Goal: Task Accomplishment & Management: Manage account settings

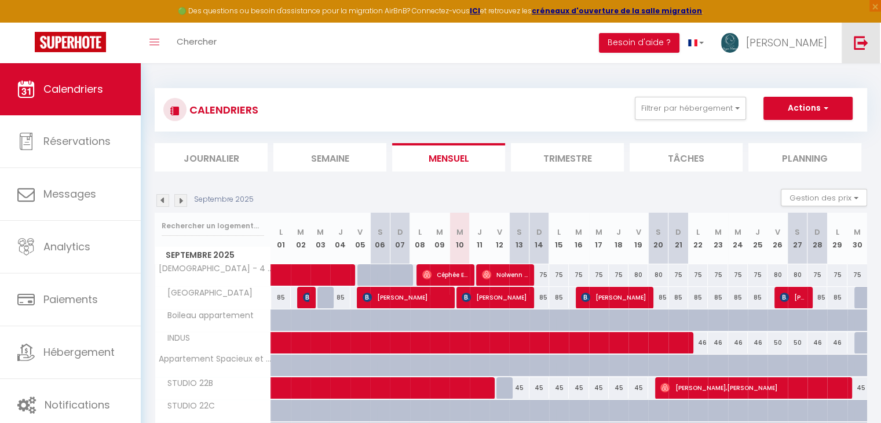
click at [869, 52] on link at bounding box center [860, 43] width 38 height 41
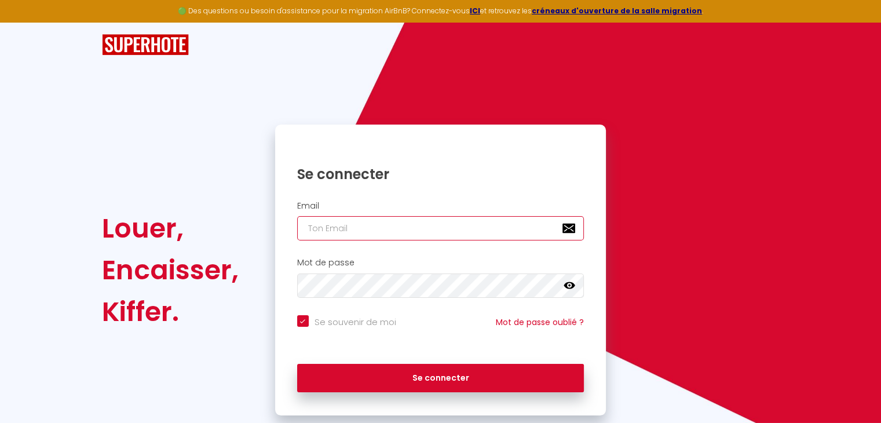
click at [517, 223] on input "email" at bounding box center [440, 228] width 287 height 24
type input "[EMAIL_ADDRESS][DOMAIN_NAME]"
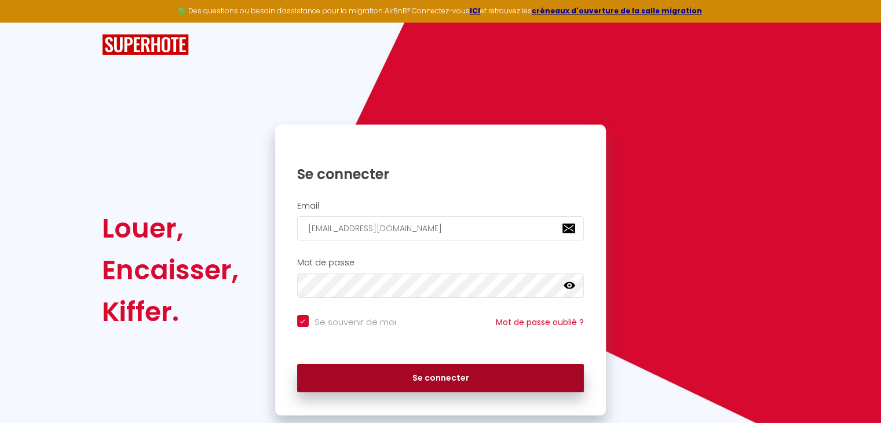
click at [417, 377] on button "Se connecter" at bounding box center [440, 378] width 287 height 29
checkbox input "true"
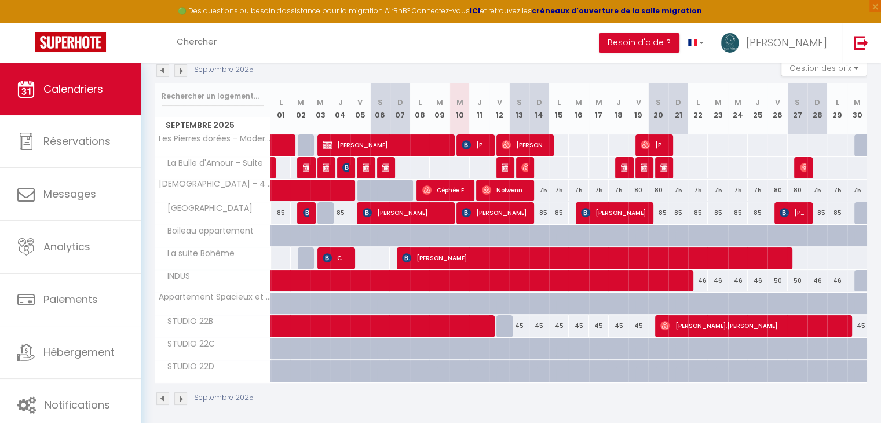
scroll to position [136, 0]
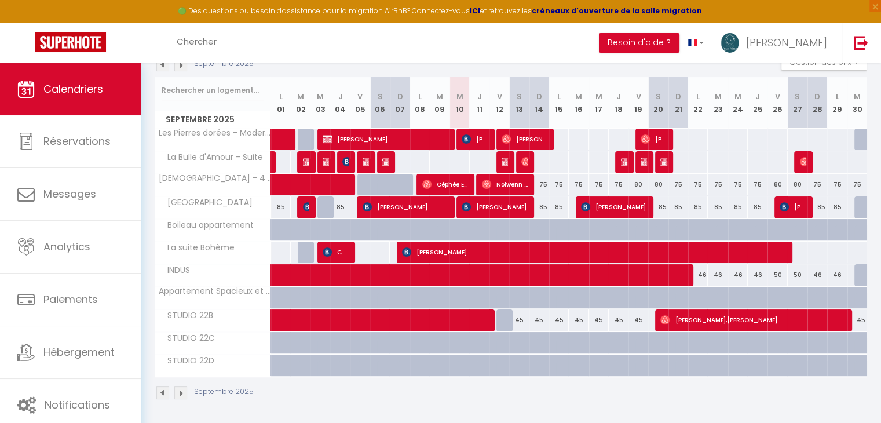
click at [162, 65] on img at bounding box center [162, 64] width 13 height 13
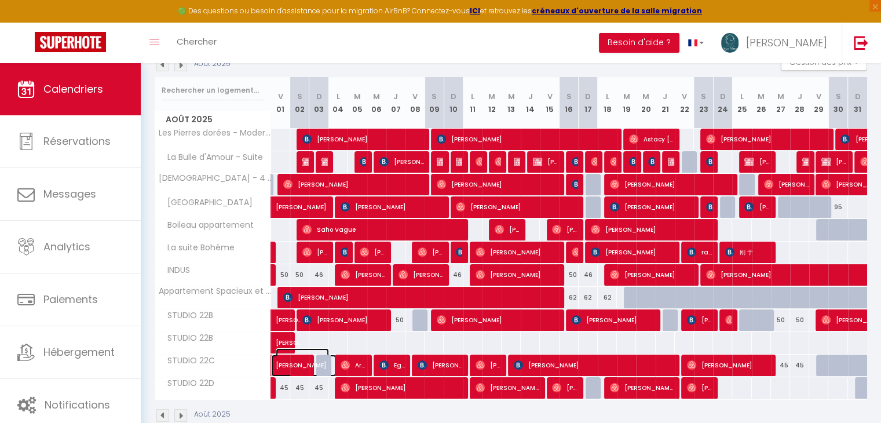
click at [294, 369] on span at bounding box center [309, 365] width 53 height 22
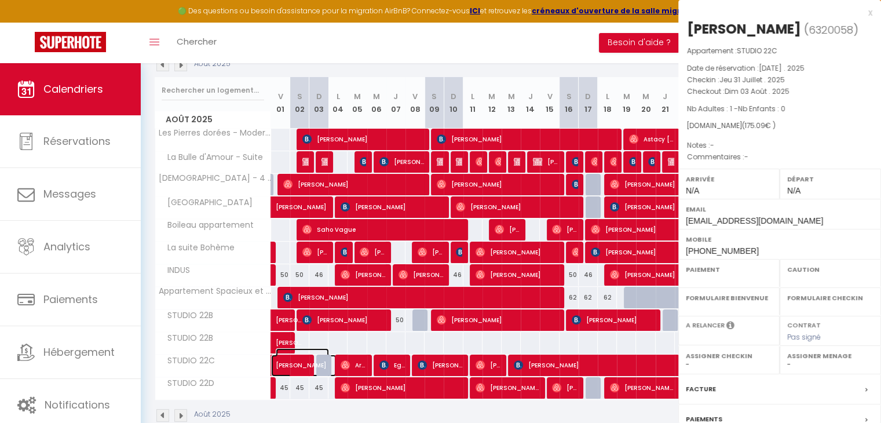
select select "OK"
select select "0"
select select "1"
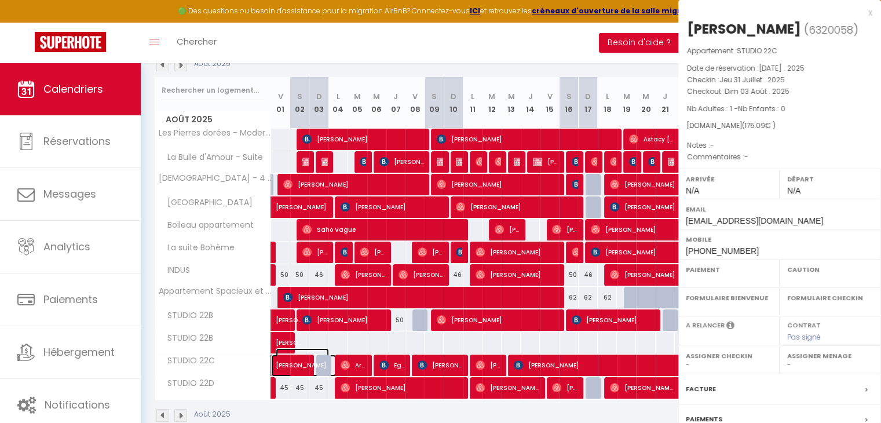
select select
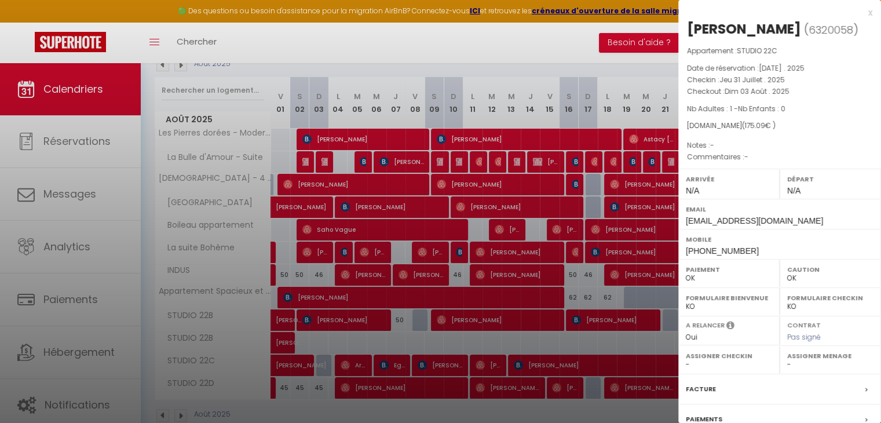
click at [859, 13] on div "x" at bounding box center [775, 13] width 194 height 14
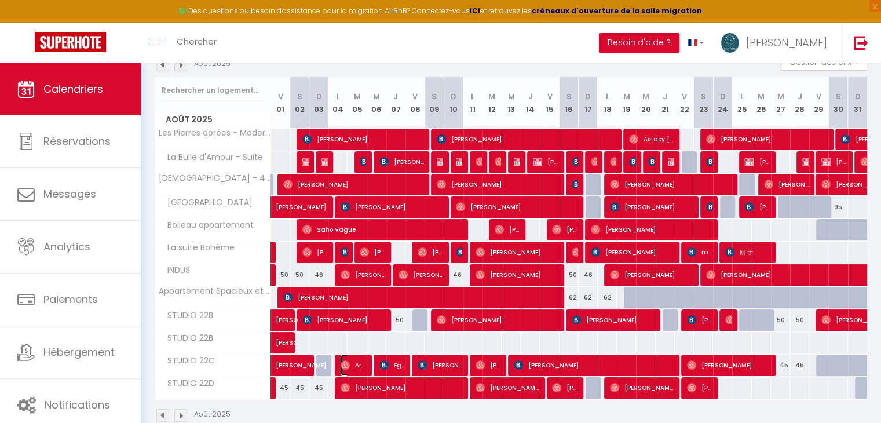
click at [355, 368] on span "Aris Mechiche" at bounding box center [353, 365] width 25 height 22
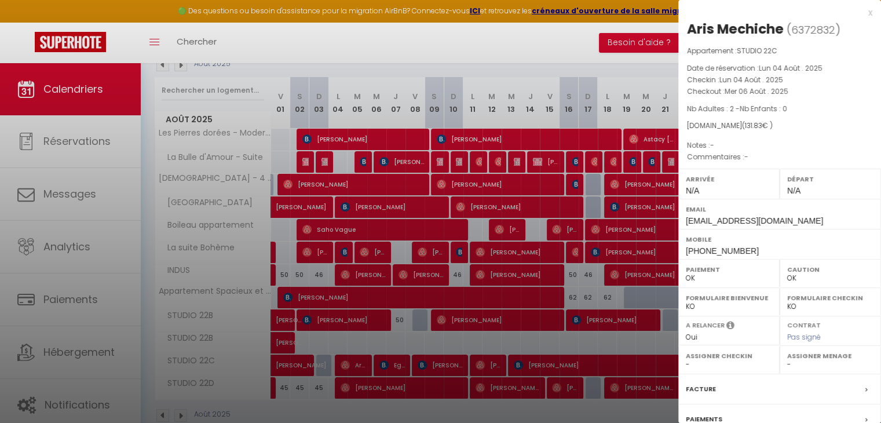
click at [859, 14] on div "x" at bounding box center [775, 13] width 194 height 14
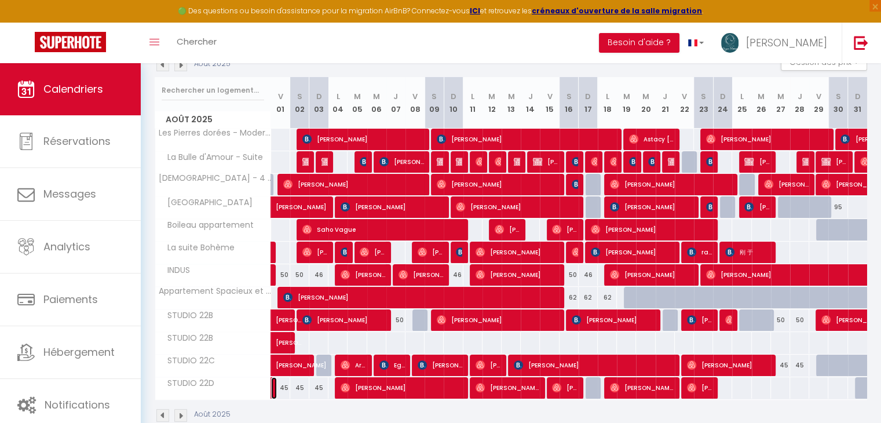
click at [271, 390] on link at bounding box center [274, 388] width 6 height 22
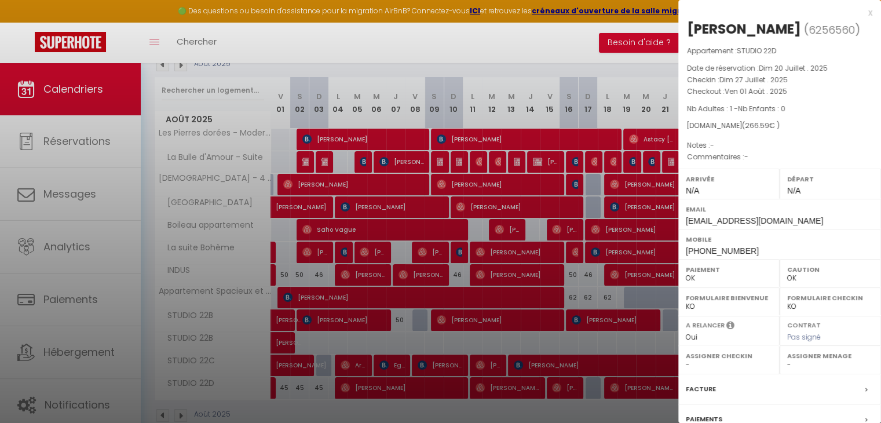
click at [859, 15] on div "x" at bounding box center [775, 13] width 194 height 14
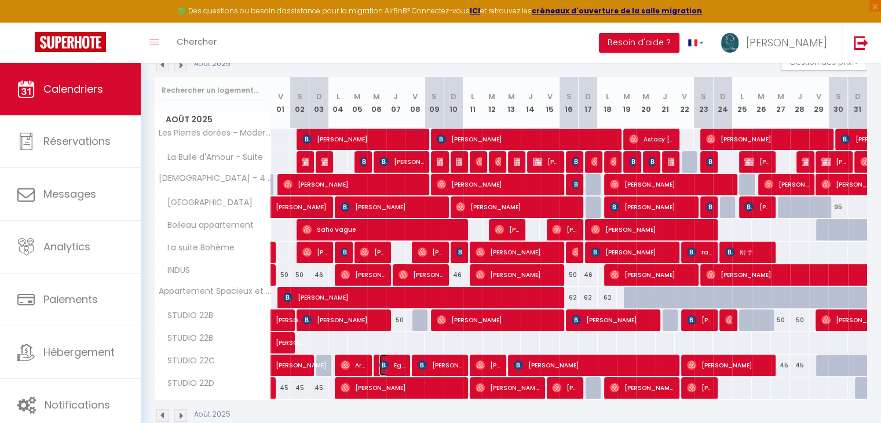
click at [393, 363] on span "Eglantine Plante" at bounding box center [391, 365] width 25 height 22
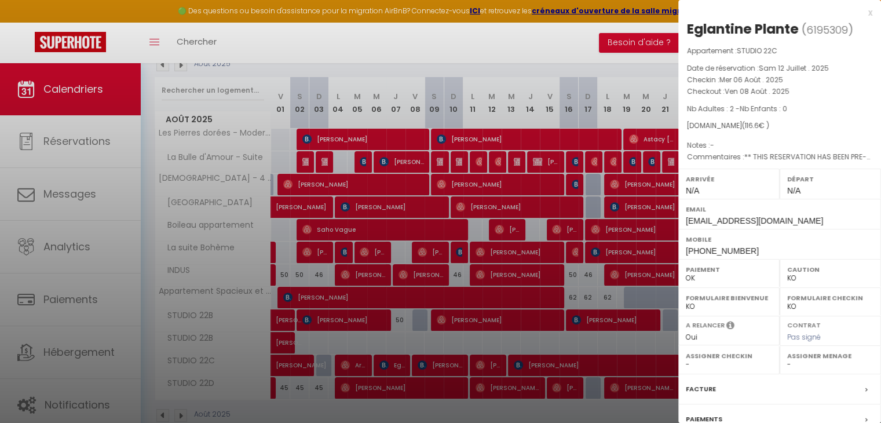
click at [436, 363] on div at bounding box center [440, 211] width 881 height 423
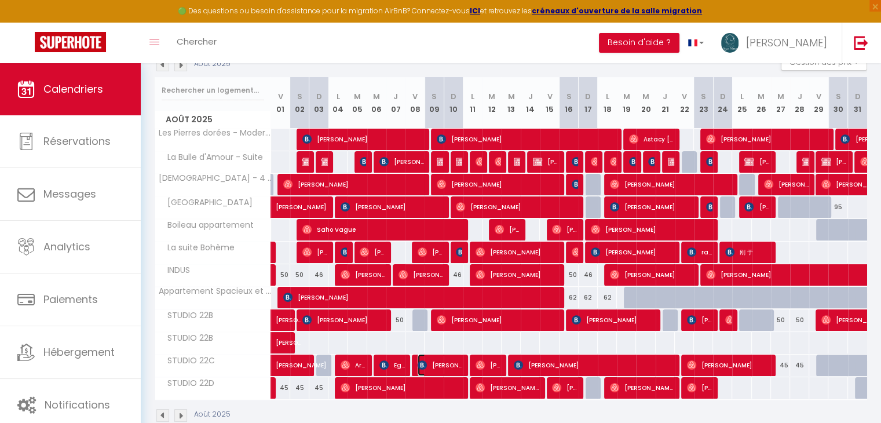
click at [436, 363] on span "[PERSON_NAME]" at bounding box center [440, 365] width 45 height 22
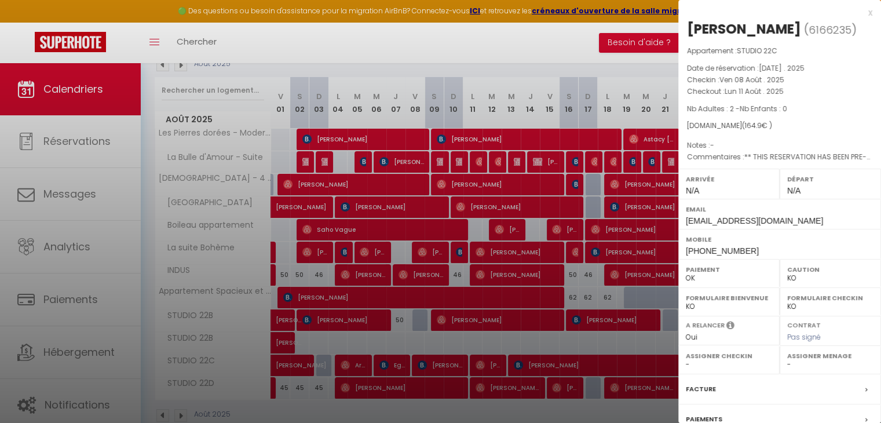
click at [862, 12] on div "x" at bounding box center [775, 13] width 194 height 14
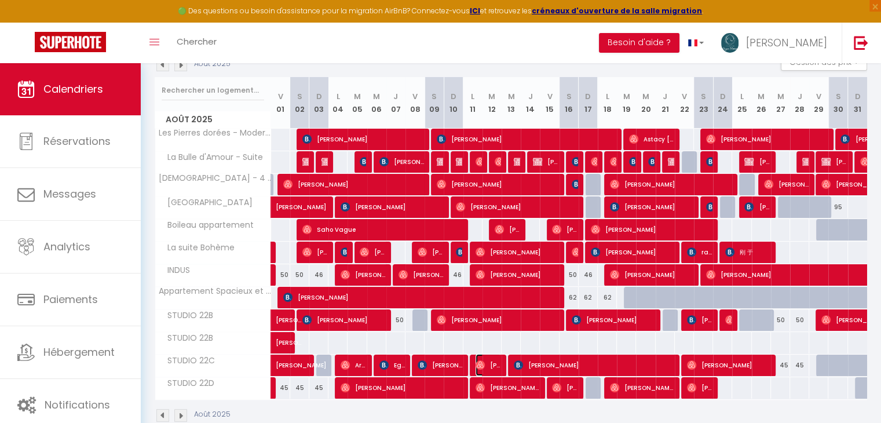
click at [488, 363] on span "[PERSON_NAME]" at bounding box center [487, 365] width 25 height 22
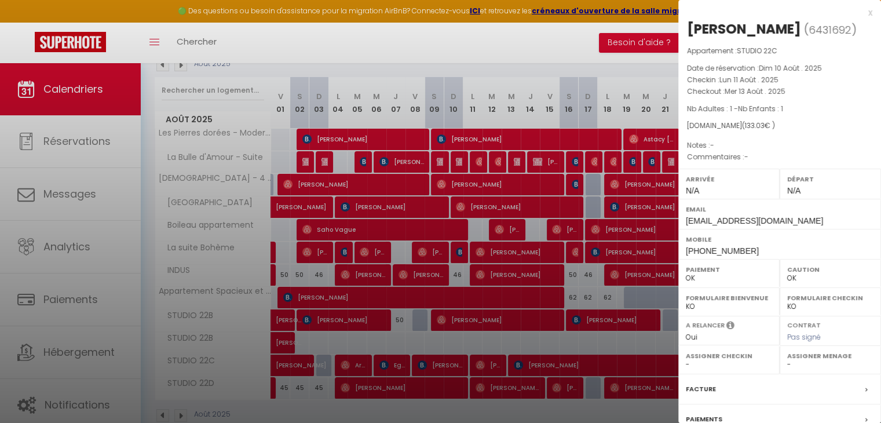
click at [862, 15] on div "x" at bounding box center [775, 13] width 194 height 14
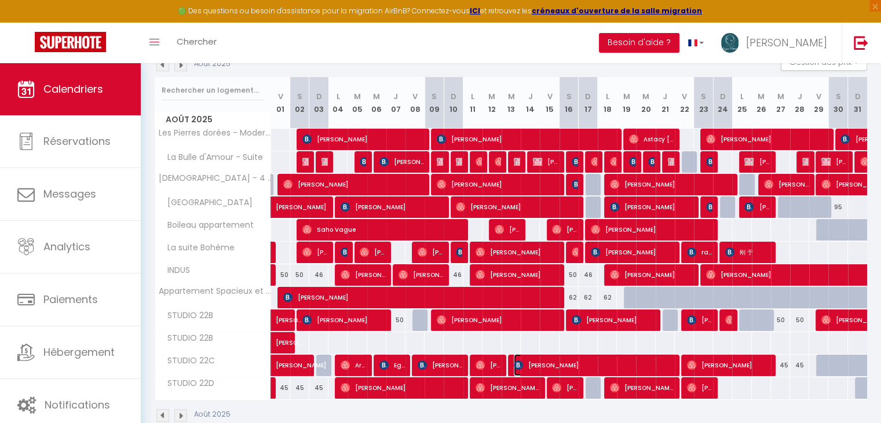
click at [528, 365] on span "[PERSON_NAME]" at bounding box center [593, 365] width 159 height 22
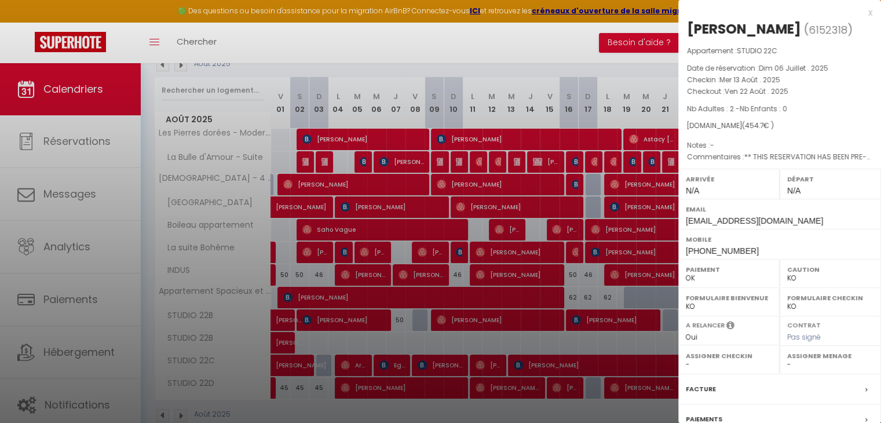
click at [862, 12] on div "x" at bounding box center [775, 13] width 194 height 14
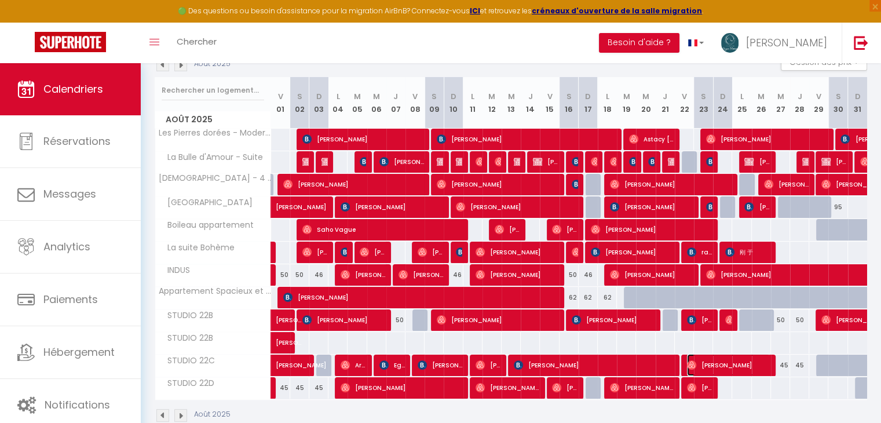
click at [740, 361] on span "[PERSON_NAME]" at bounding box center [728, 365] width 83 height 22
select select "OK"
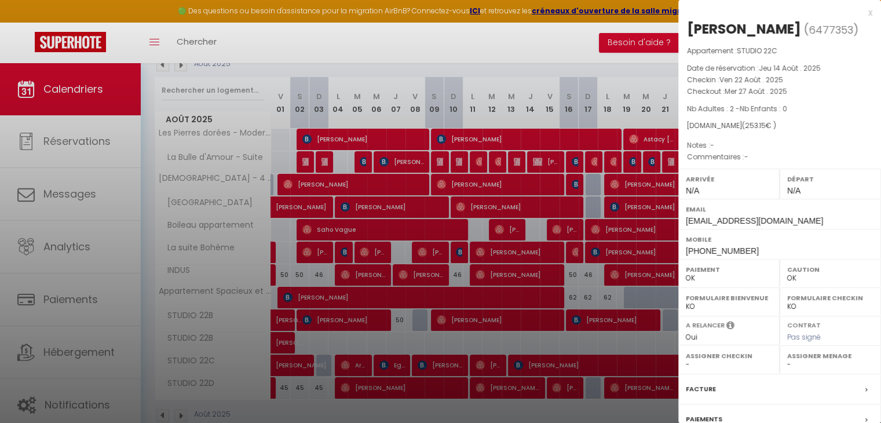
click at [859, 10] on div "x" at bounding box center [775, 13] width 194 height 14
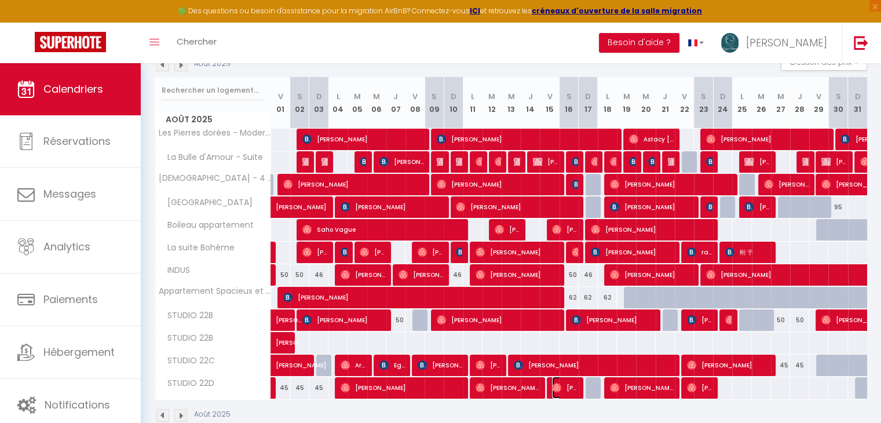
click at [563, 389] on span "[PERSON_NAME]" at bounding box center [564, 387] width 25 height 22
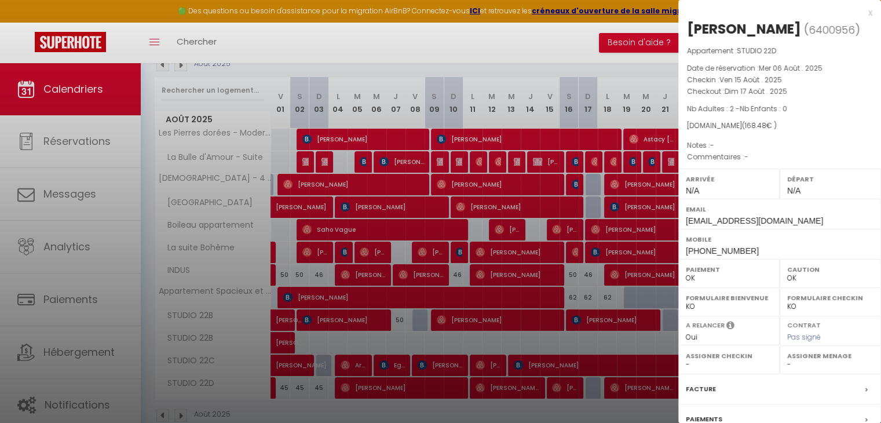
click at [859, 14] on div "x" at bounding box center [775, 13] width 194 height 14
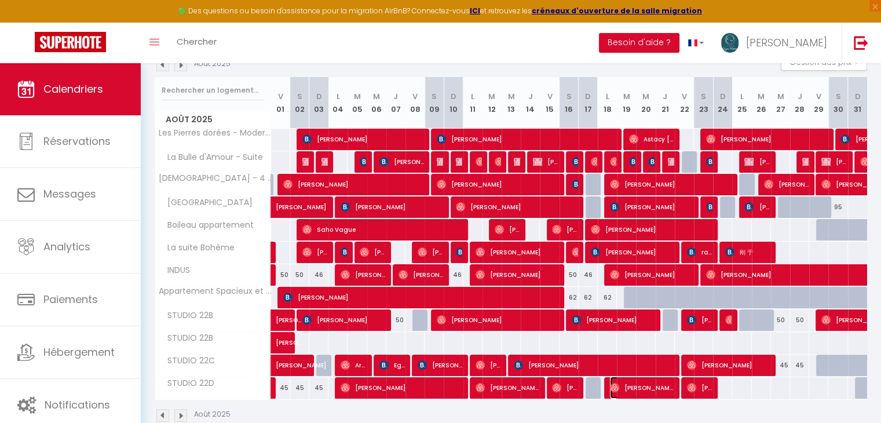
click at [631, 390] on span "[PERSON_NAME]" at bounding box center [642, 387] width 64 height 22
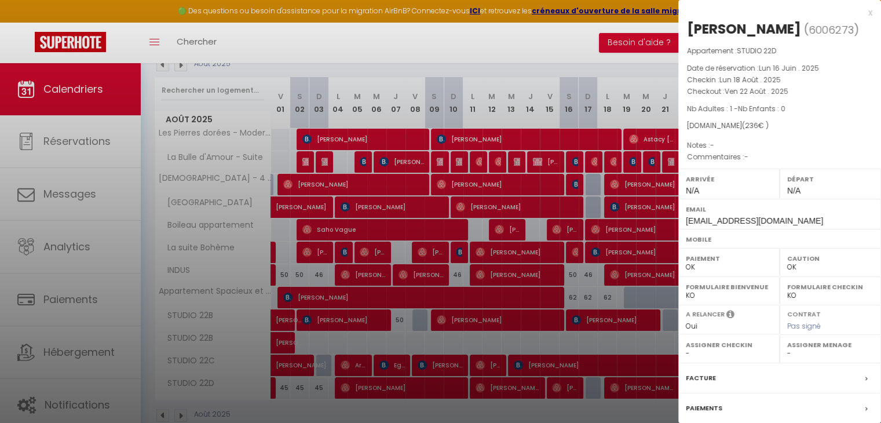
click at [861, 12] on div "x" at bounding box center [775, 13] width 194 height 14
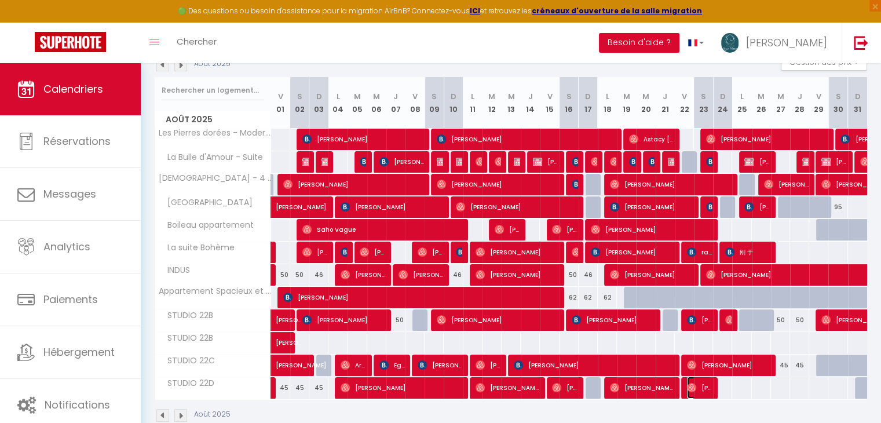
click at [697, 385] on span "[PERSON_NAME]" at bounding box center [699, 387] width 25 height 22
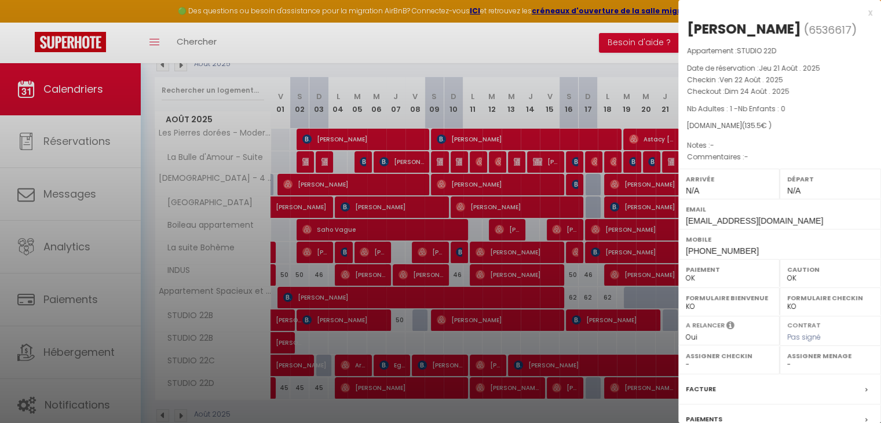
click at [861, 11] on div "x" at bounding box center [775, 13] width 194 height 14
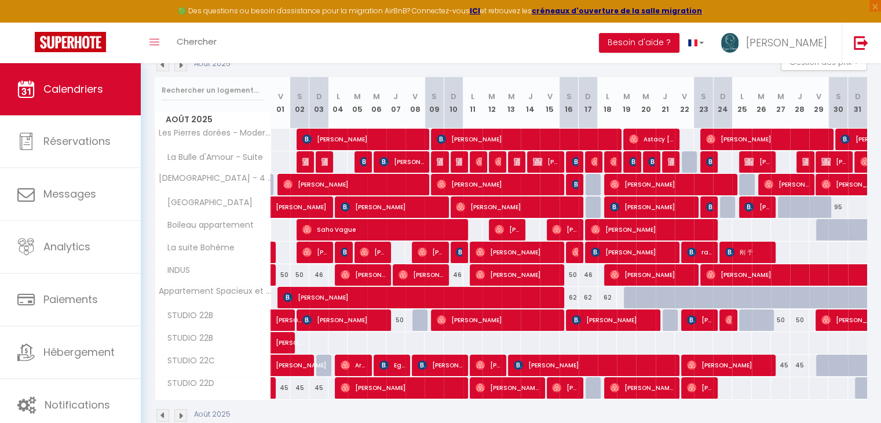
click at [179, 68] on img at bounding box center [180, 64] width 13 height 13
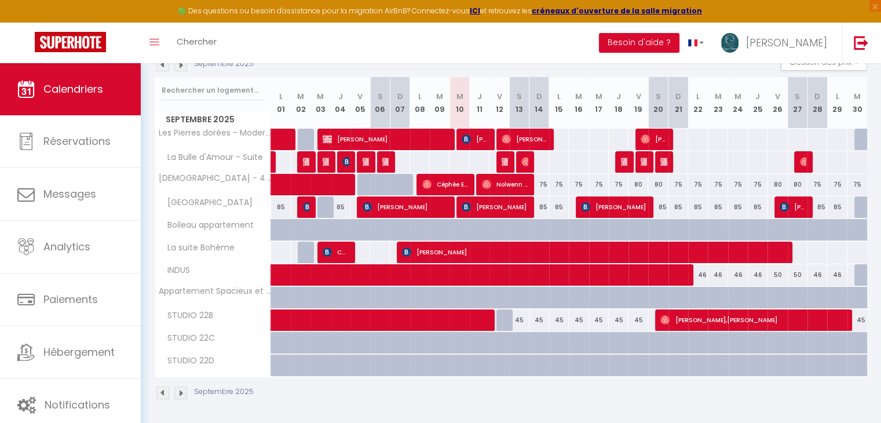
scroll to position [0, 0]
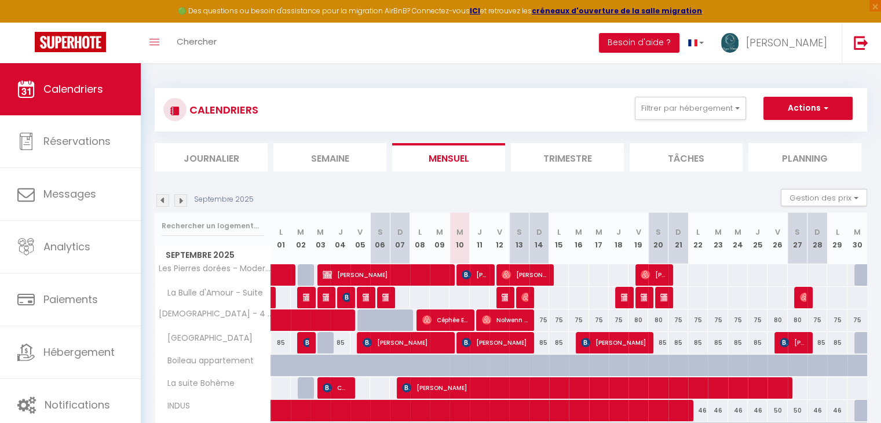
click at [161, 200] on img at bounding box center [162, 200] width 13 height 13
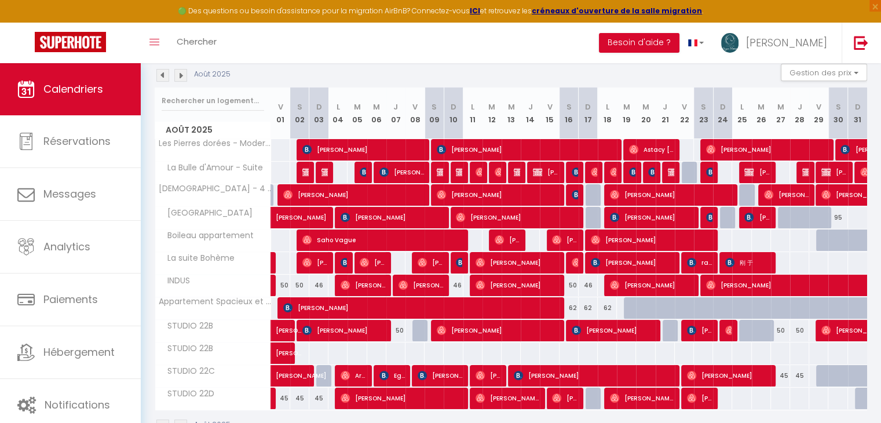
scroll to position [158, 0]
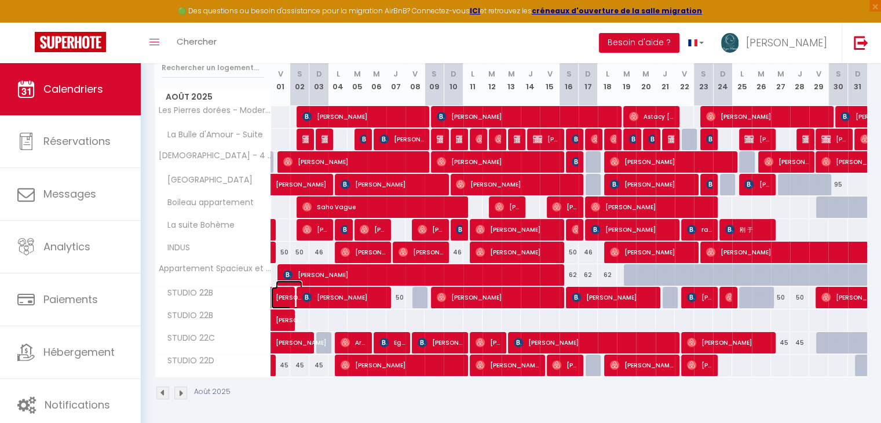
click at [283, 293] on span "[PERSON_NAME]" at bounding box center [289, 291] width 27 height 22
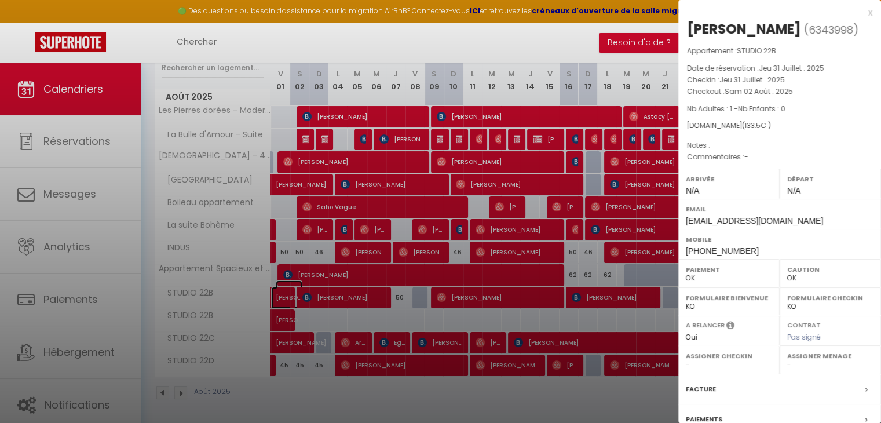
scroll to position [115, 0]
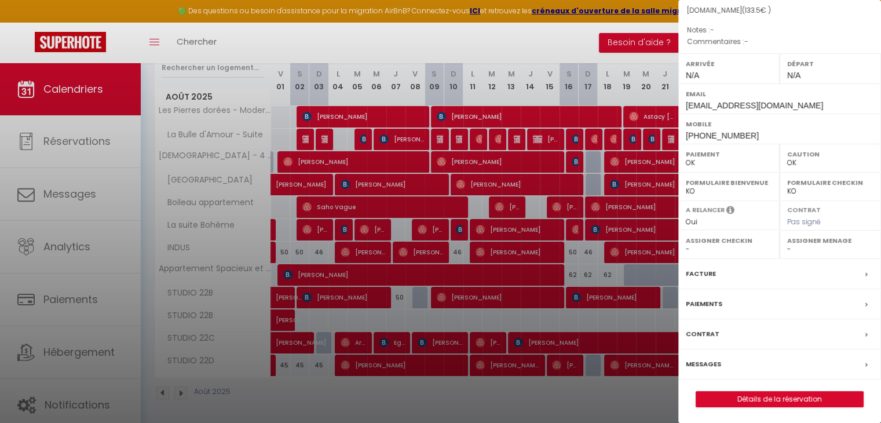
click at [711, 306] on label "Paiements" at bounding box center [704, 304] width 36 height 12
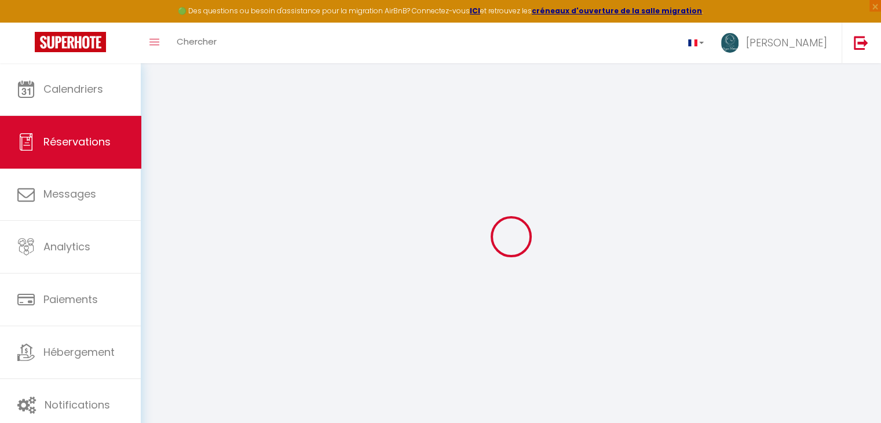
select select
checkbox input "false"
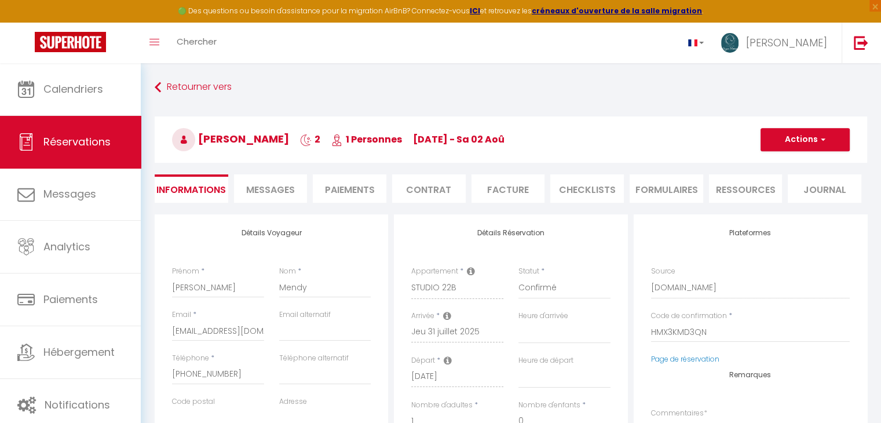
select select
checkbox input "false"
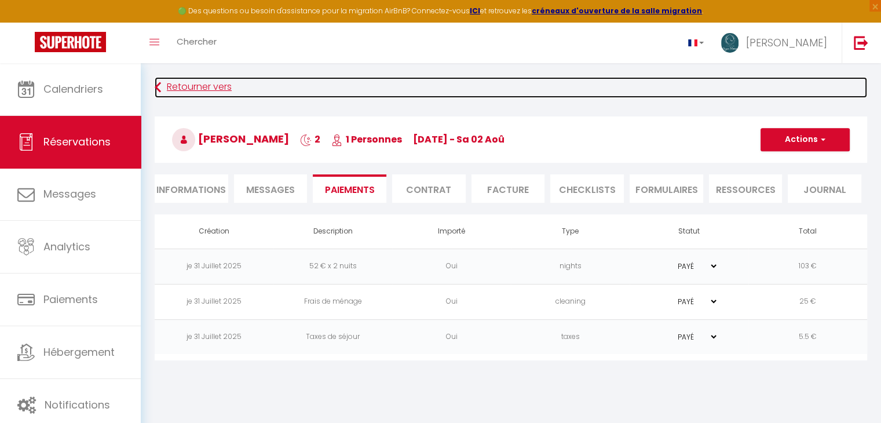
click at [199, 83] on link "Retourner vers" at bounding box center [511, 87] width 712 height 21
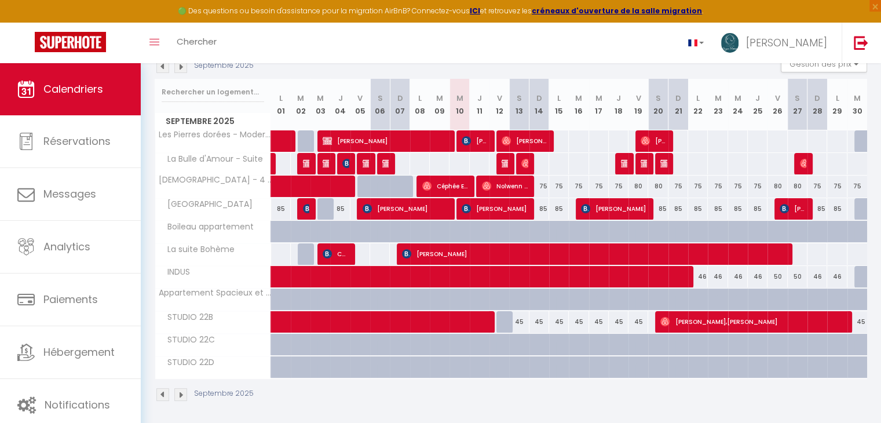
scroll to position [136, 0]
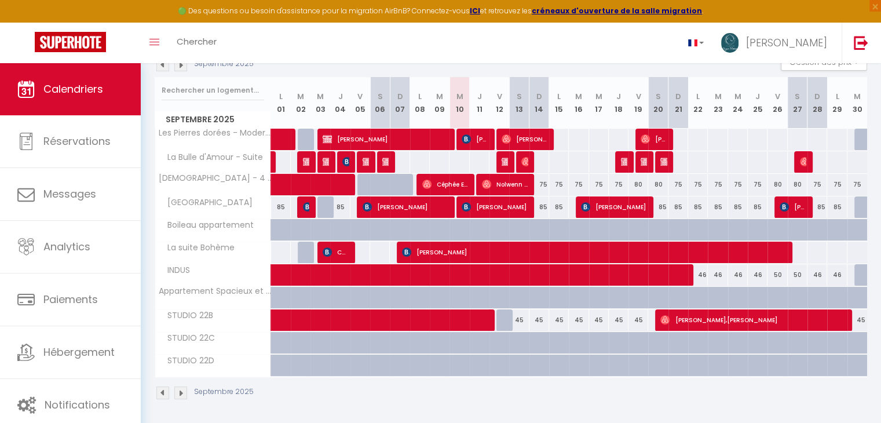
click at [164, 69] on img at bounding box center [162, 64] width 13 height 13
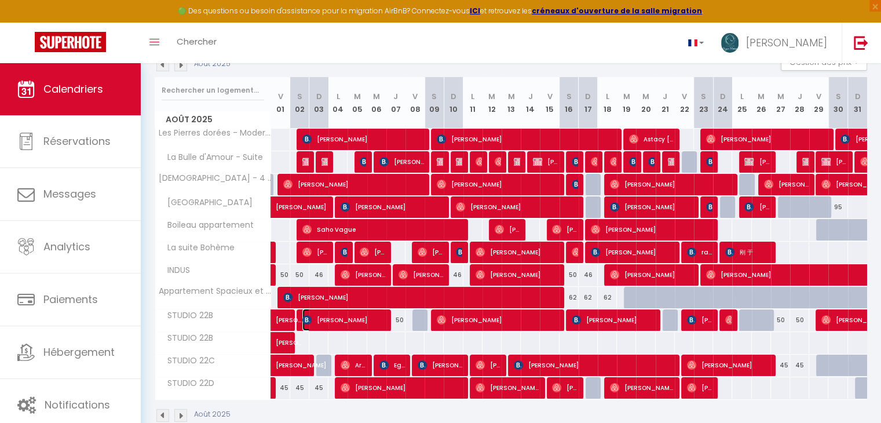
click at [342, 316] on span "[PERSON_NAME]" at bounding box center [343, 320] width 83 height 22
select select "OK"
select select "KO"
select select "0"
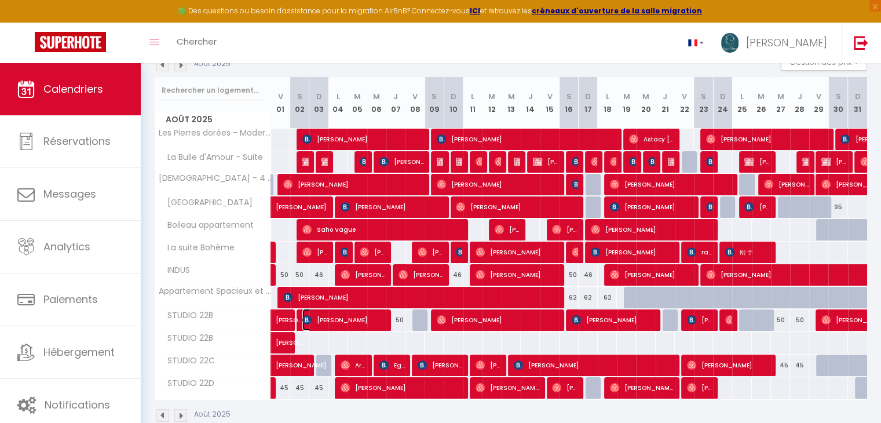
select select "1"
select select
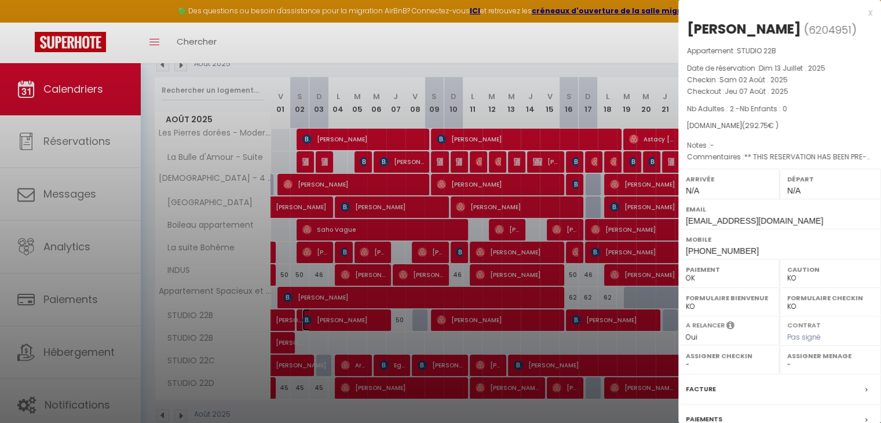
scroll to position [115, 0]
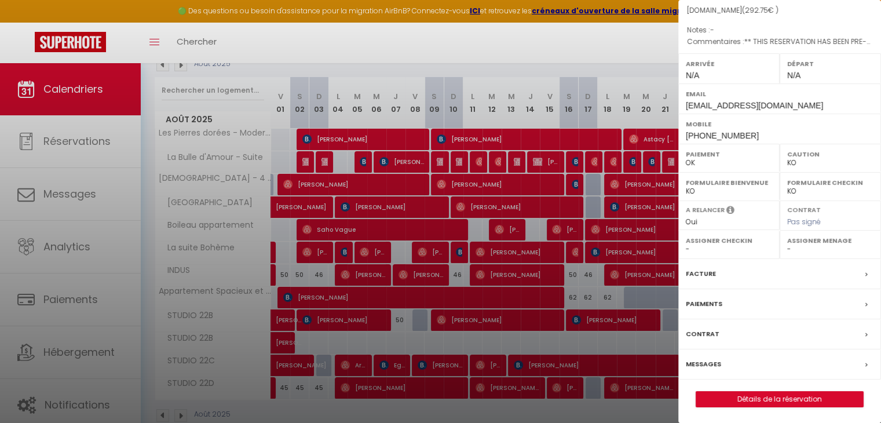
click at [704, 304] on label "Paiements" at bounding box center [704, 304] width 36 height 12
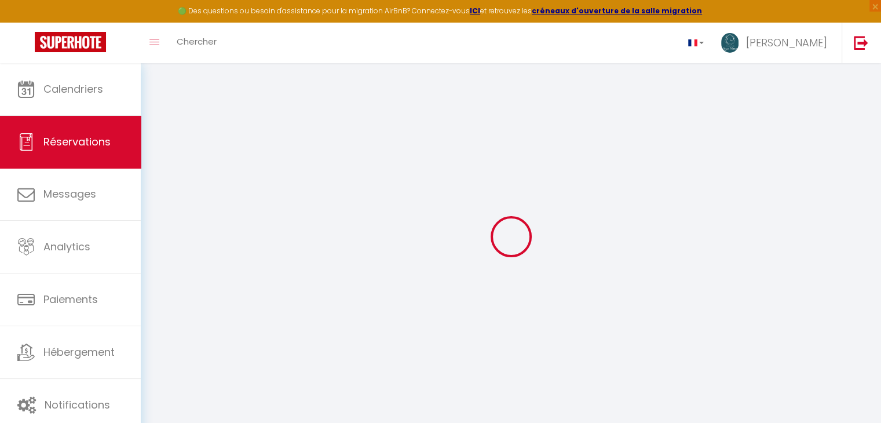
select select
checkbox input "false"
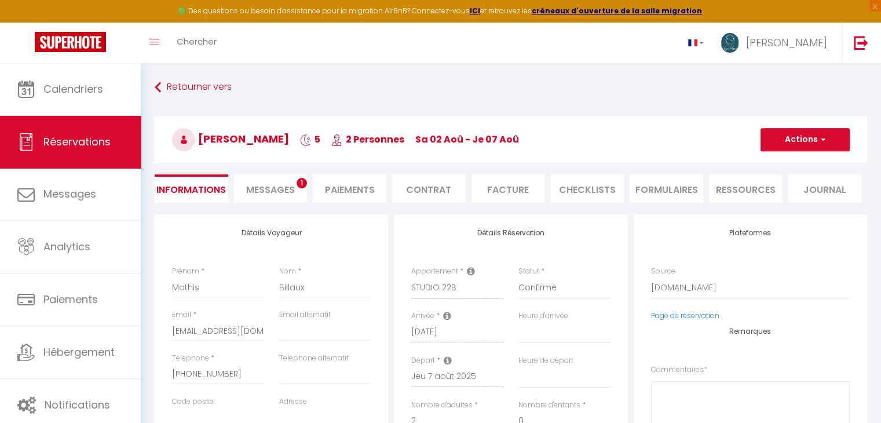
select select
checkbox input "false"
type textarea "** THIS RESERVATION HAS BEEN PRE-PAID ** BOOKING NOTE : Payment charge is EUR 4…"
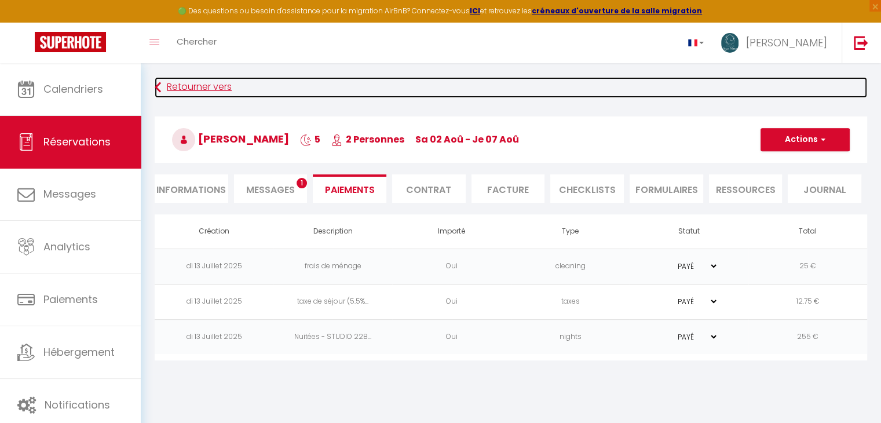
click at [157, 91] on icon at bounding box center [158, 87] width 6 height 21
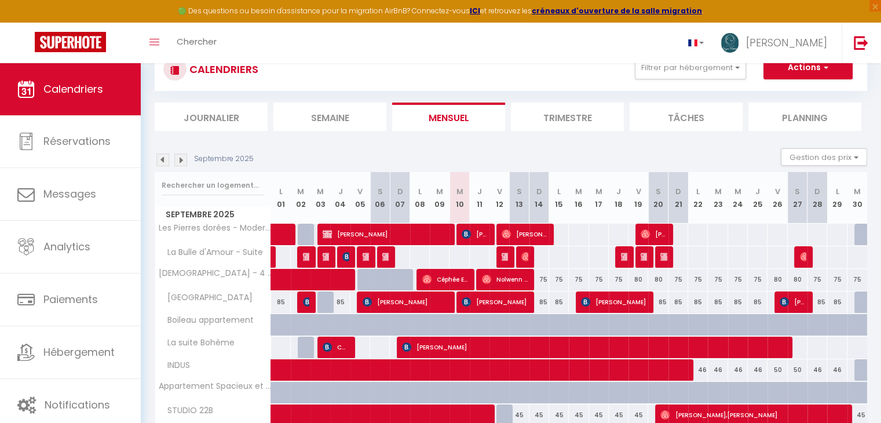
scroll to position [136, 0]
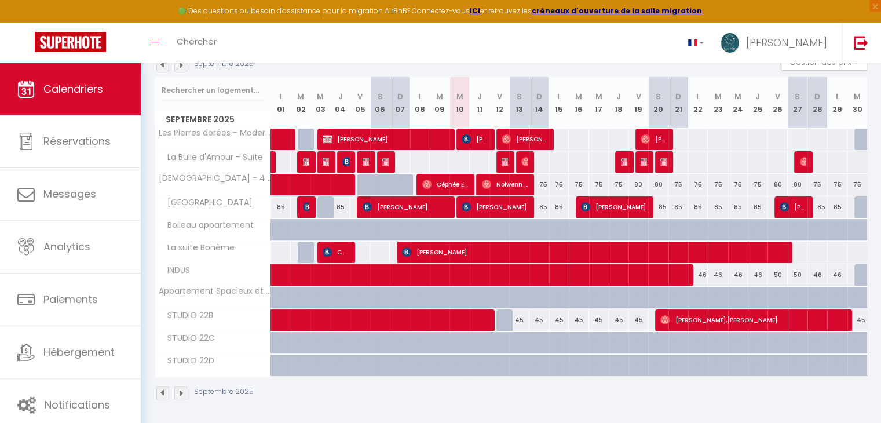
click at [166, 68] on img at bounding box center [162, 64] width 13 height 13
select select
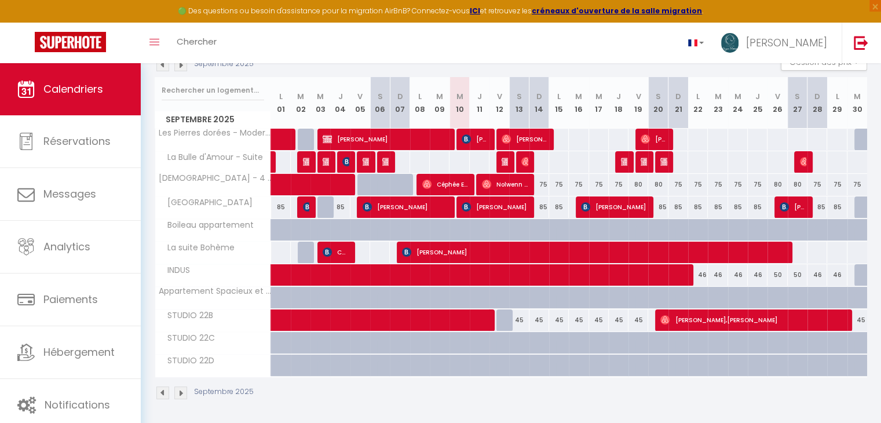
select select
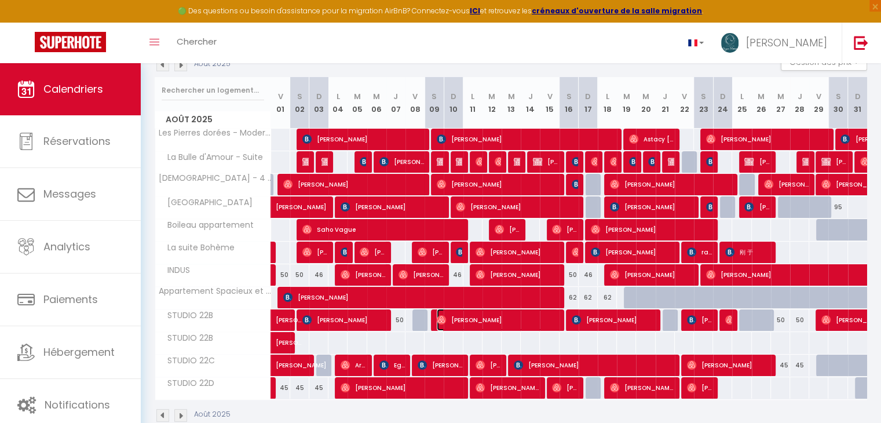
click at [463, 324] on span "[PERSON_NAME]" at bounding box center [497, 320] width 121 height 22
select select "OK"
select select "0"
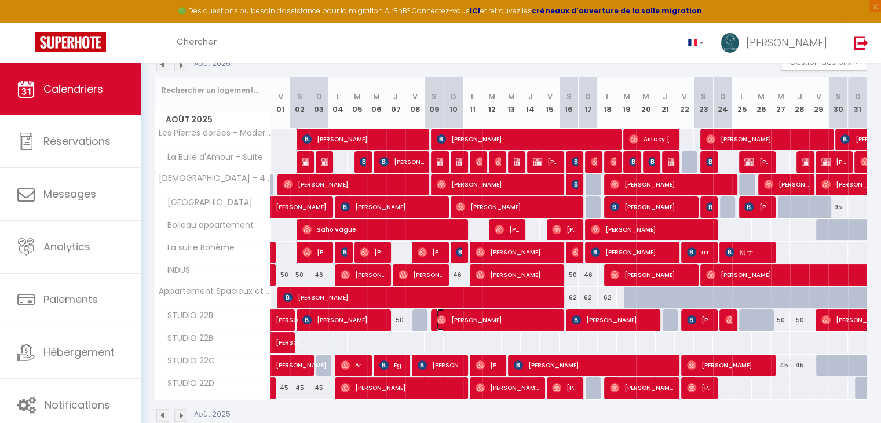
select select "1"
select select
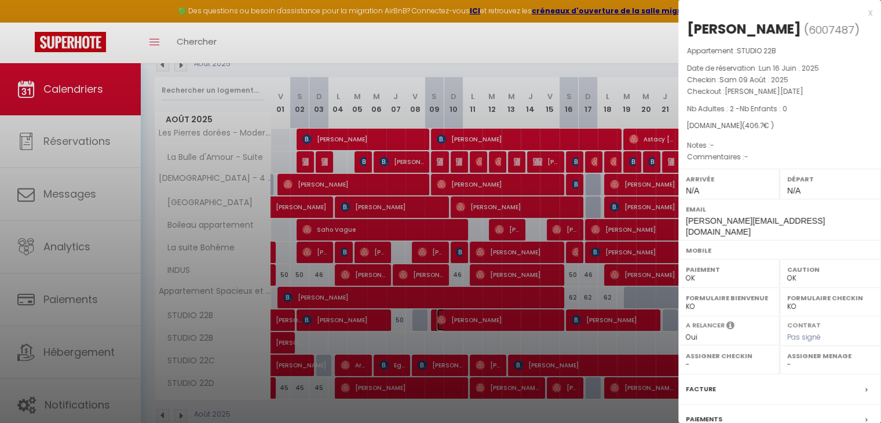
scroll to position [104, 0]
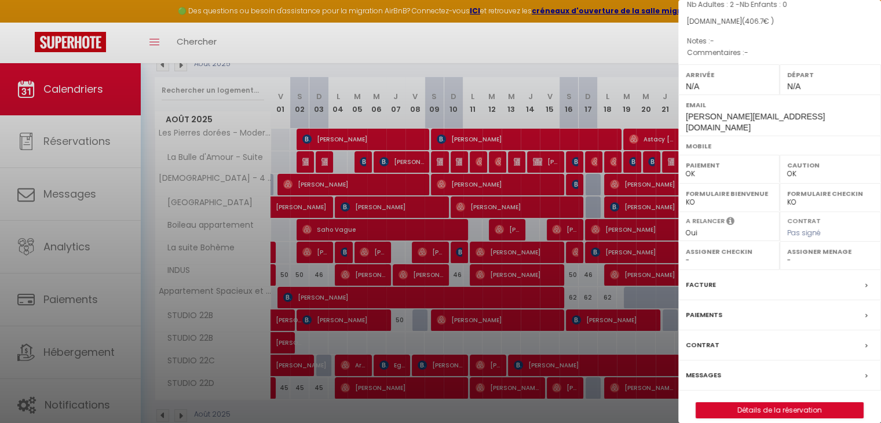
click at [702, 309] on label "Paiements" at bounding box center [704, 315] width 36 height 12
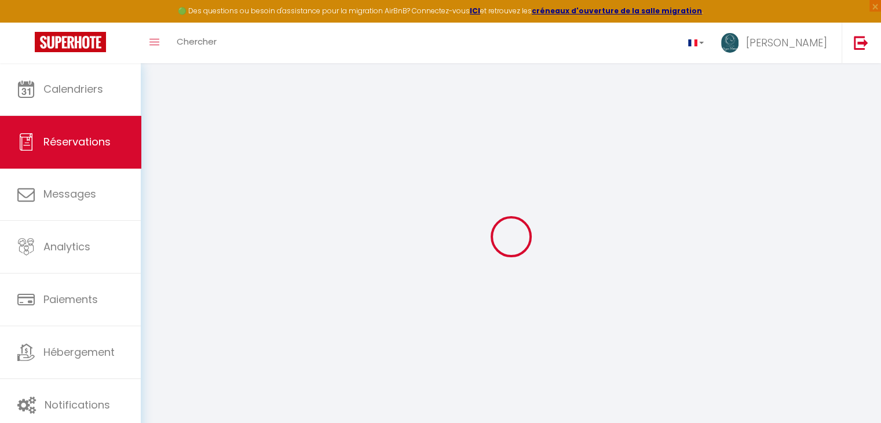
type input "Pauline"
type input "Chauvet"
type input "pauline-b7oxstoifv8ylf0t@guest.airbnb.com"
select select
type input "13.92"
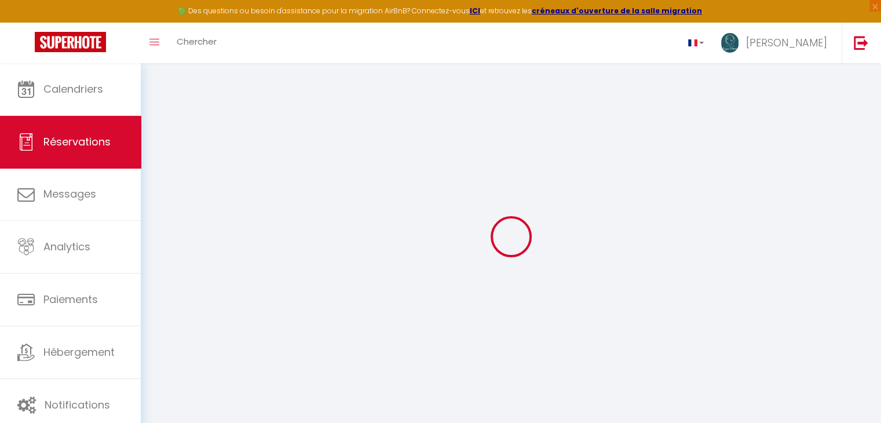
select select "65275"
select select "1"
select select
type input "2"
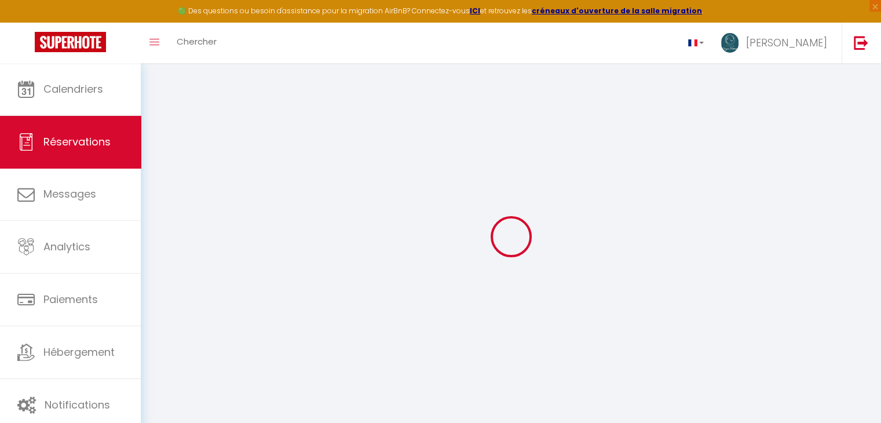
select select "12"
select select
type input "361.8"
checkbox input "false"
select select "1"
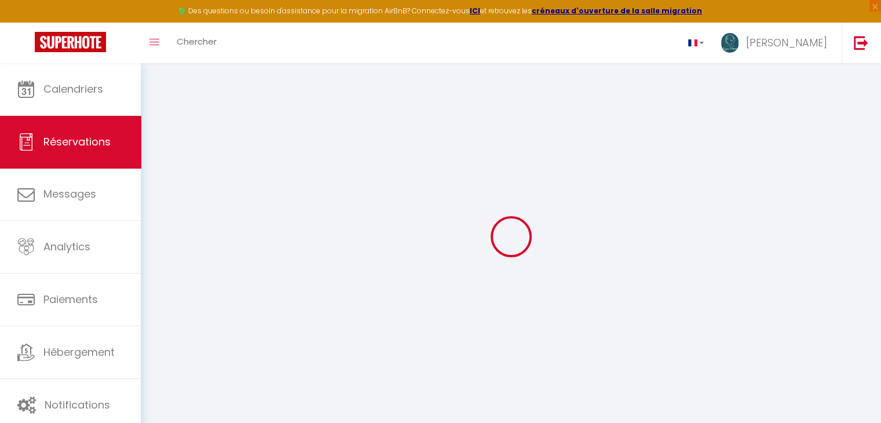
type input "25"
type input "0"
select select
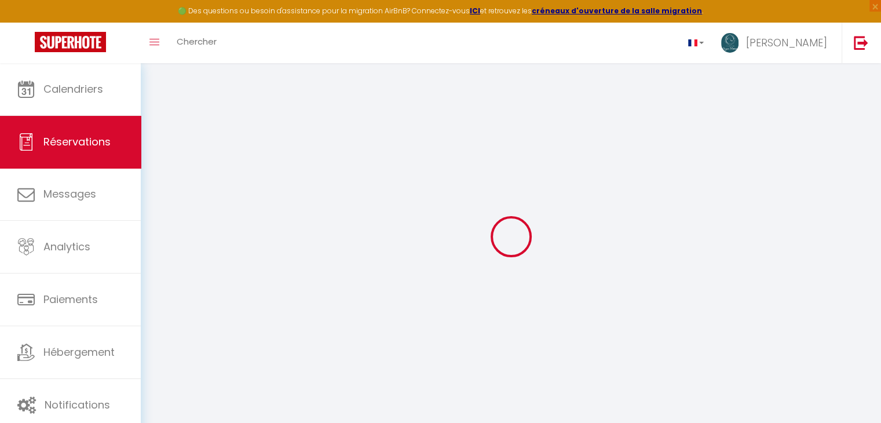
select select
select select "15"
checkbox input "false"
select select
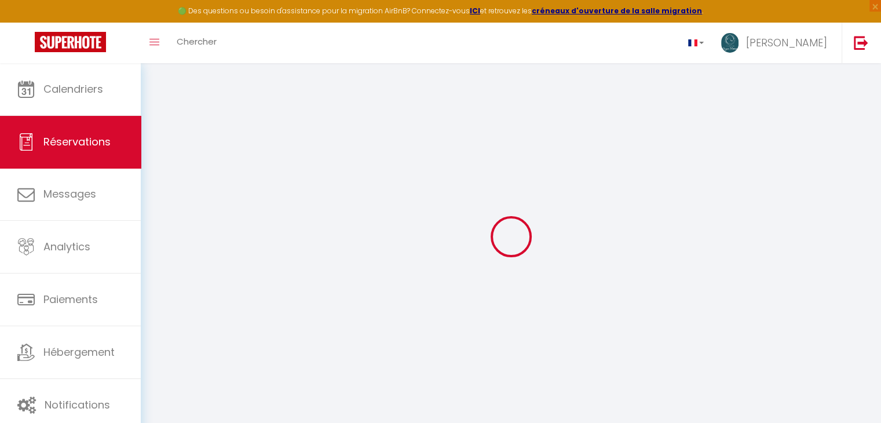
select select
checkbox input "false"
select select
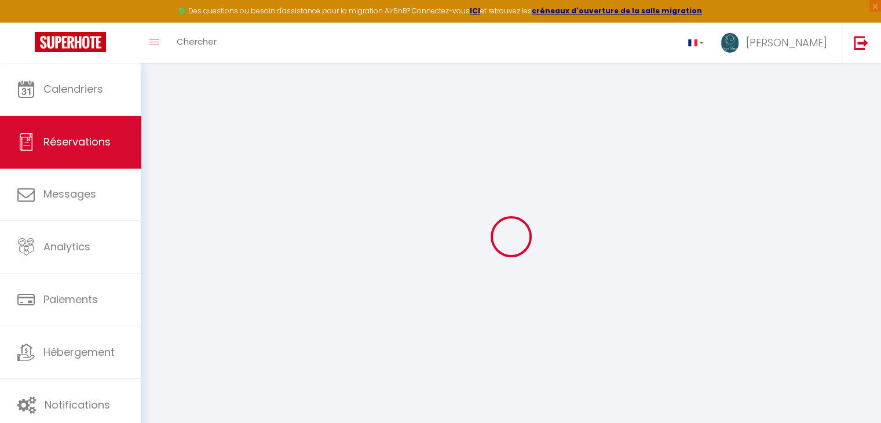
checkbox input "false"
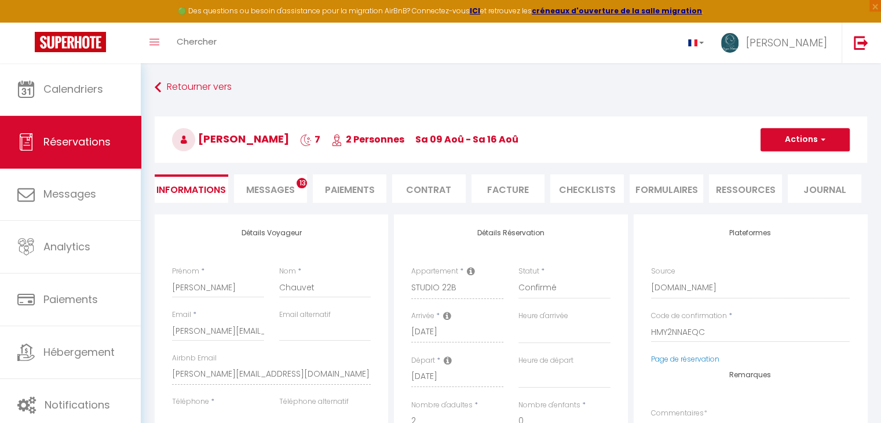
select select
checkbox input "false"
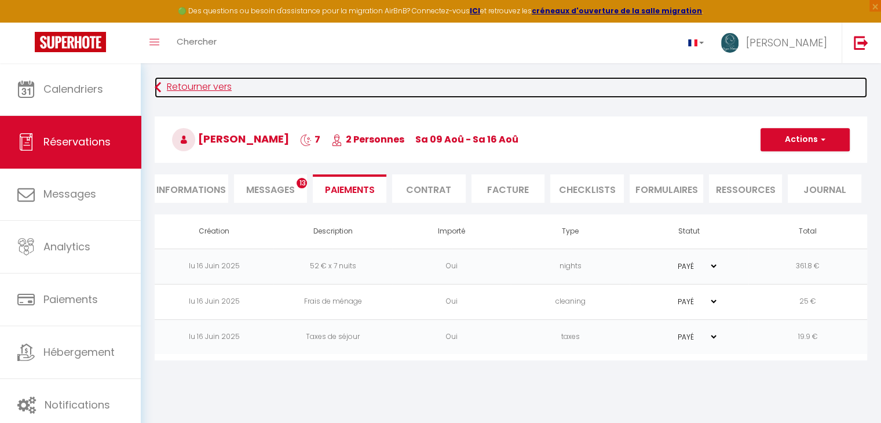
click at [156, 82] on icon at bounding box center [158, 87] width 6 height 21
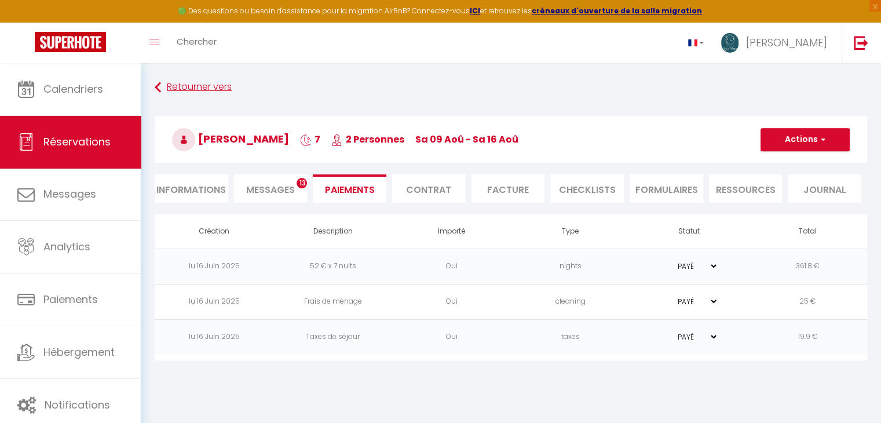
scroll to position [41, 0]
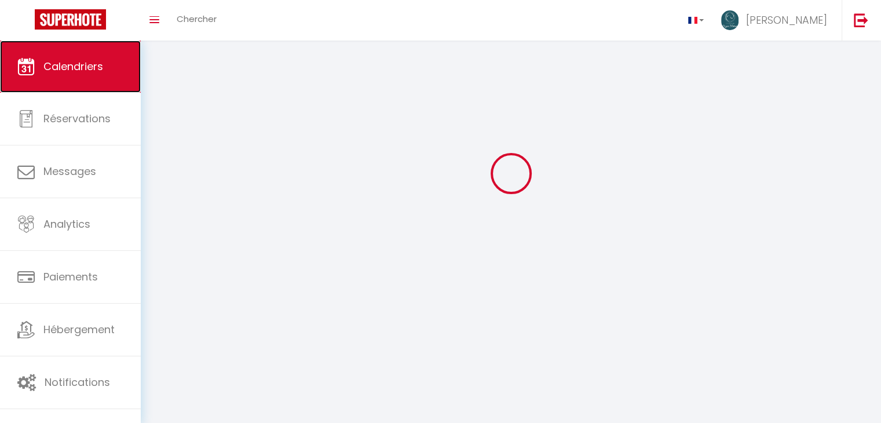
click at [107, 61] on link "Calendriers" at bounding box center [70, 67] width 141 height 52
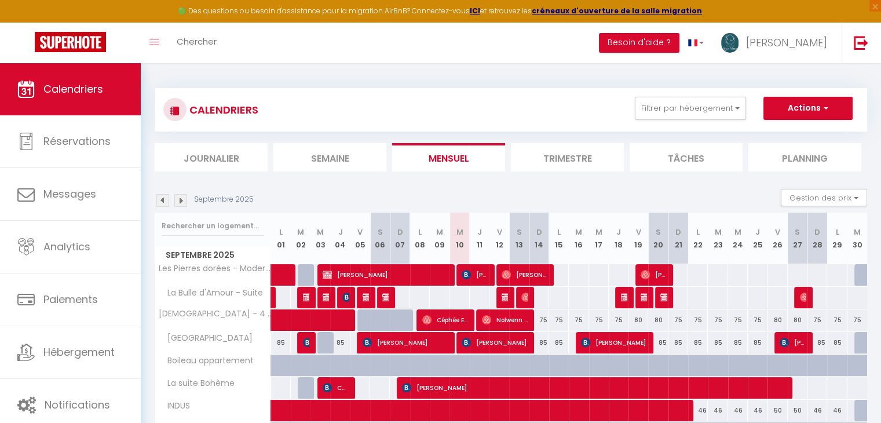
click at [164, 202] on img at bounding box center [162, 200] width 13 height 13
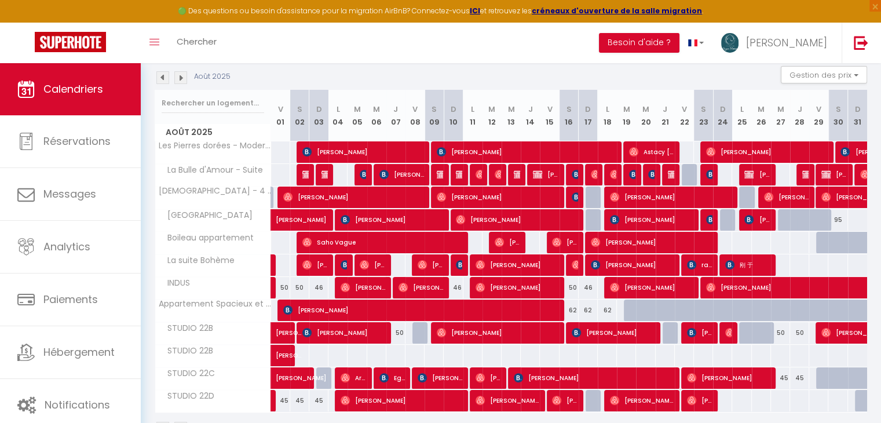
scroll to position [125, 0]
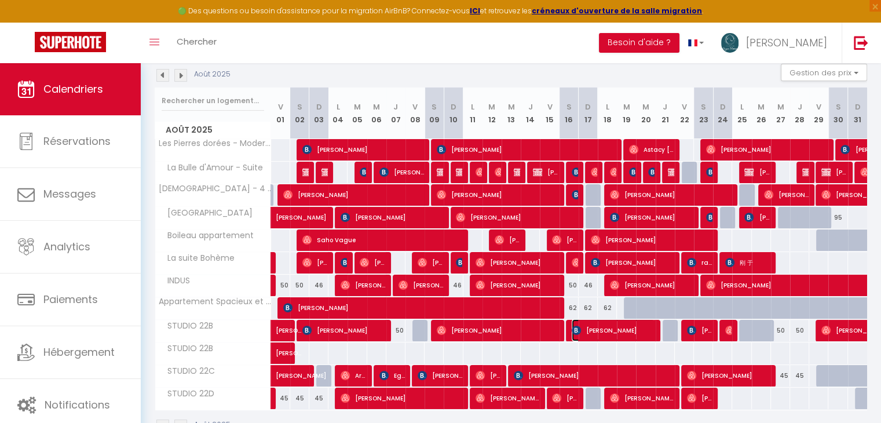
click at [598, 331] on span "[PERSON_NAME]" at bounding box center [613, 330] width 83 height 22
select select "OK"
select select "KO"
select select "0"
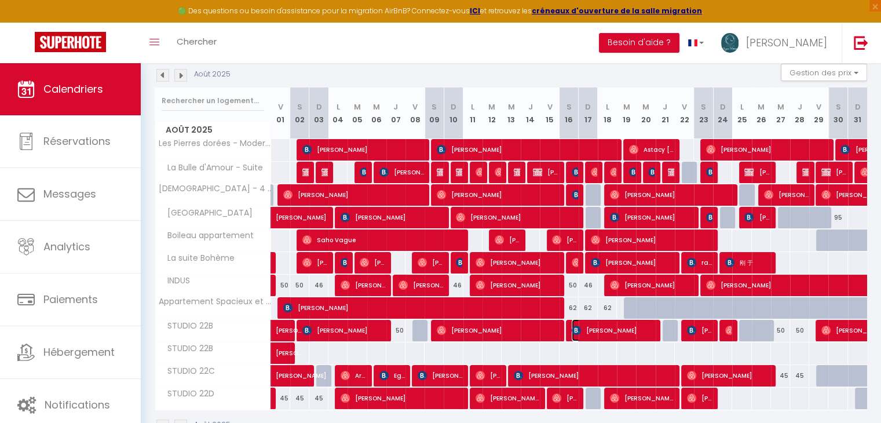
select select "1"
select select
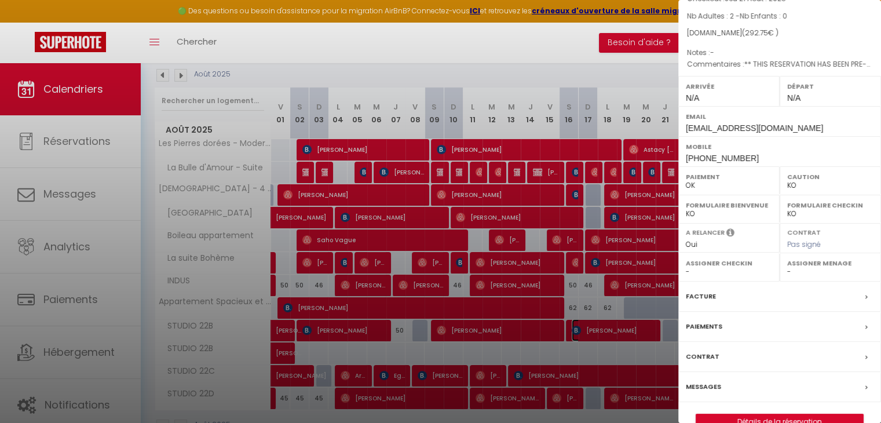
scroll to position [134, 0]
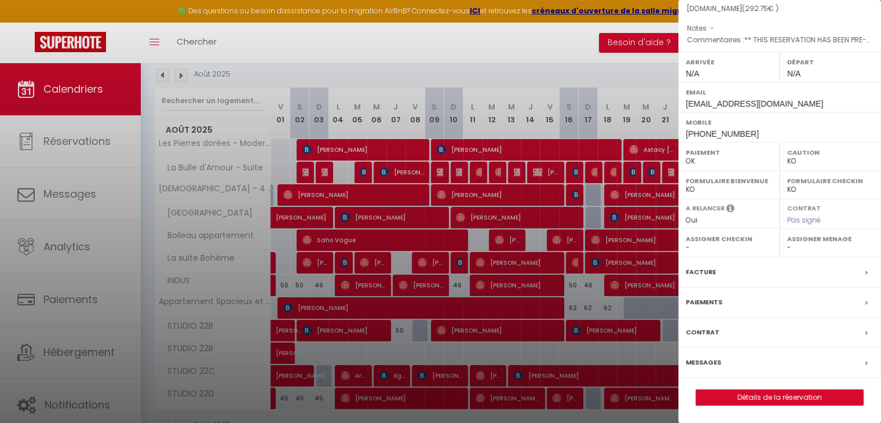
click at [697, 301] on label "Paiements" at bounding box center [704, 302] width 36 height 12
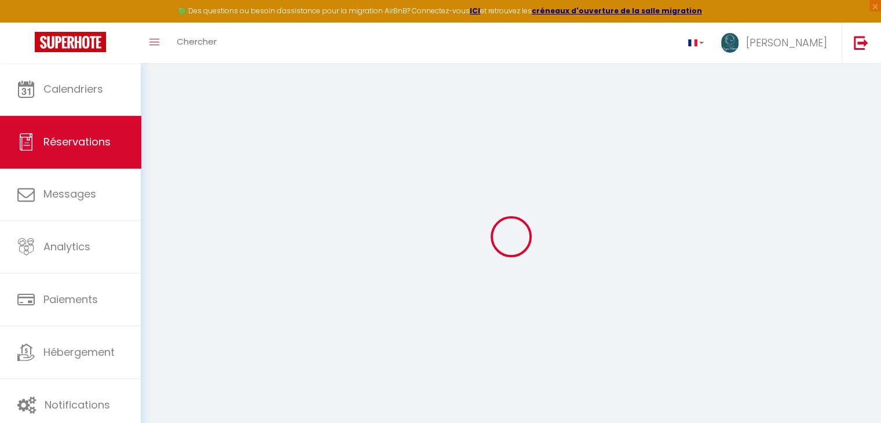
select select
checkbox input "false"
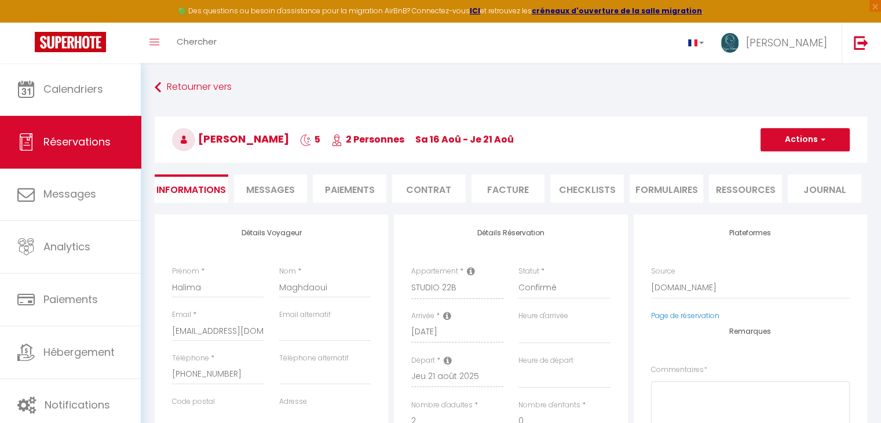
select select
checkbox input "false"
type textarea "** THIS RESERVATION HAS BEEN PRE-PAID ** BOOKING NOTE : Payment charge is EUR 4…"
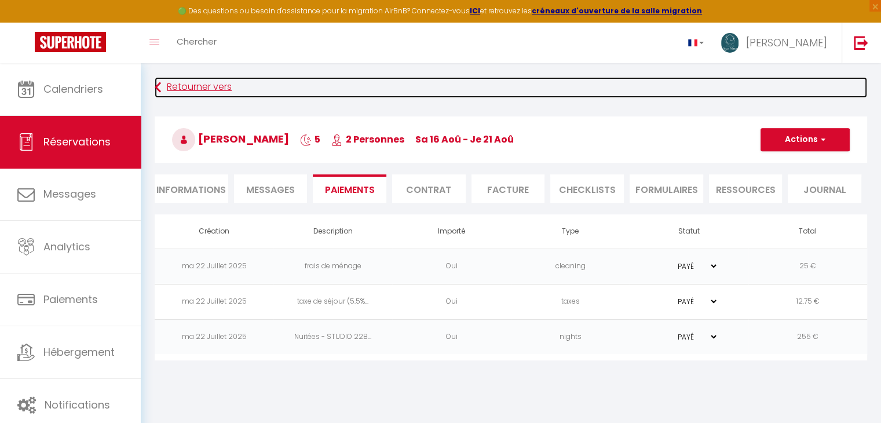
click at [201, 81] on link "Retourner vers" at bounding box center [511, 87] width 712 height 21
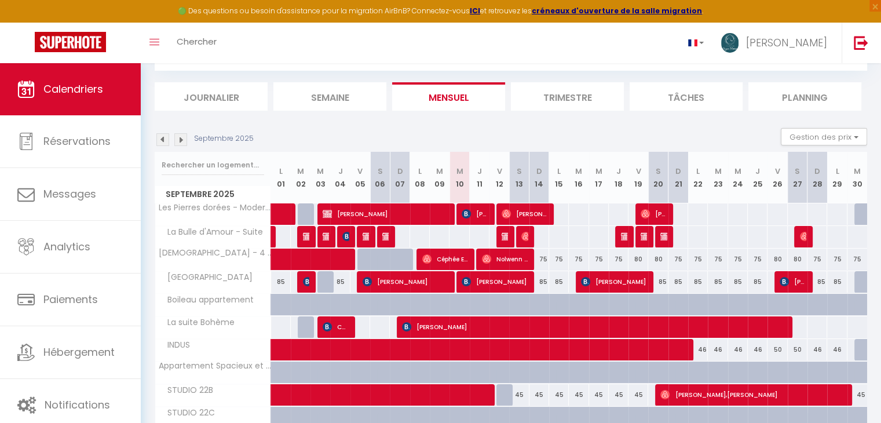
scroll to position [56, 0]
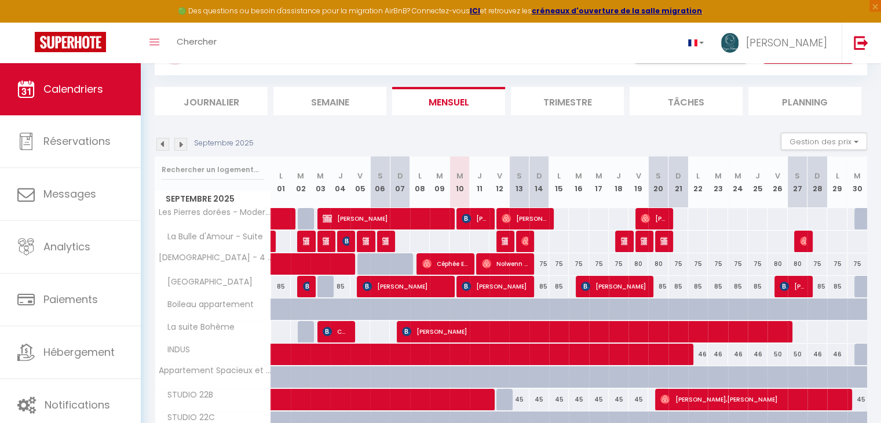
click at [159, 144] on img at bounding box center [162, 144] width 13 height 13
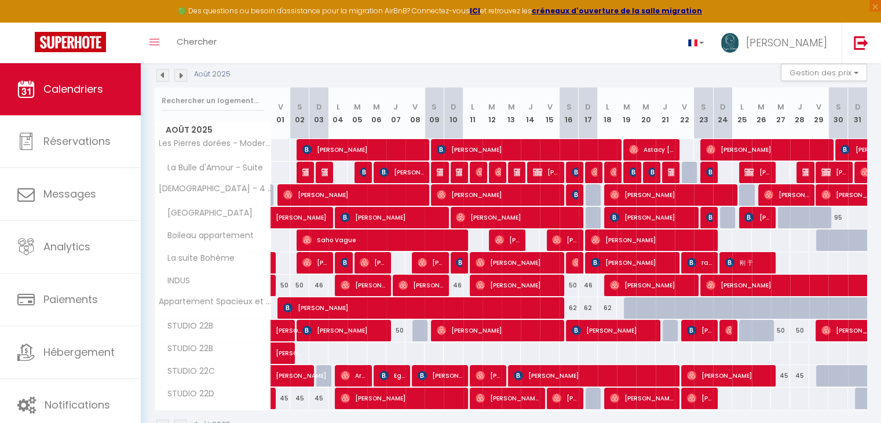
scroll to position [127, 0]
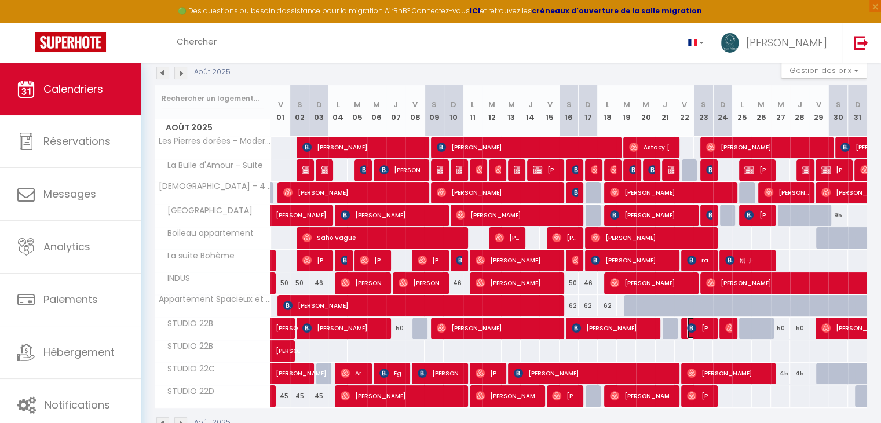
click at [691, 328] on img at bounding box center [691, 327] width 9 height 9
select select "OK"
select select "KO"
select select "0"
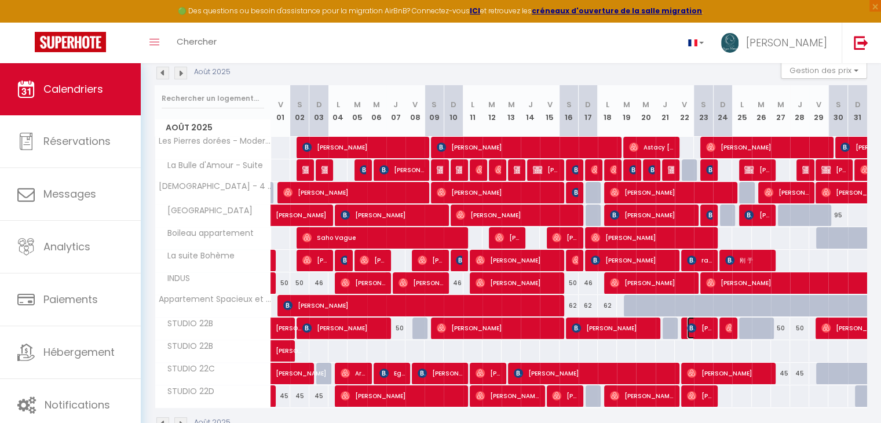
select select "1"
select select
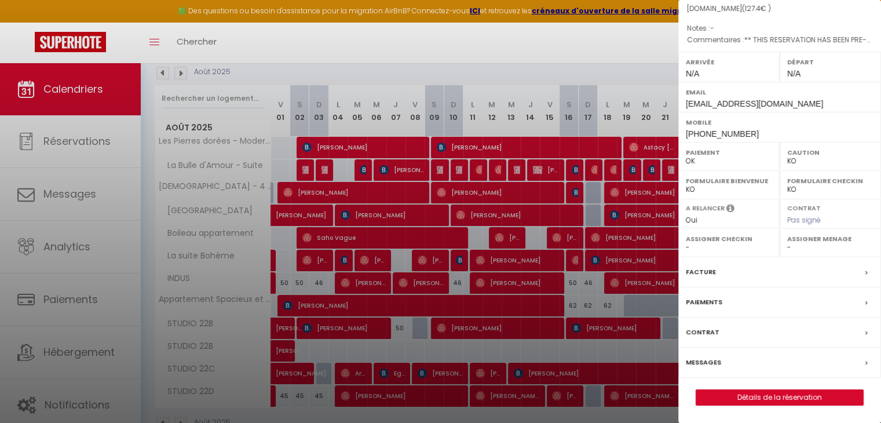
click at [708, 307] on label "Paiements" at bounding box center [704, 302] width 36 height 12
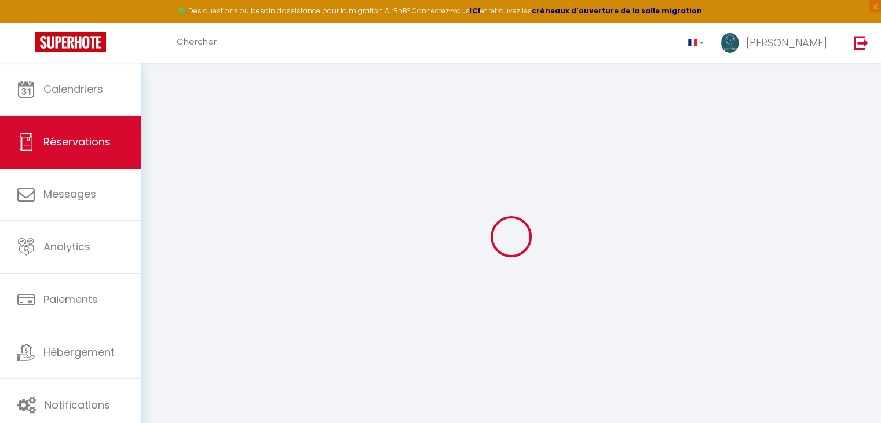
select select
checkbox input "false"
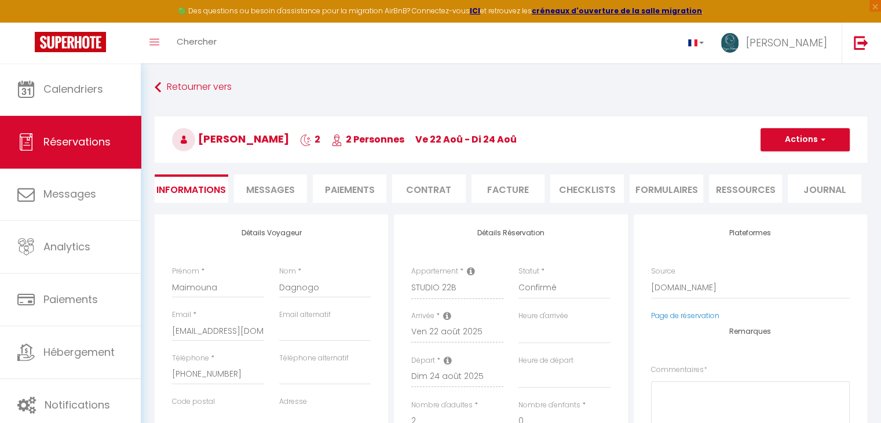
select select
checkbox input "false"
type textarea "** THIS RESERVATION HAS BEEN PRE-PAID ** Approximate time of arrival: between 1…"
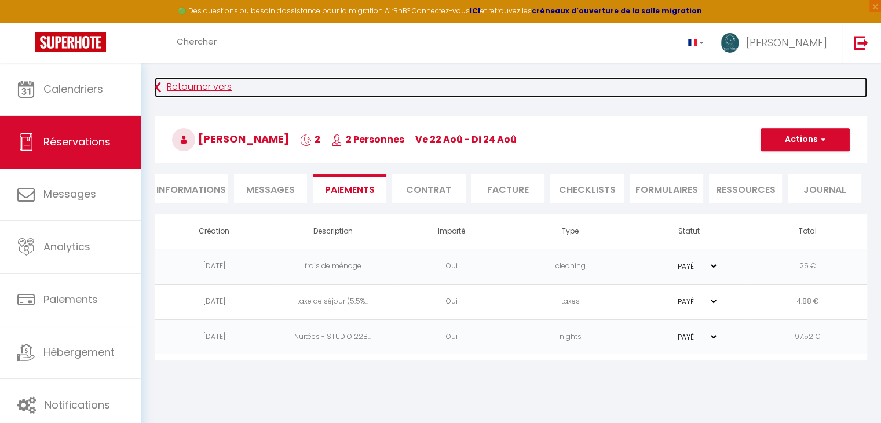
click at [169, 84] on link "Retourner vers" at bounding box center [511, 87] width 712 height 21
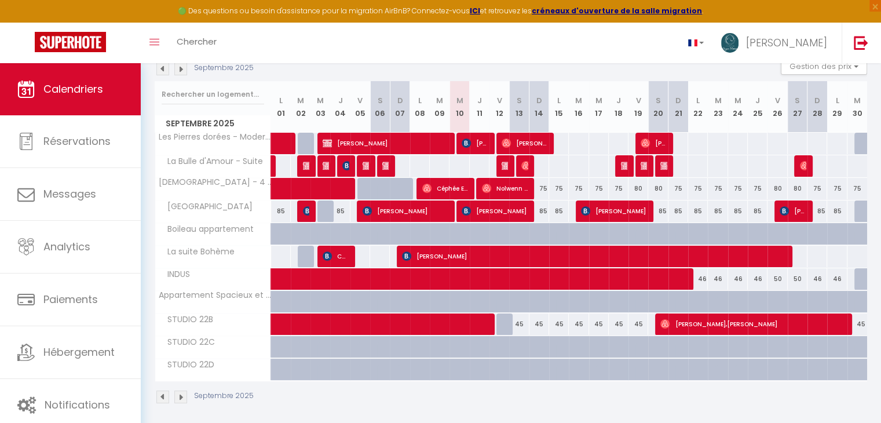
scroll to position [132, 0]
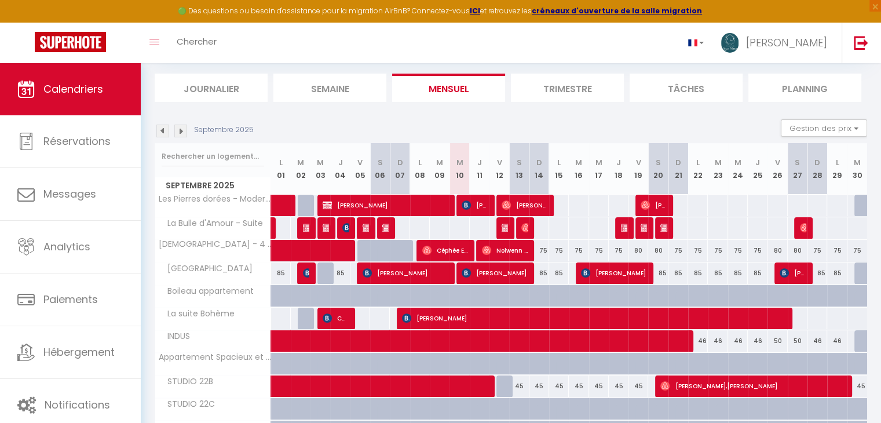
click at [163, 135] on img at bounding box center [162, 131] width 13 height 13
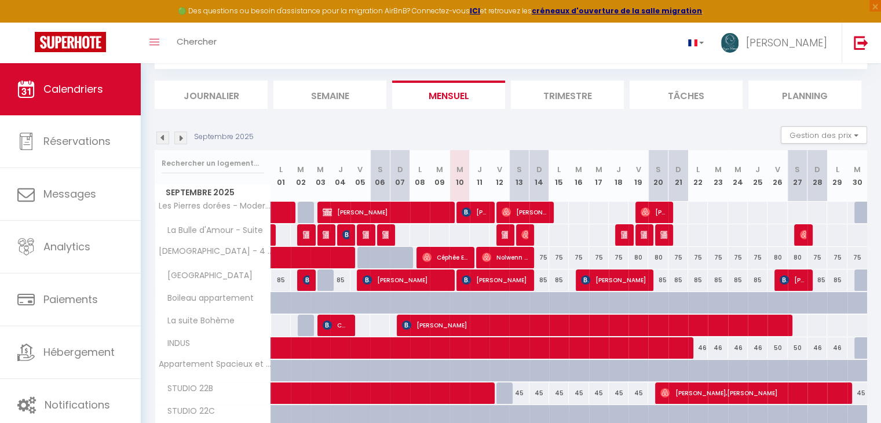
select select
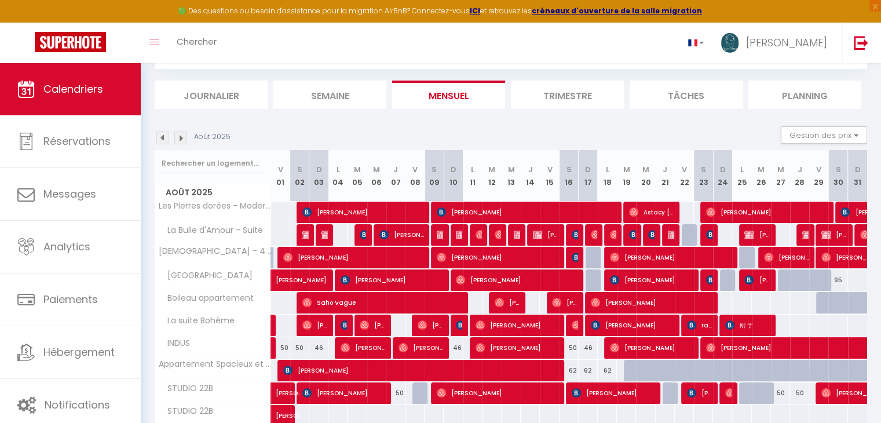
scroll to position [69, 0]
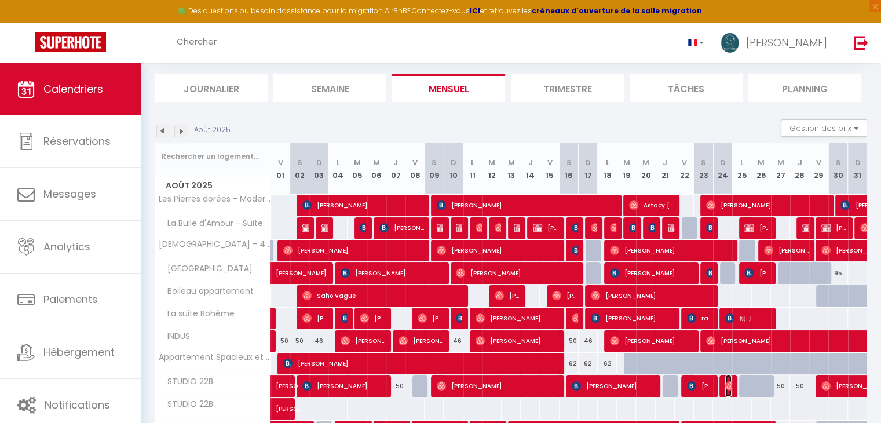
click at [730, 383] on img at bounding box center [729, 385] width 9 height 9
select select "OK"
select select "0"
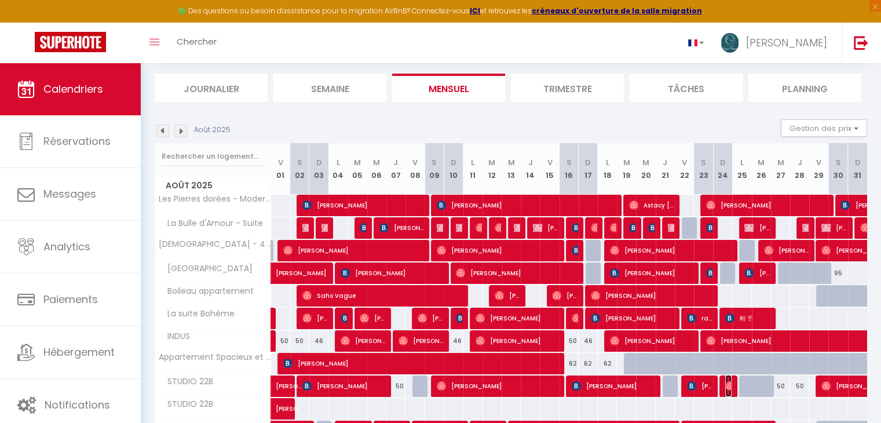
select select "1"
select select
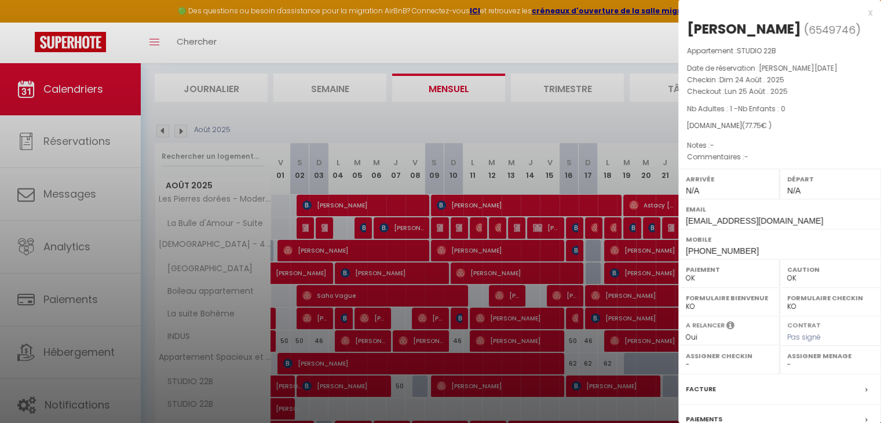
scroll to position [134, 0]
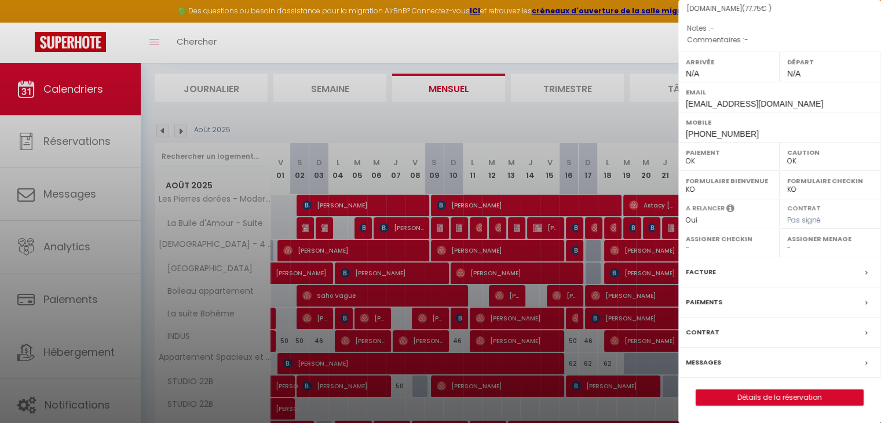
click at [691, 299] on label "Paiements" at bounding box center [704, 302] width 36 height 12
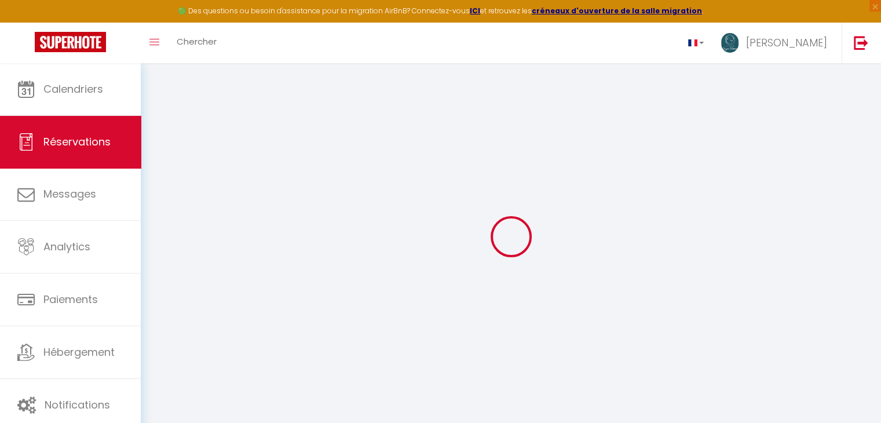
select select
checkbox input "false"
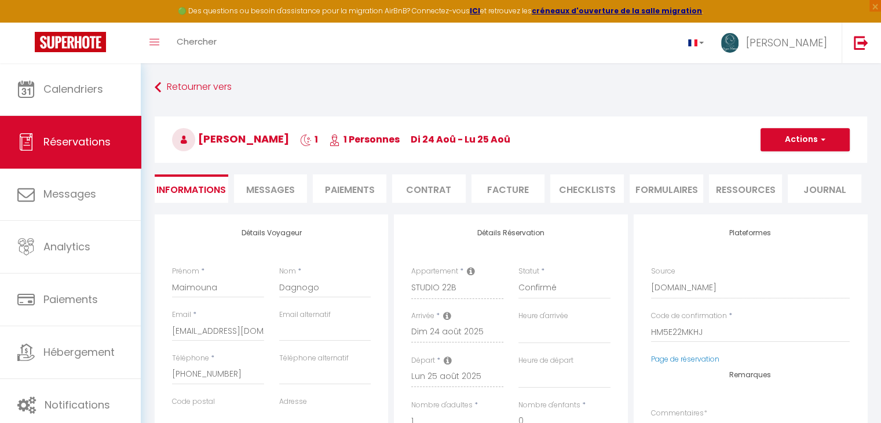
select select
checkbox input "false"
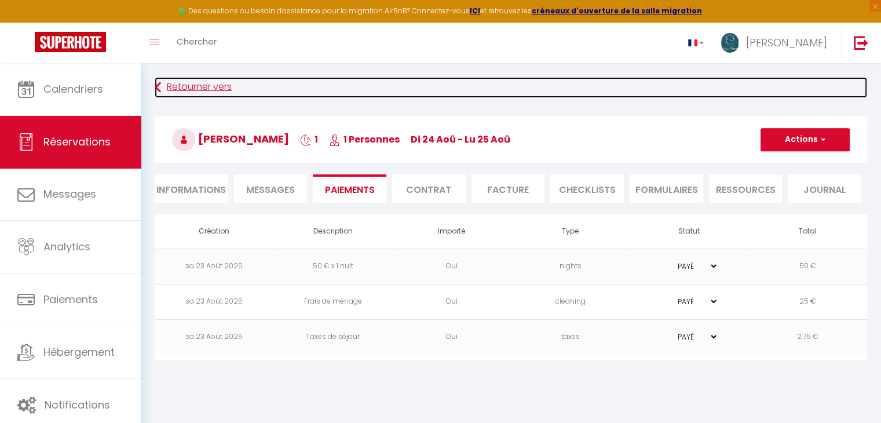
click at [173, 89] on link "Retourner vers" at bounding box center [511, 87] width 712 height 21
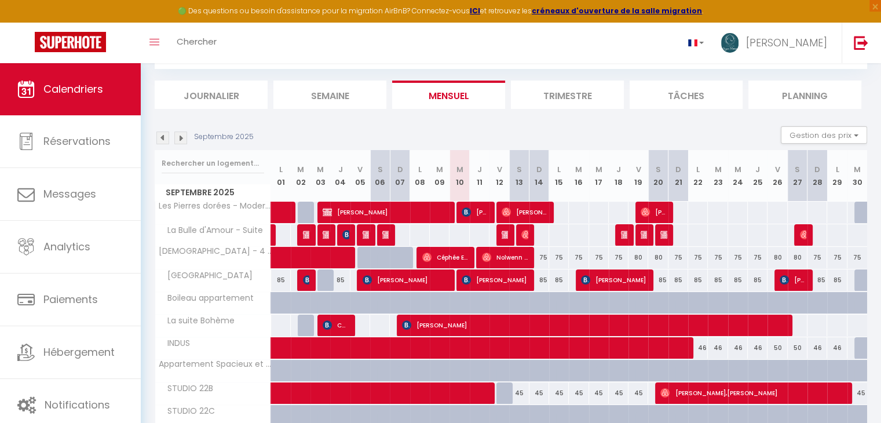
scroll to position [62, 0]
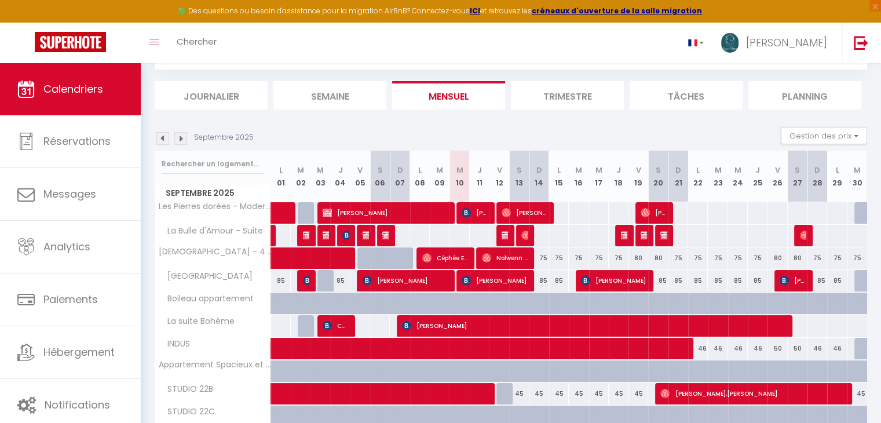
click at [164, 139] on img at bounding box center [162, 138] width 13 height 13
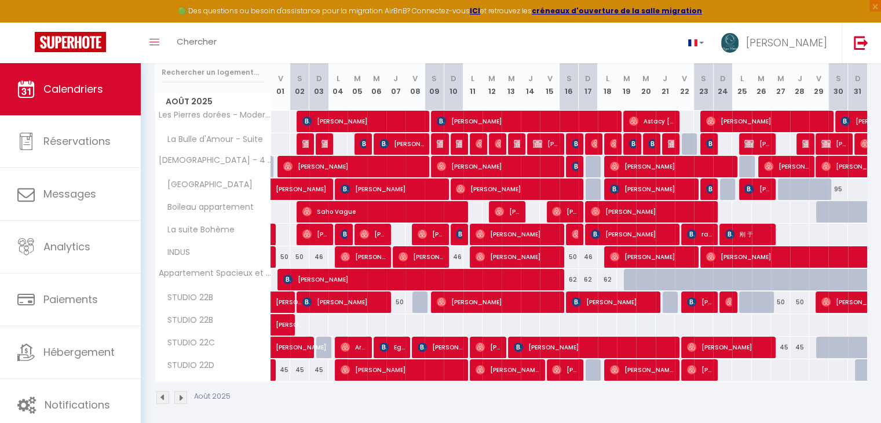
scroll to position [158, 0]
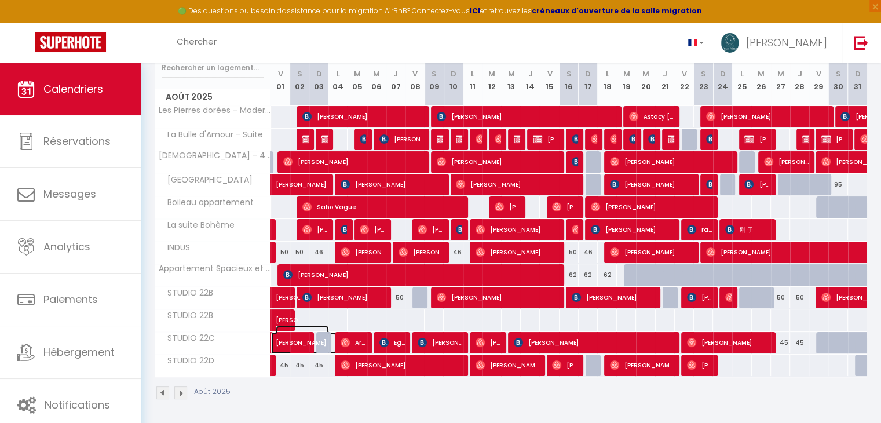
click at [295, 339] on span "[PERSON_NAME]" at bounding box center [302, 336] width 53 height 22
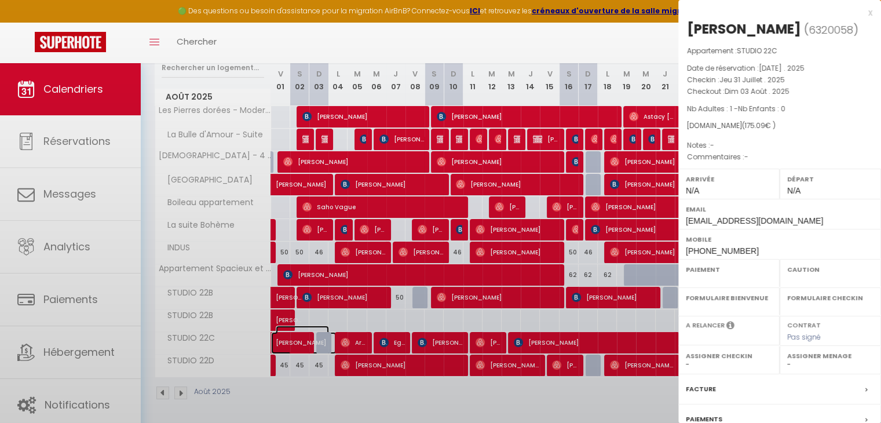
select select "OK"
select select "0"
select select "1"
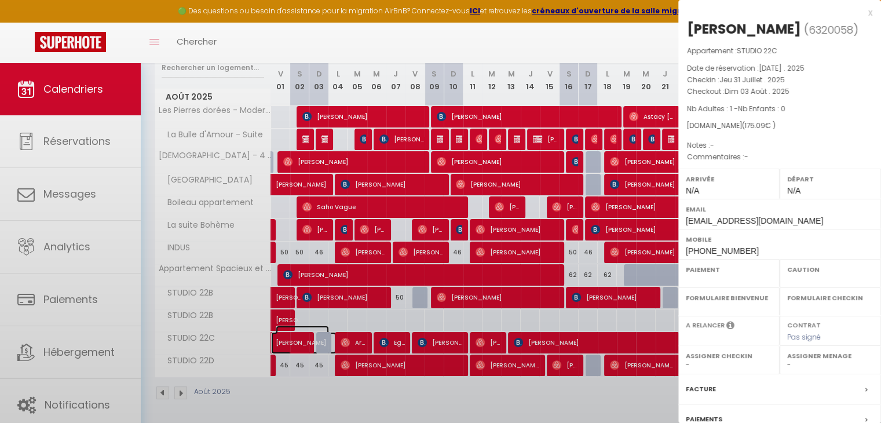
select select
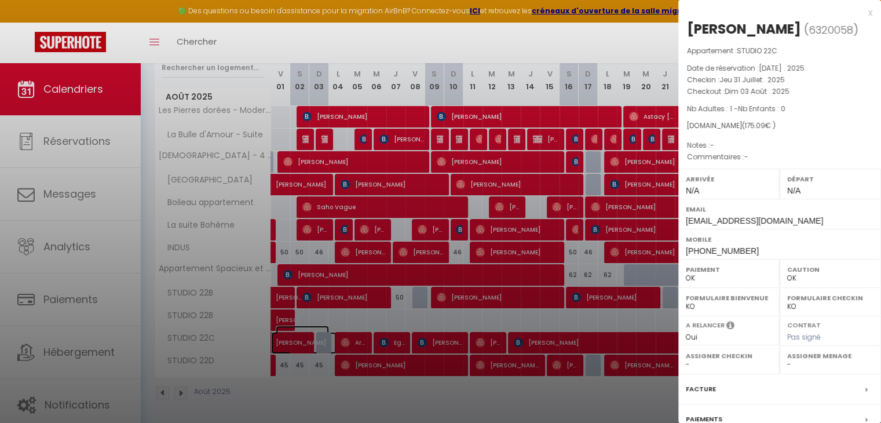
scroll to position [115, 0]
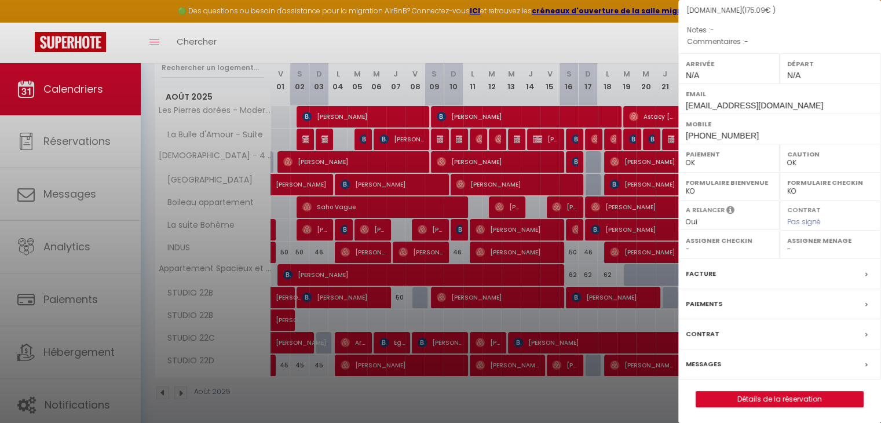
click at [708, 298] on label "Paiements" at bounding box center [704, 304] width 36 height 12
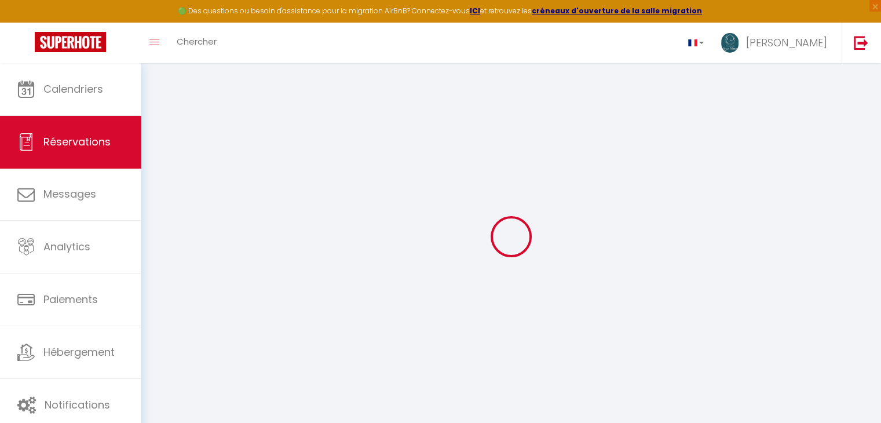
select select
checkbox input "false"
select select
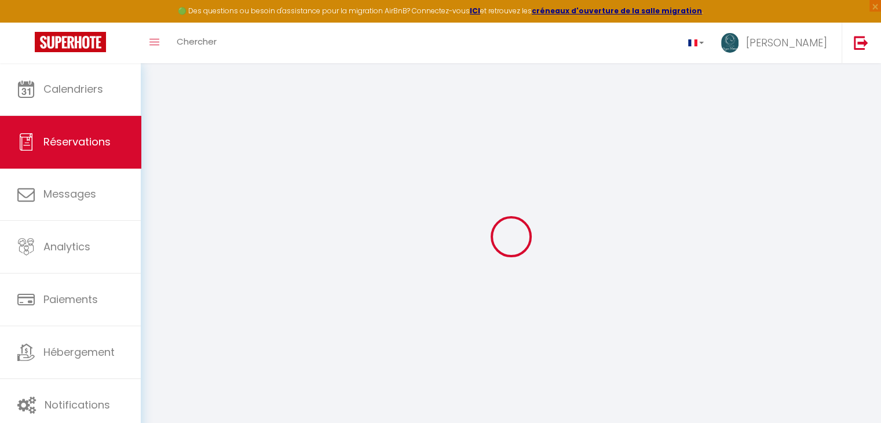
select select
checkbox input "false"
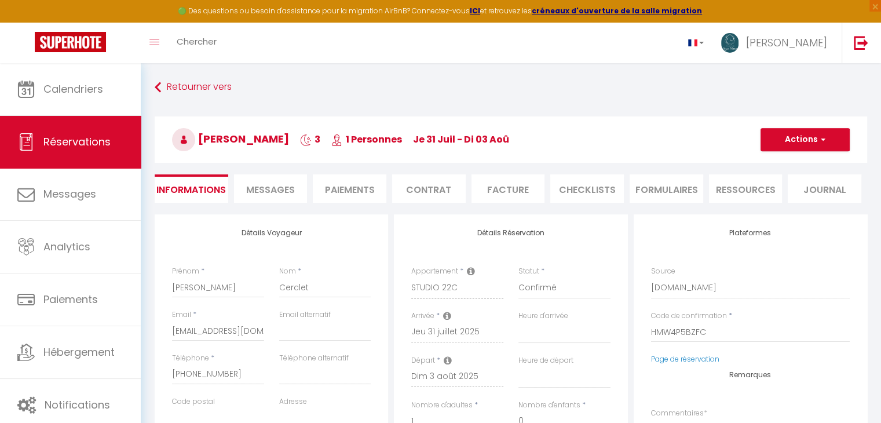
select select
checkbox input "false"
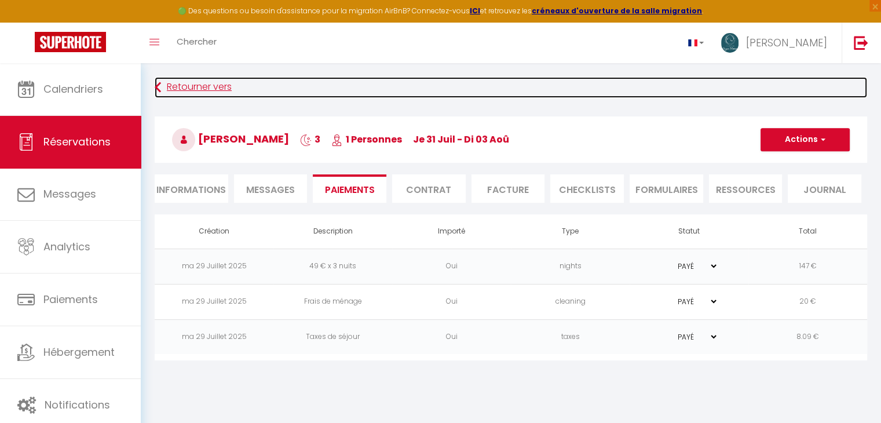
click at [163, 93] on link "Retourner vers" at bounding box center [511, 87] width 712 height 21
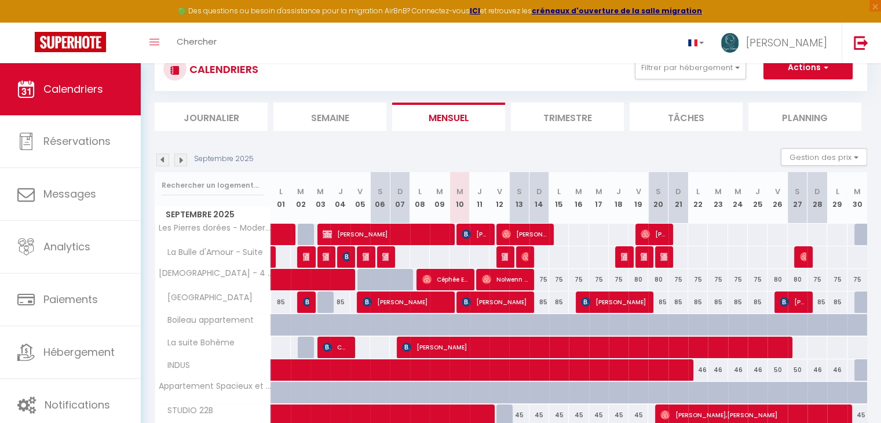
scroll to position [136, 0]
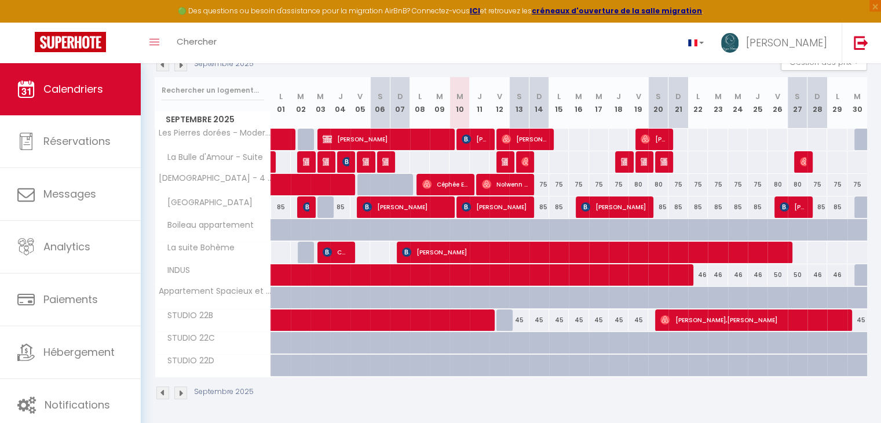
click at [163, 68] on img at bounding box center [162, 64] width 13 height 13
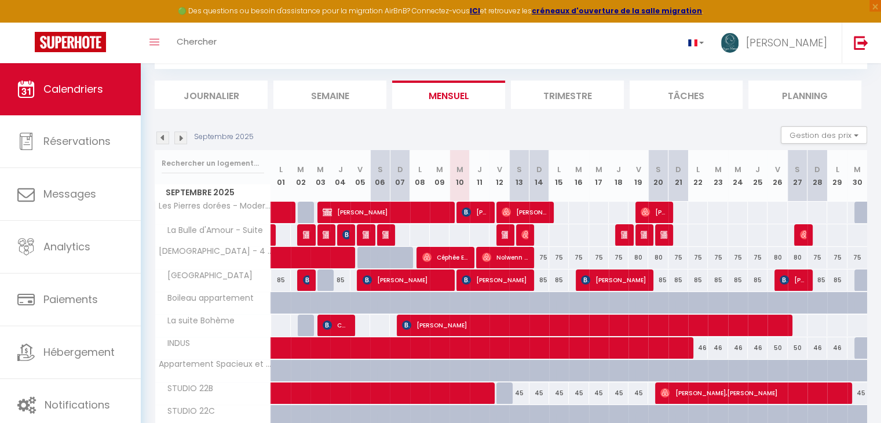
select select
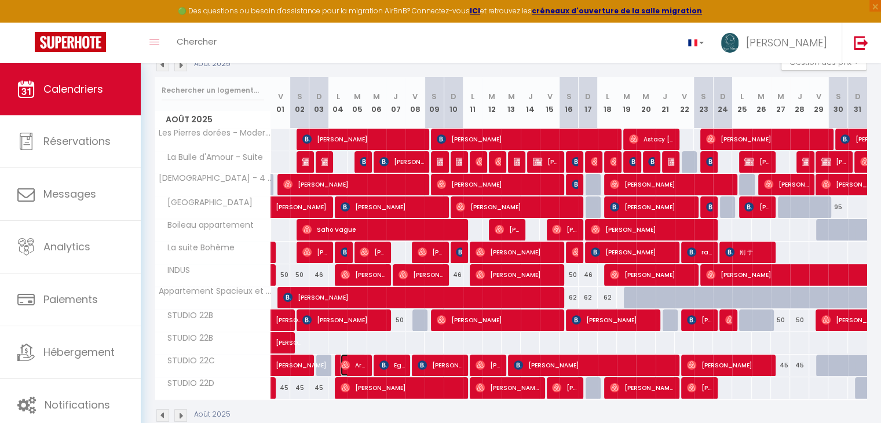
click at [350, 361] on span "Aris Mechiche" at bounding box center [353, 365] width 25 height 22
select select "OK"
select select "0"
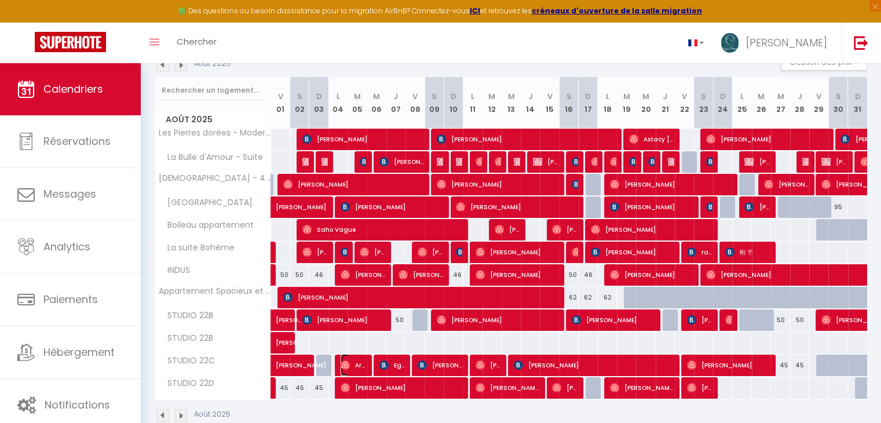
select select "1"
select select
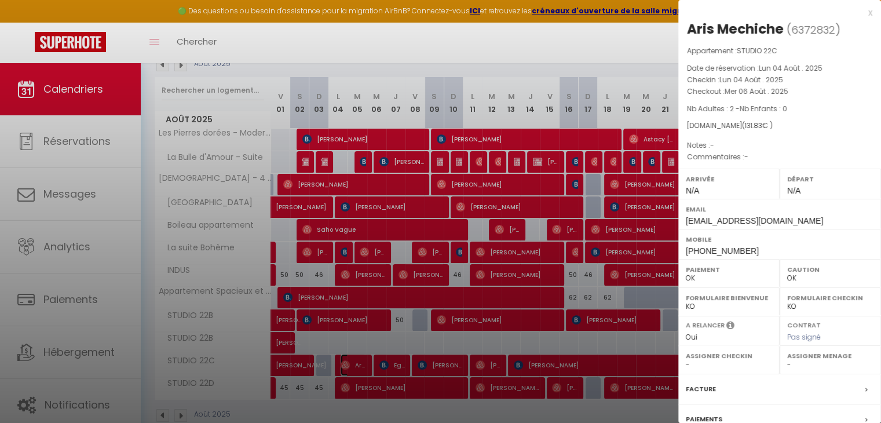
scroll to position [71, 0]
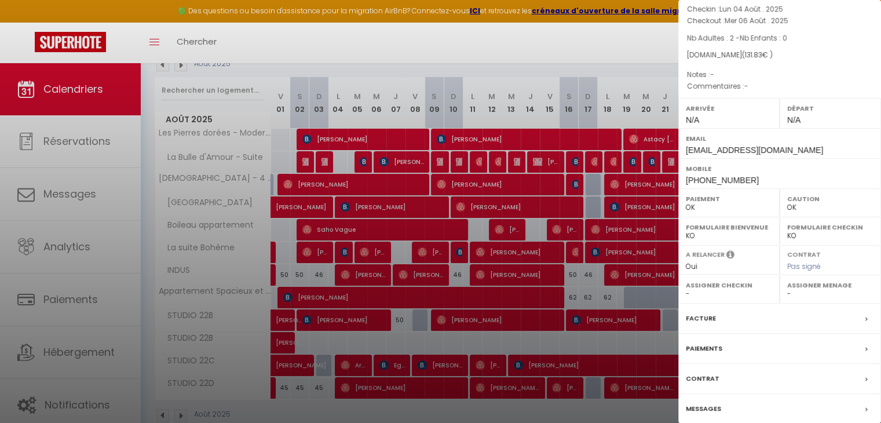
click at [705, 344] on label "Paiements" at bounding box center [704, 348] width 36 height 12
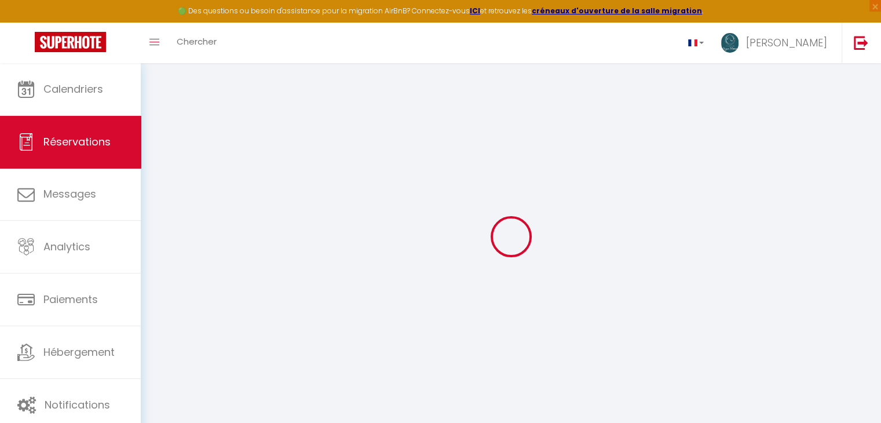
select select
checkbox input "false"
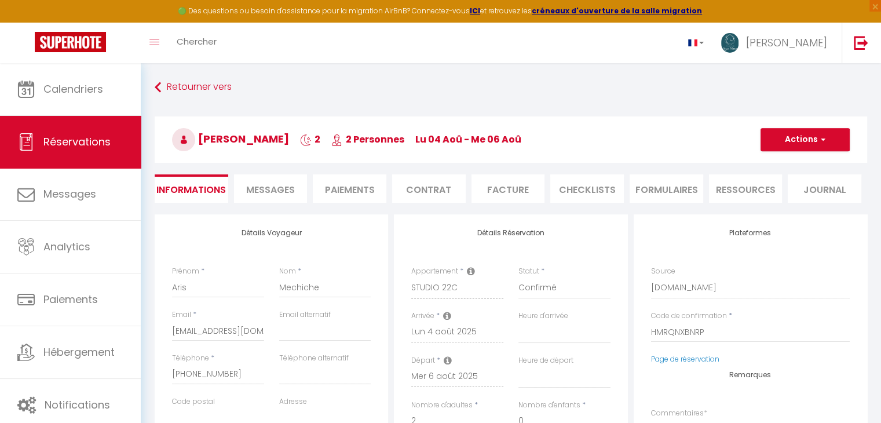
select select
checkbox input "false"
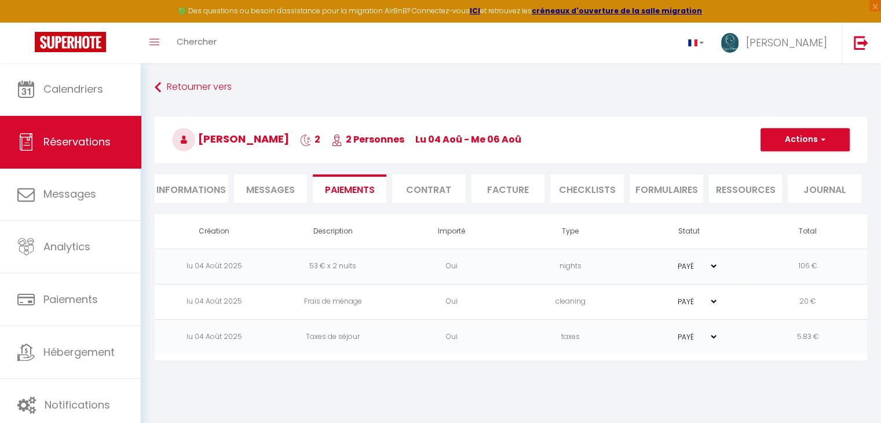
click at [526, 378] on body "🟢 Des questions ou besoin d'assistance pour la migration AirBnB? Connectez-vous…" at bounding box center [440, 274] width 881 height 423
click at [536, 416] on body "🟢 Des questions ou besoin d'assistance pour la migration AirBnB? Connectez-vous…" at bounding box center [440, 274] width 881 height 423
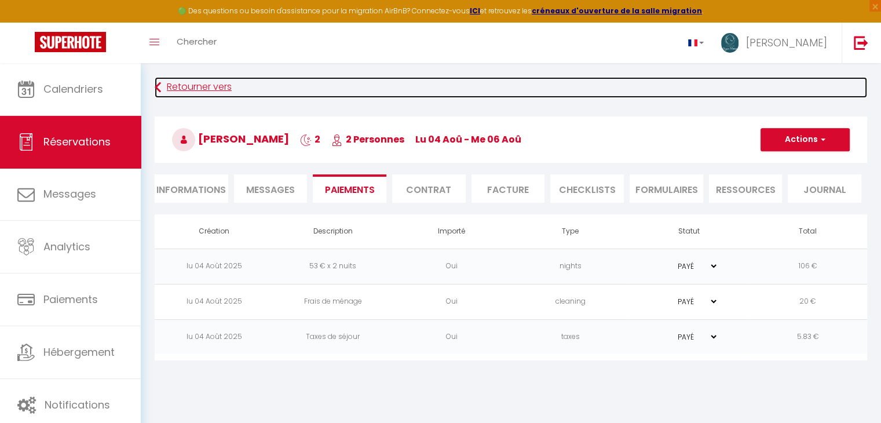
click at [190, 92] on link "Retourner vers" at bounding box center [511, 87] width 712 height 21
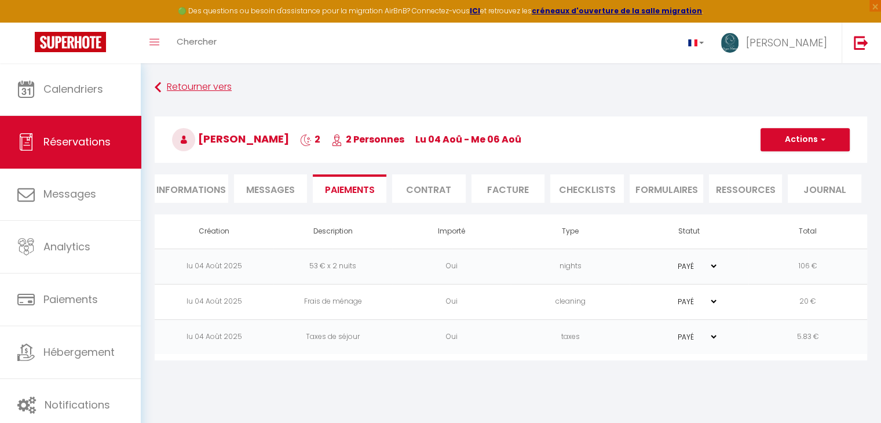
scroll to position [41, 0]
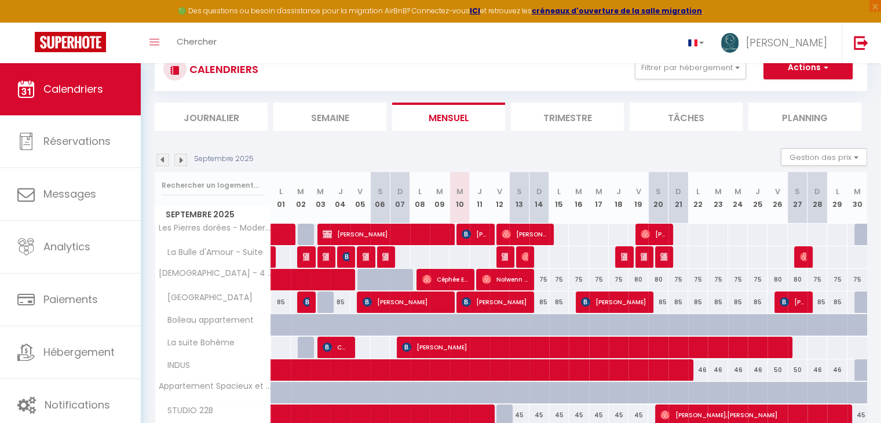
click at [164, 160] on img at bounding box center [162, 159] width 13 height 13
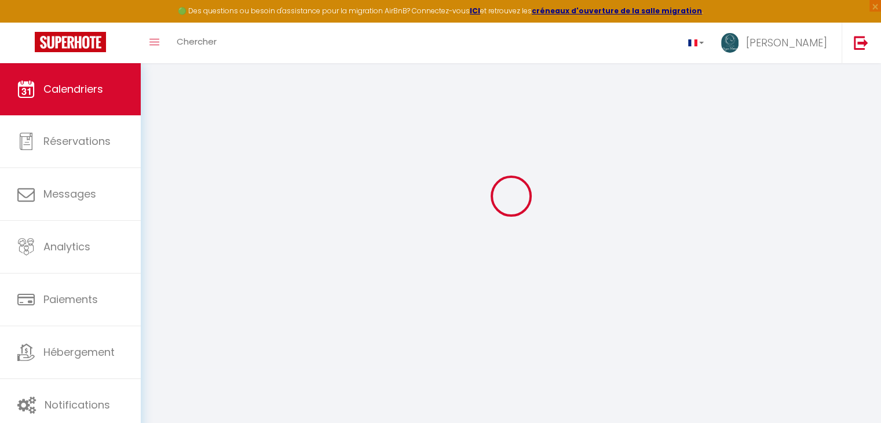
select select
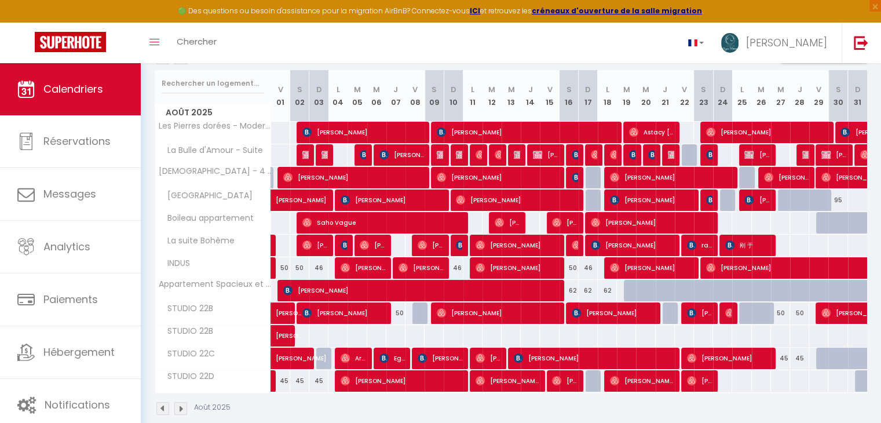
scroll to position [145, 0]
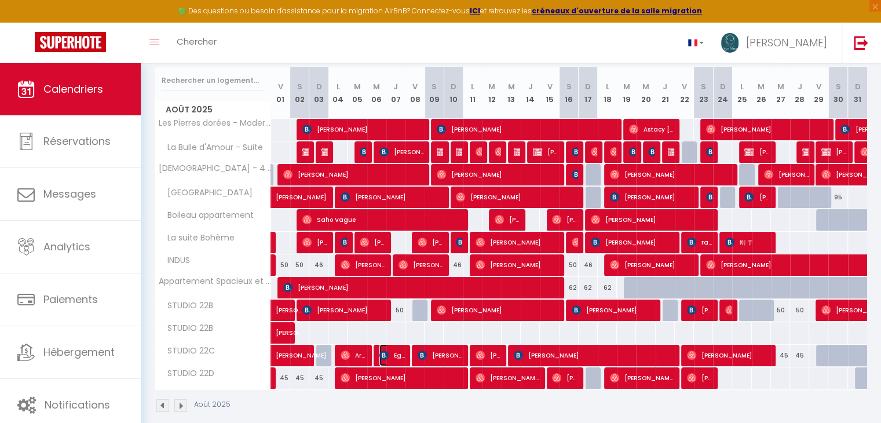
click at [396, 352] on span "Eglantine Plante" at bounding box center [391, 355] width 25 height 22
select select "OK"
select select "KO"
select select "0"
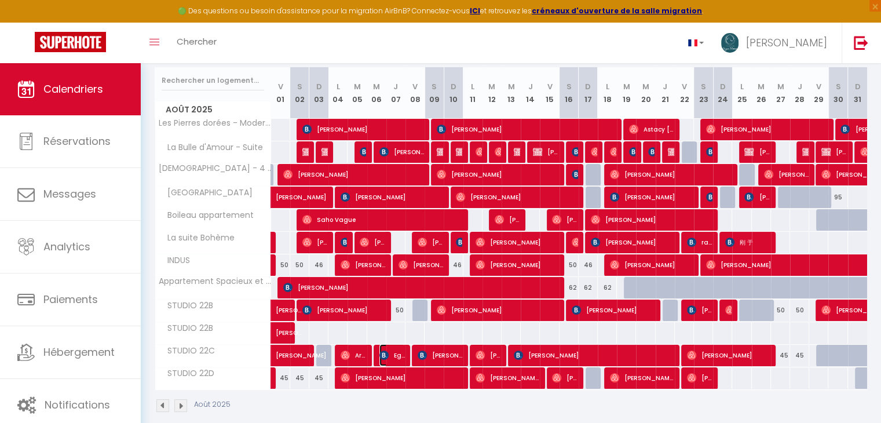
select select "1"
select select
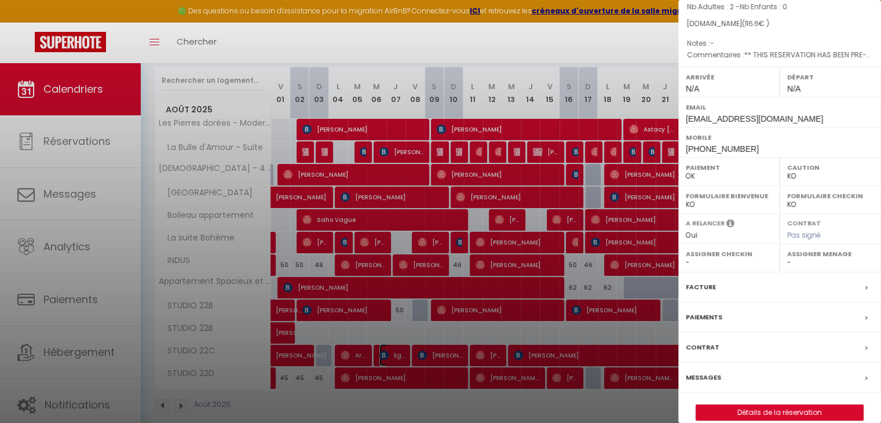
scroll to position [103, 0]
click at [701, 306] on div "Paiements" at bounding box center [779, 316] width 203 height 30
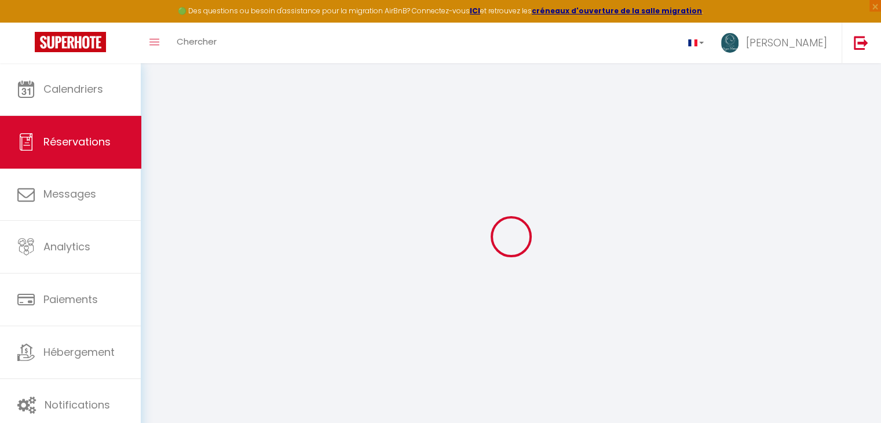
select select
checkbox input "false"
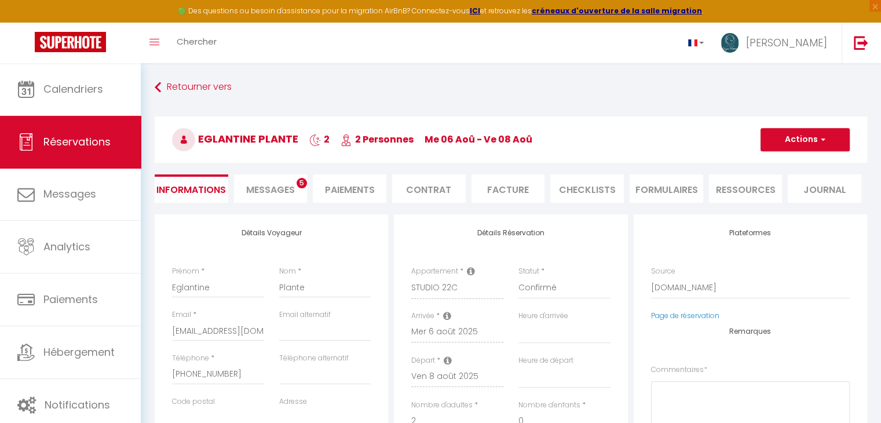
select select
checkbox input "false"
type textarea "** THIS RESERVATION HAS BEEN PRE-PAID ** BOOKING NOTE : Payment charge is EUR 1…"
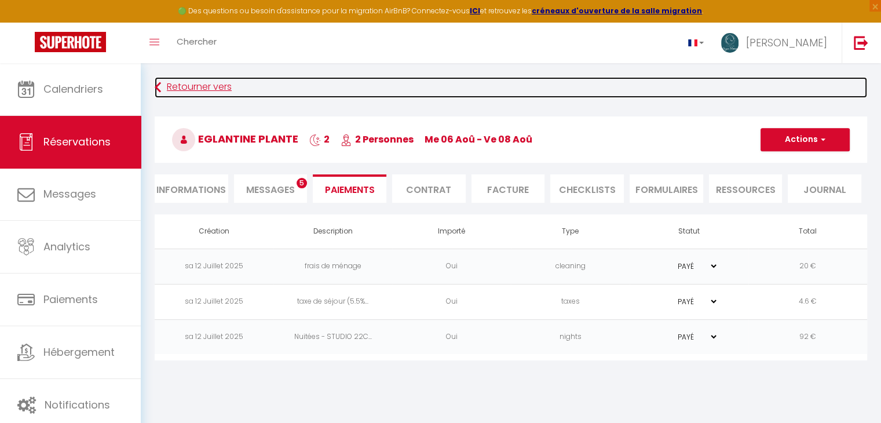
click at [199, 90] on link "Retourner vers" at bounding box center [511, 87] width 712 height 21
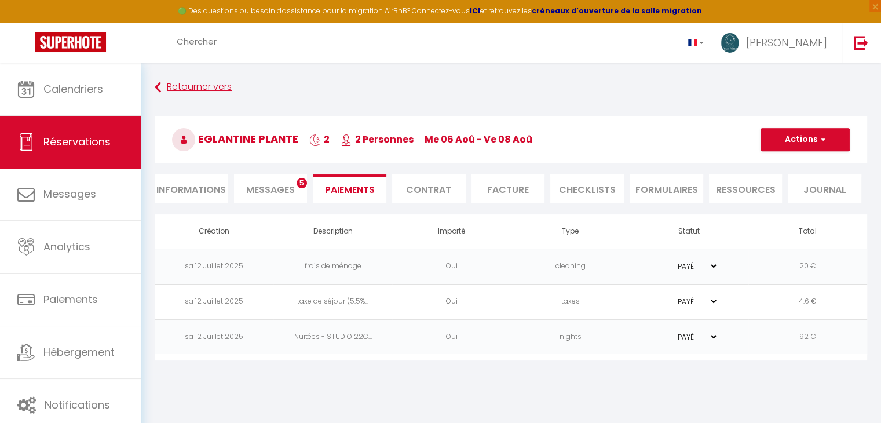
scroll to position [41, 0]
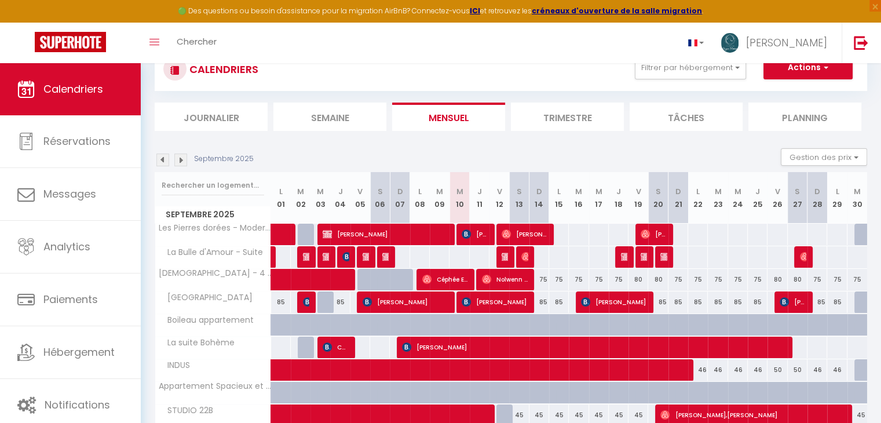
click at [163, 162] on img at bounding box center [162, 159] width 13 height 13
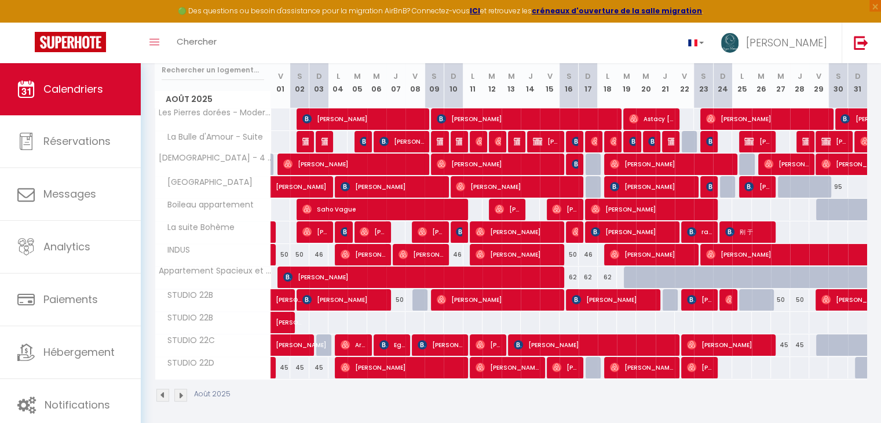
scroll to position [156, 0]
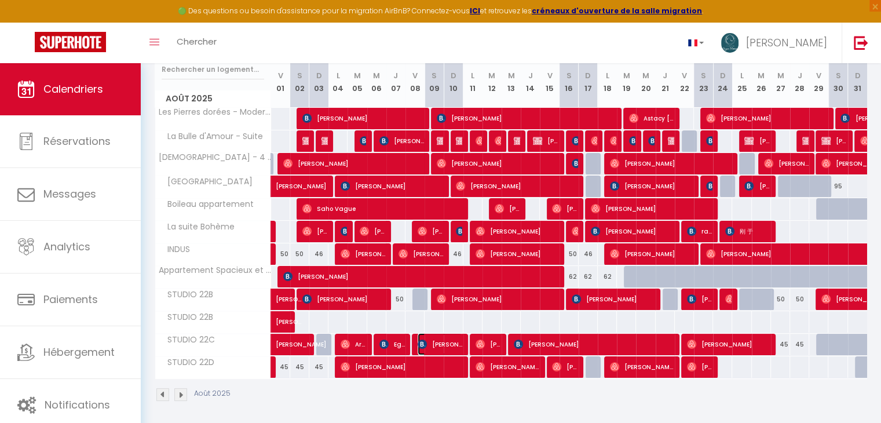
click at [445, 341] on span "[PERSON_NAME]" at bounding box center [440, 344] width 45 height 22
select select "OK"
select select "KO"
select select "0"
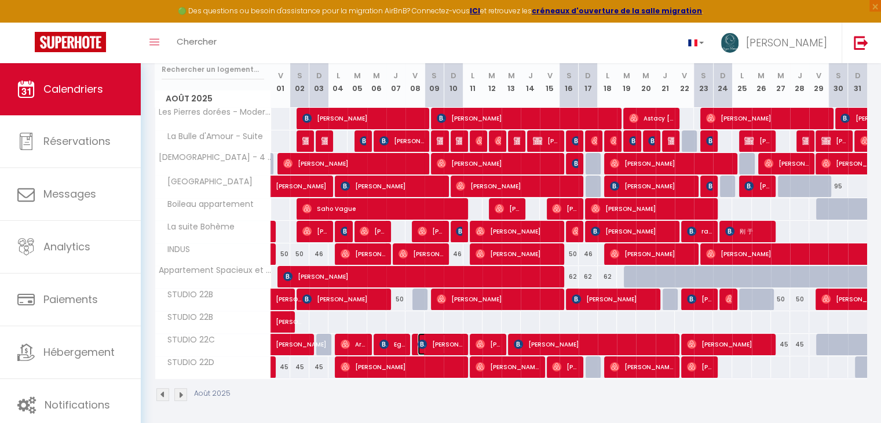
select select "1"
select select
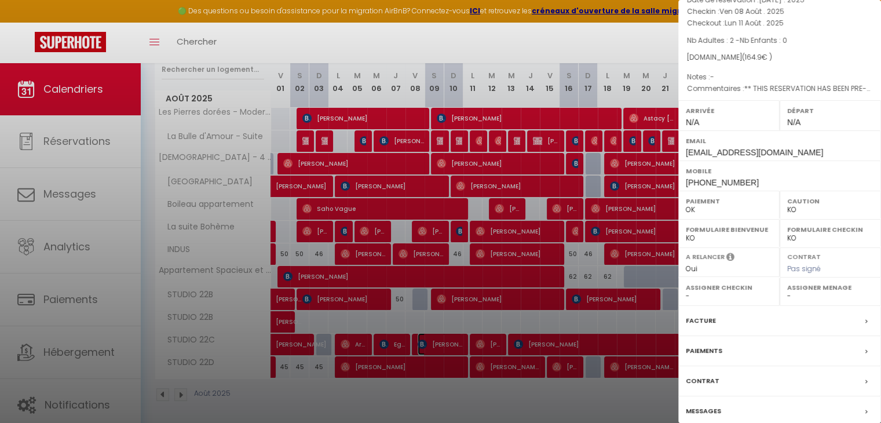
scroll to position [104, 0]
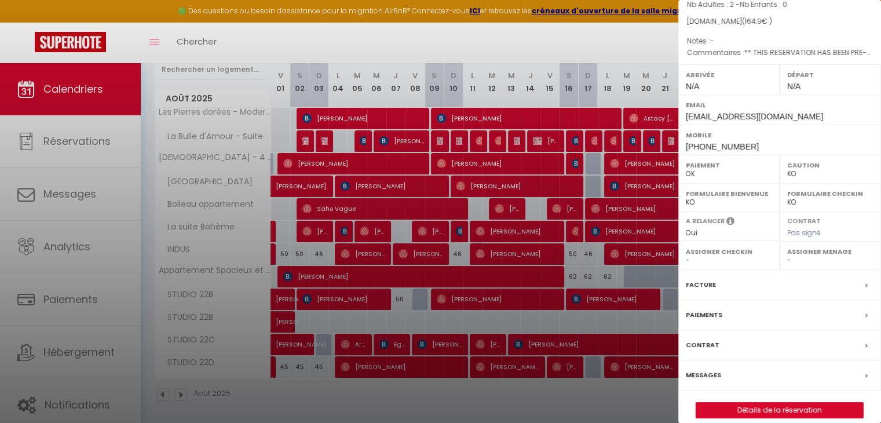
click at [714, 321] on label "Paiements" at bounding box center [704, 315] width 36 height 12
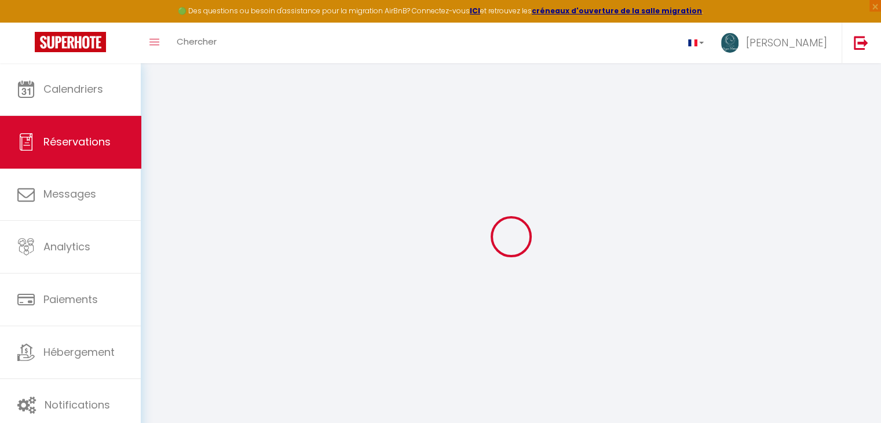
select select
checkbox input "false"
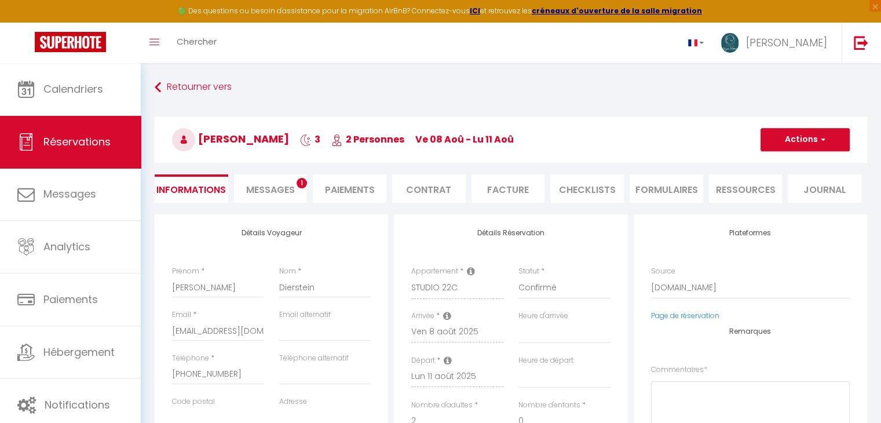
select select
checkbox input "false"
type textarea "** THIS RESERVATION HAS BEEN PRE-PAID ** BOOKING NOTE : Payment charge is EUR 2…"
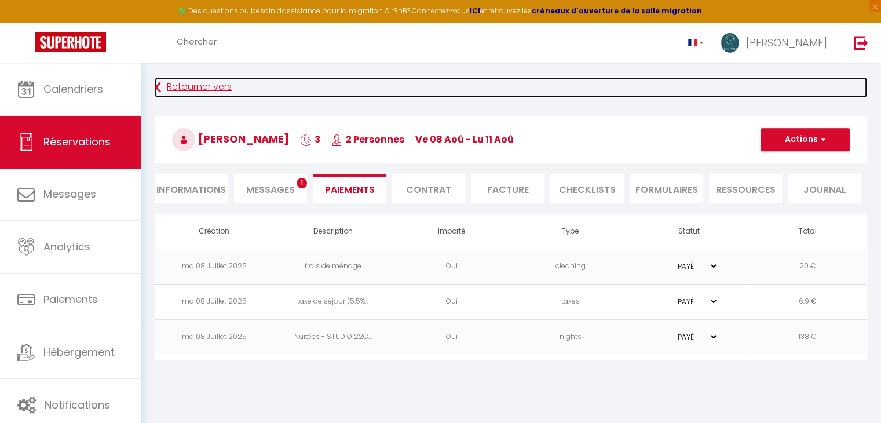
click at [190, 94] on link "Retourner vers" at bounding box center [511, 87] width 712 height 21
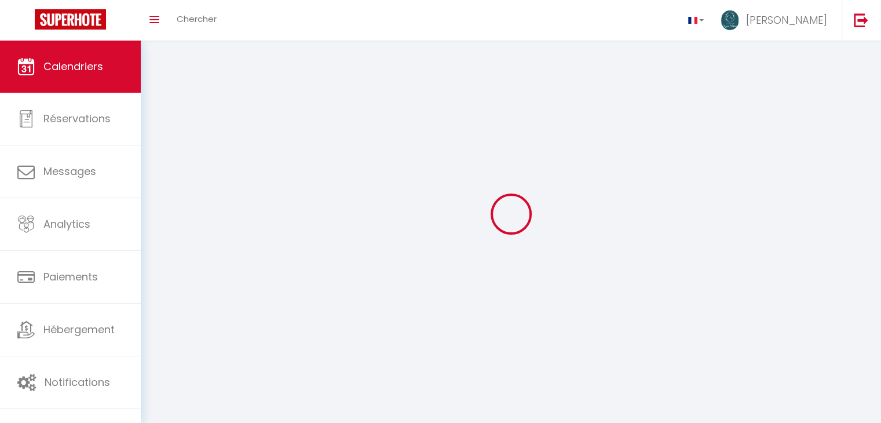
scroll to position [41, 0]
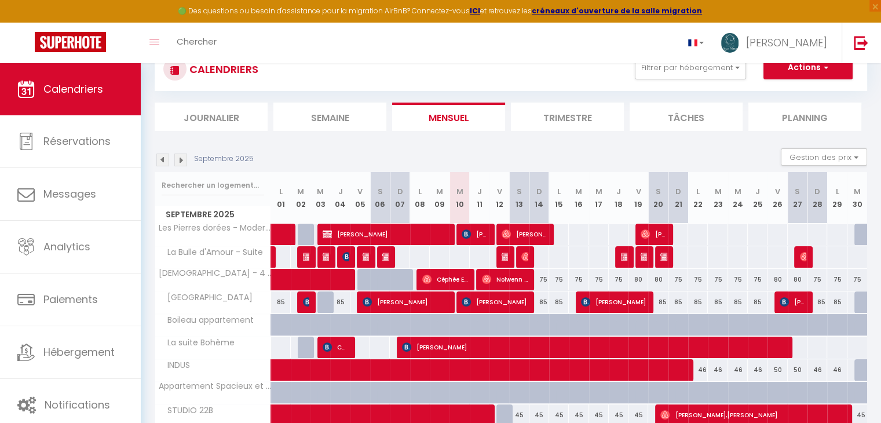
click at [160, 163] on img at bounding box center [162, 159] width 13 height 13
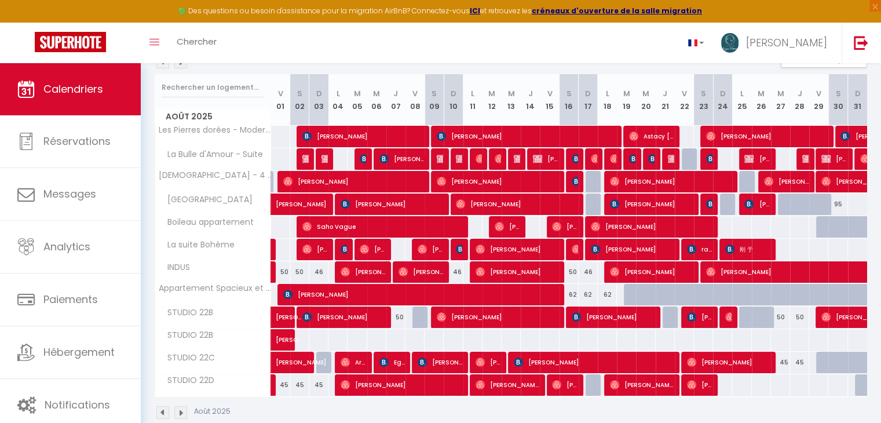
scroll to position [158, 0]
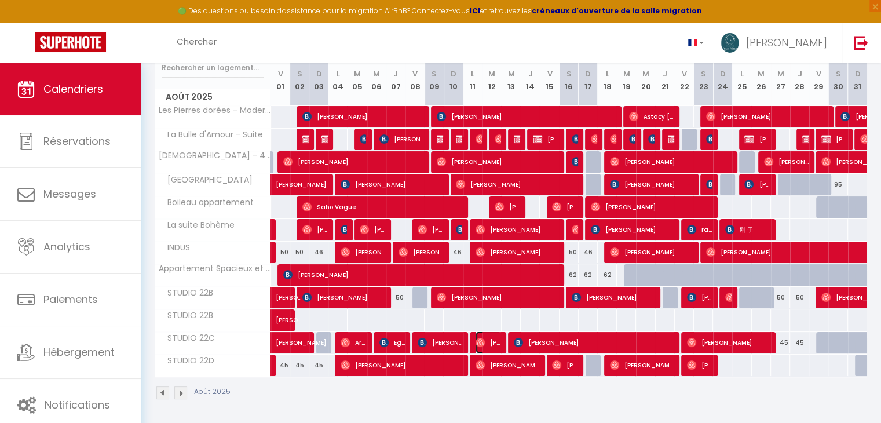
click at [484, 339] on img at bounding box center [479, 342] width 9 height 9
select select "OK"
select select "0"
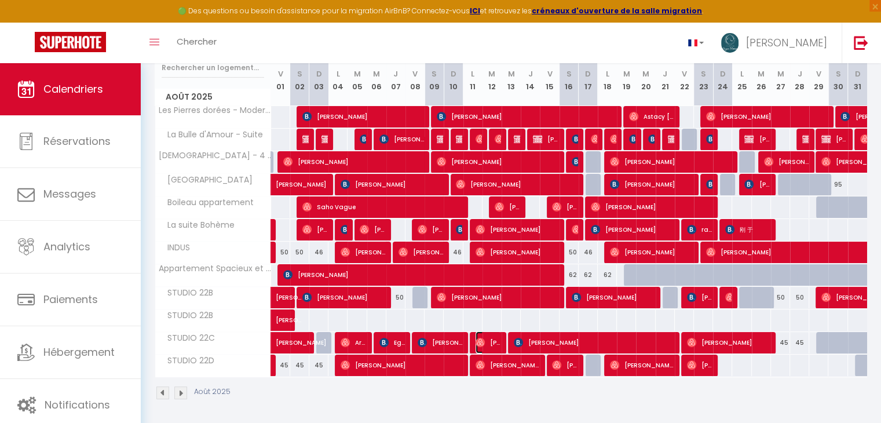
select select "1"
select select
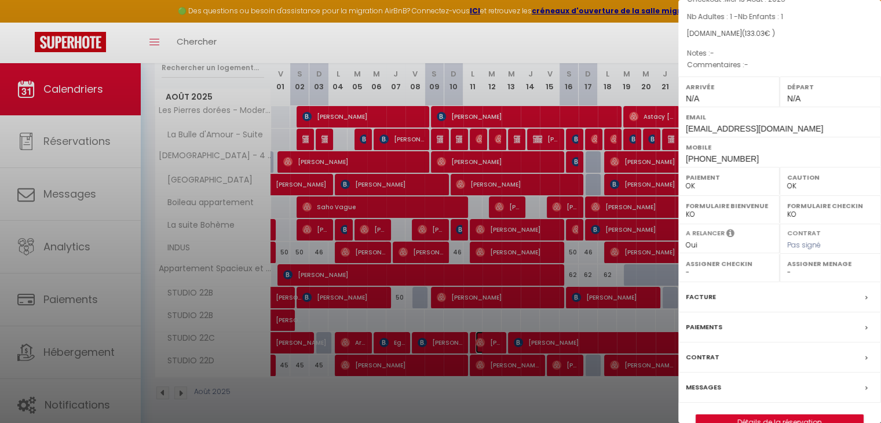
scroll to position [93, 0]
click at [716, 323] on label "Paiements" at bounding box center [704, 326] width 36 height 12
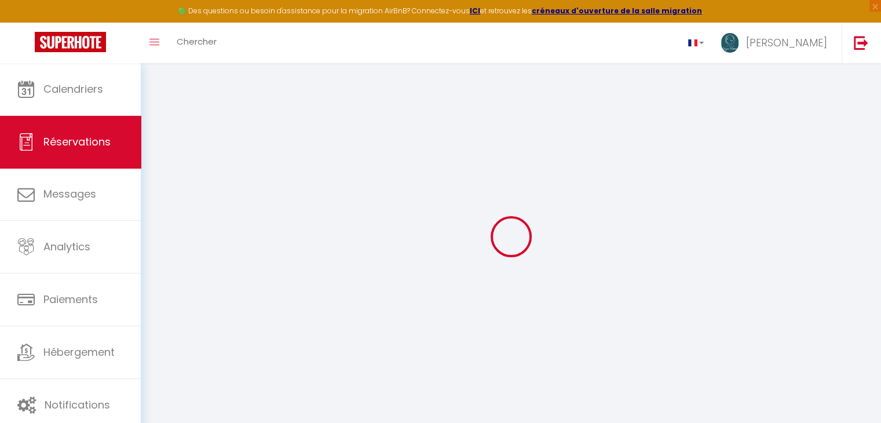
select select
checkbox input "false"
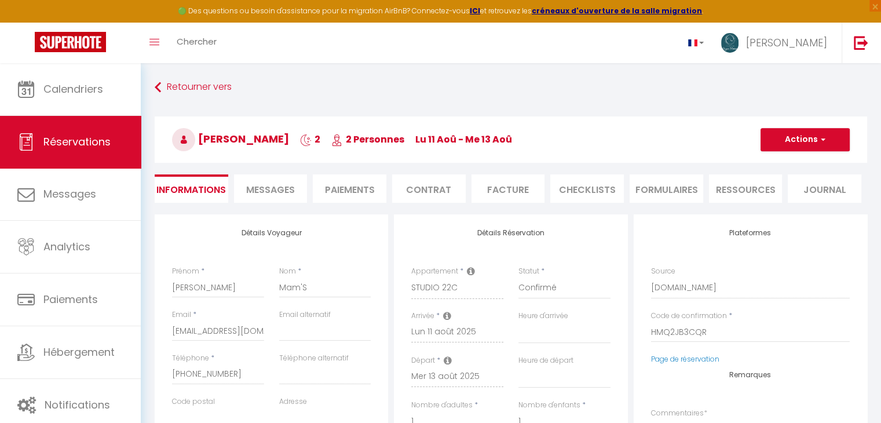
select select
checkbox input "false"
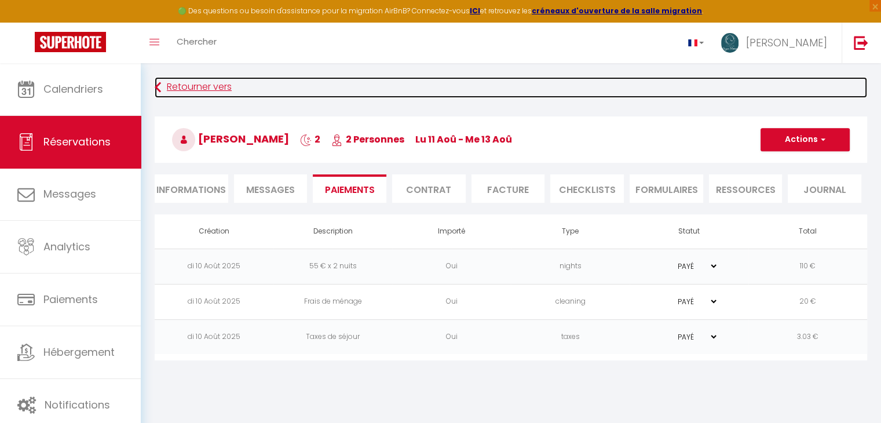
click at [202, 84] on link "Retourner vers" at bounding box center [511, 87] width 712 height 21
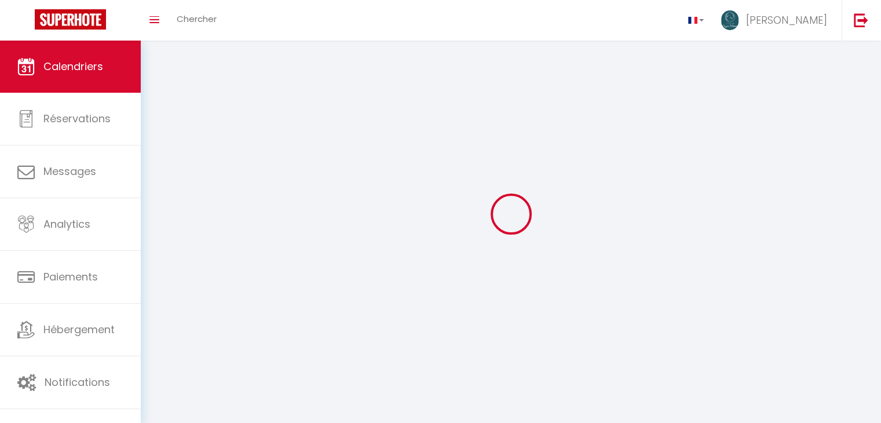
scroll to position [41, 0]
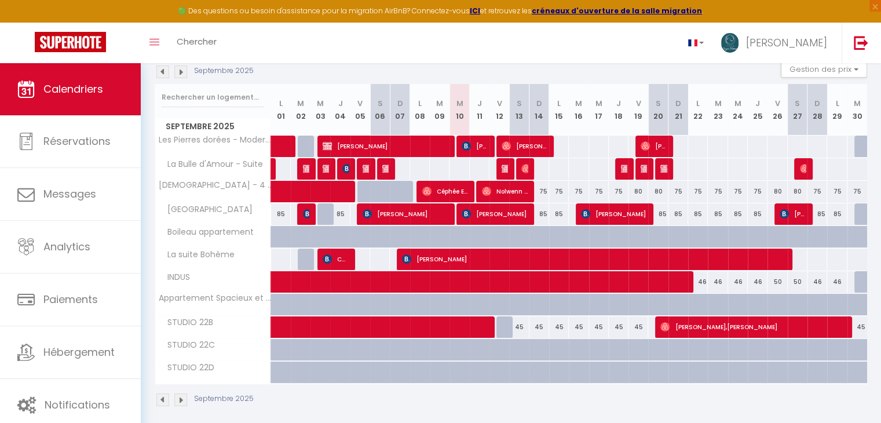
click at [167, 73] on img at bounding box center [162, 71] width 13 height 13
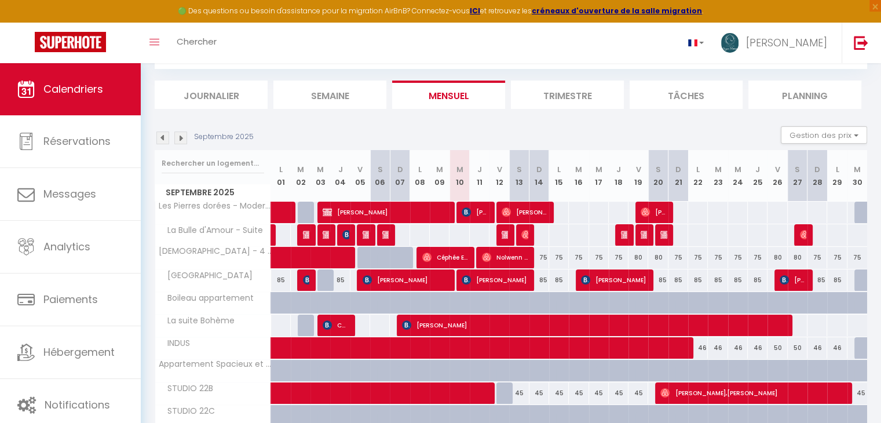
select select
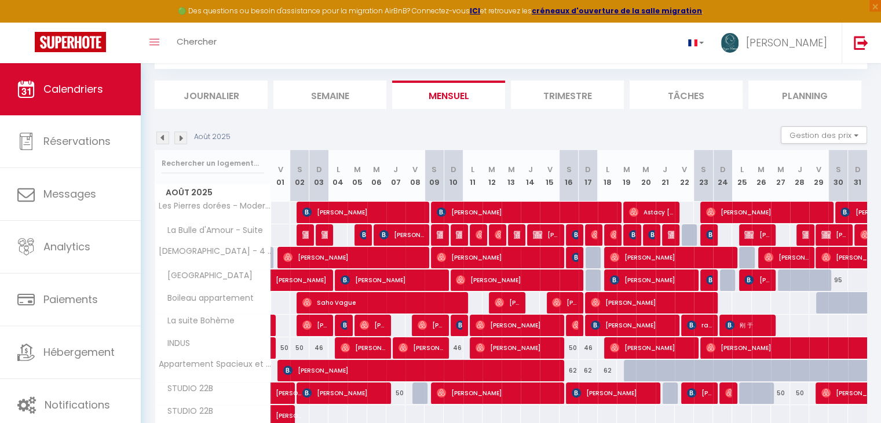
scroll to position [129, 0]
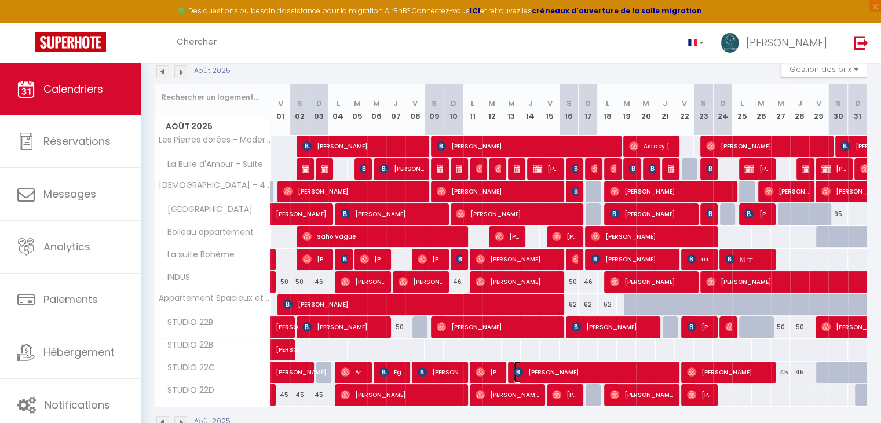
click at [618, 367] on span "[PERSON_NAME]" at bounding box center [593, 372] width 159 height 22
select select "OK"
select select "KO"
select select "0"
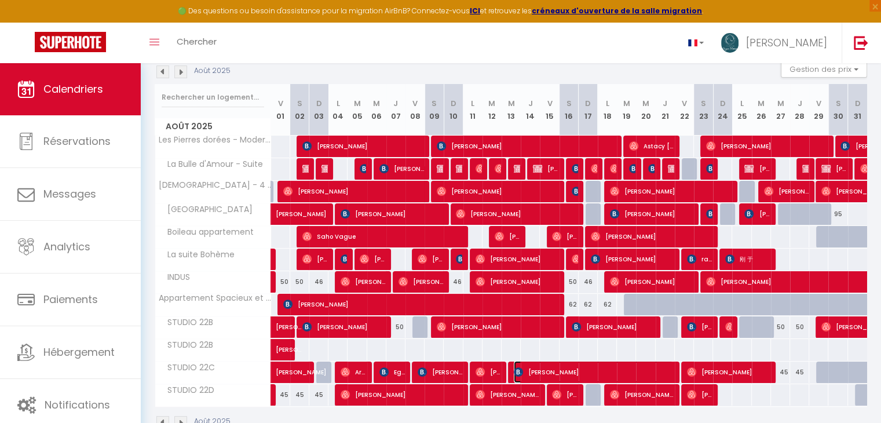
select select "1"
select select
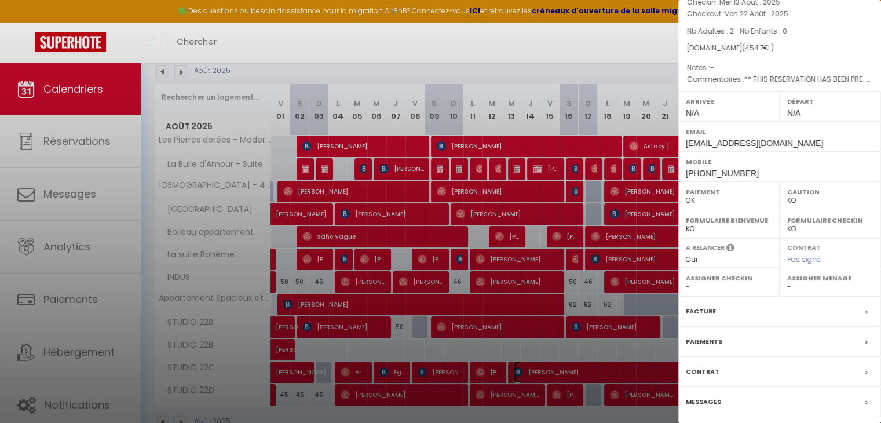
scroll to position [78, 0]
click at [711, 335] on label "Paiements" at bounding box center [704, 341] width 36 height 12
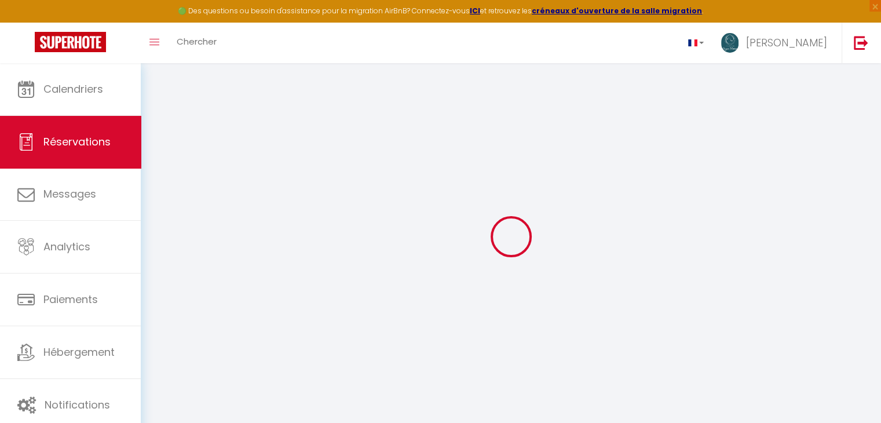
select select
checkbox input "false"
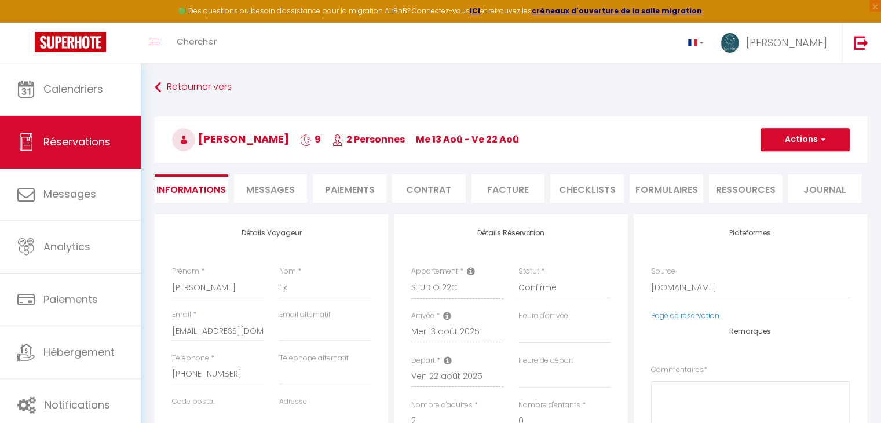
select select
checkbox input "false"
type textarea "** THIS RESERVATION HAS BEEN PRE-PAID ** Approximate time of arrival: between 1…"
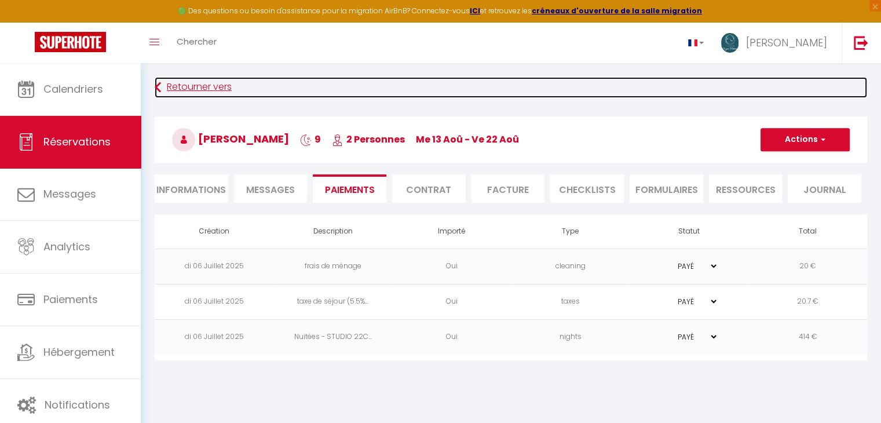
click at [202, 89] on link "Retourner vers" at bounding box center [511, 87] width 712 height 21
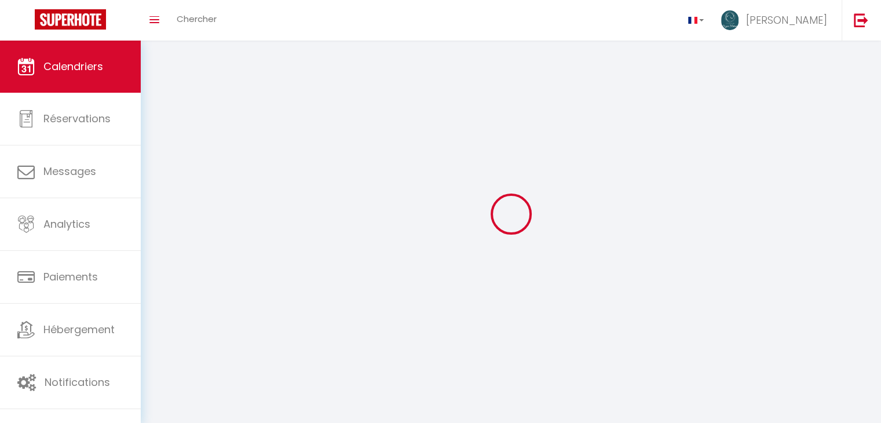
scroll to position [41, 0]
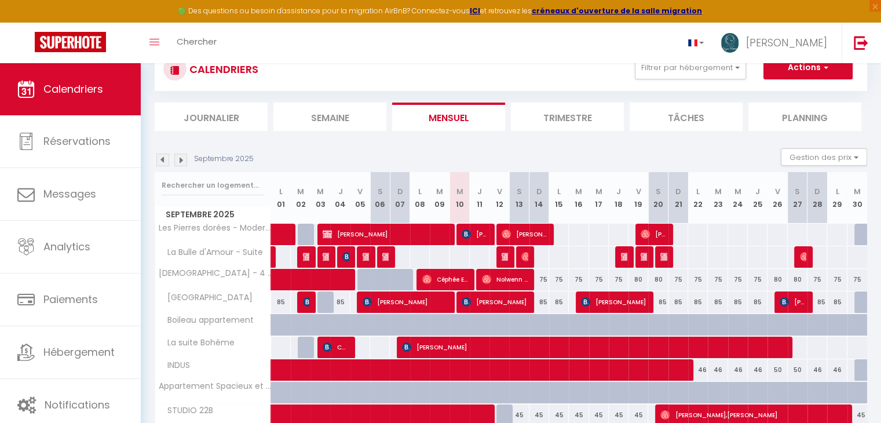
click at [160, 158] on img at bounding box center [162, 159] width 13 height 13
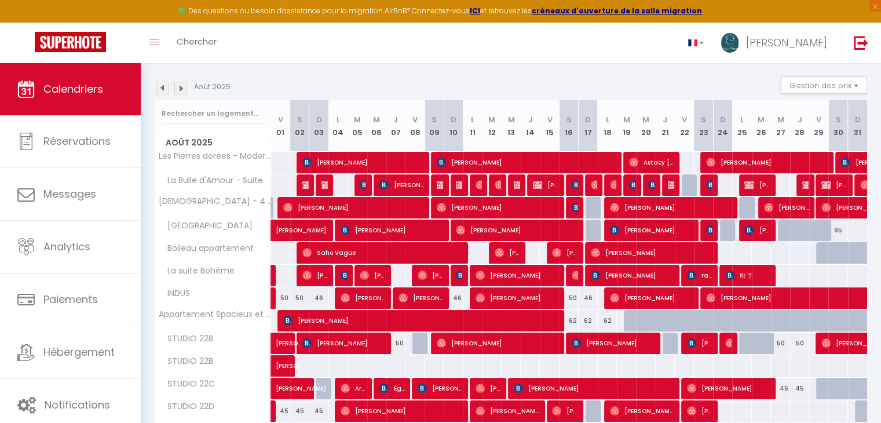
scroll to position [114, 0]
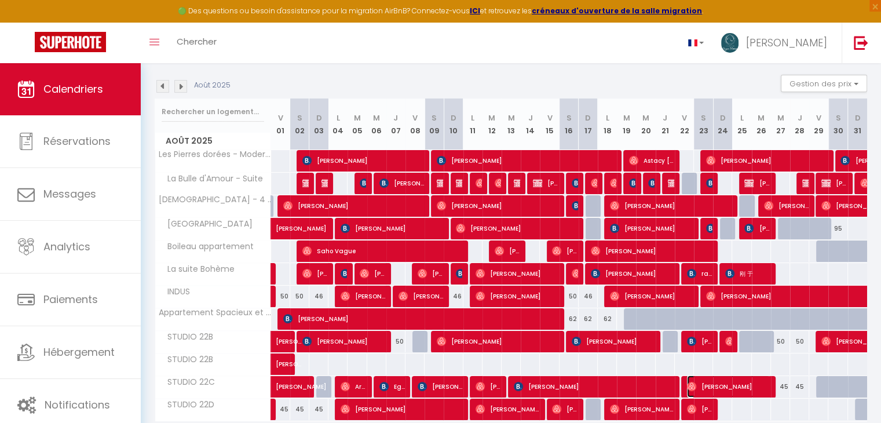
click at [699, 386] on span "[PERSON_NAME]" at bounding box center [728, 386] width 83 height 22
select select "OK"
select select "0"
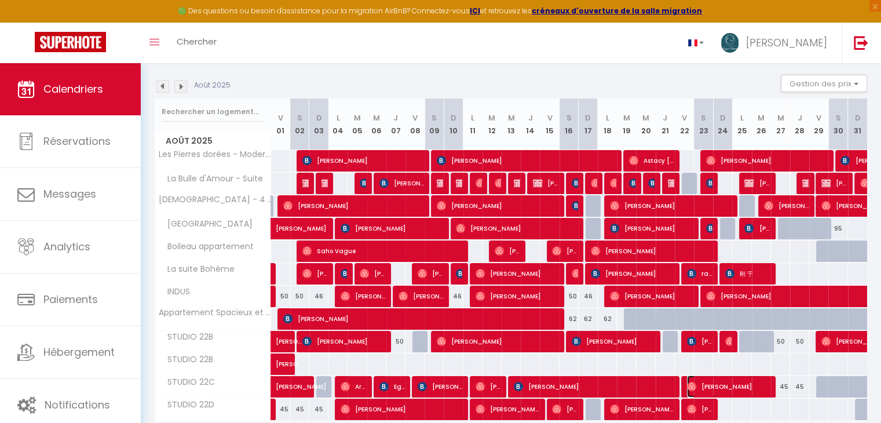
select select "1"
select select
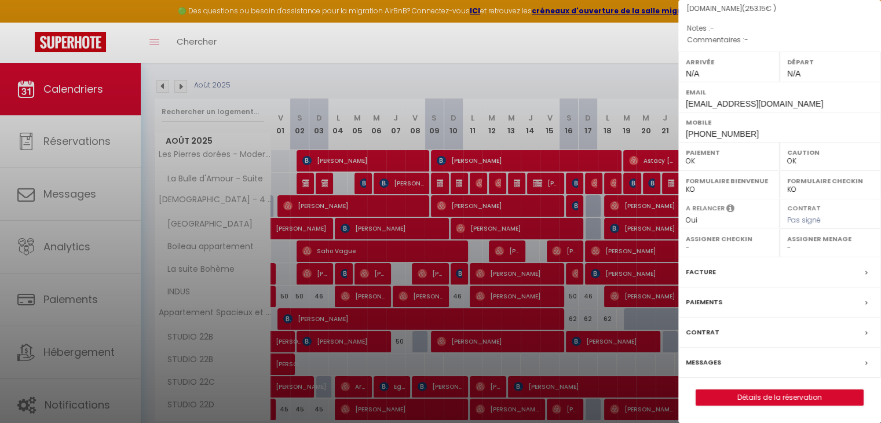
scroll to position [134, 0]
click at [723, 302] on div "Paiements" at bounding box center [779, 302] width 203 height 30
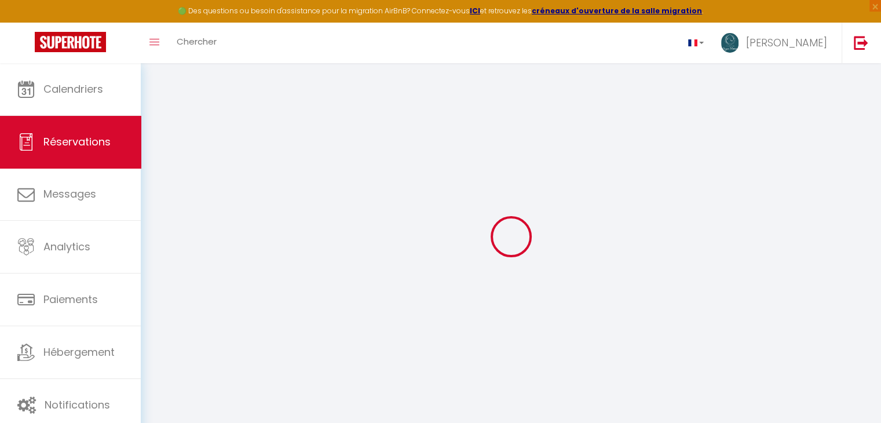
select select
checkbox input "false"
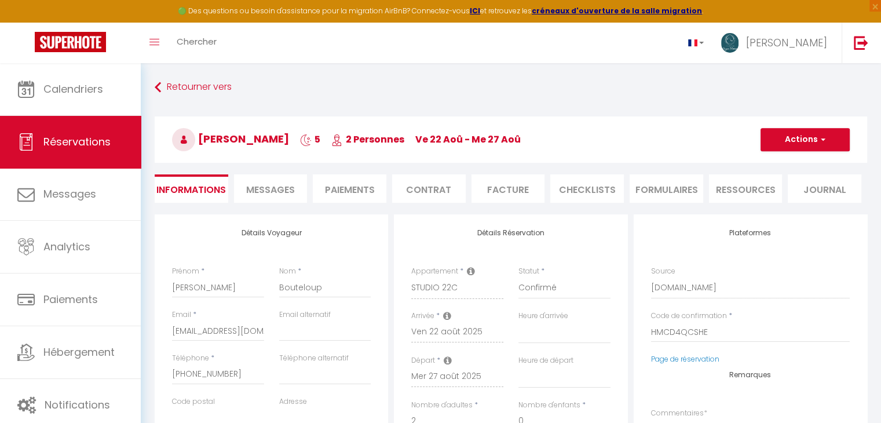
select select
checkbox input "false"
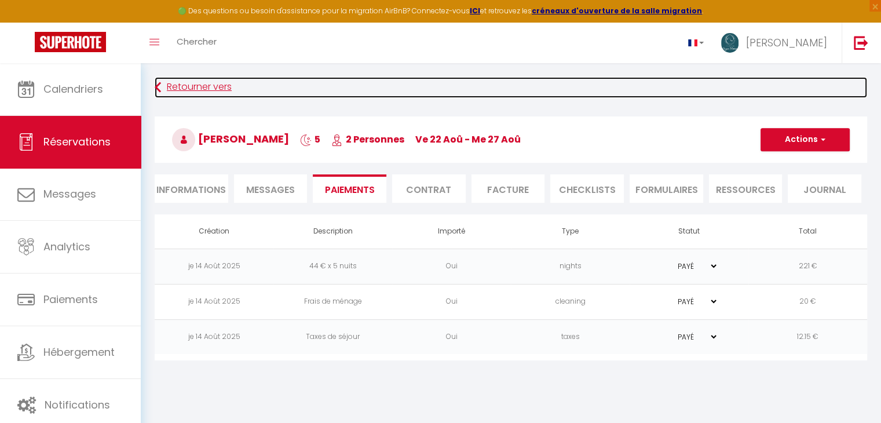
click at [204, 82] on link "Retourner vers" at bounding box center [511, 87] width 712 height 21
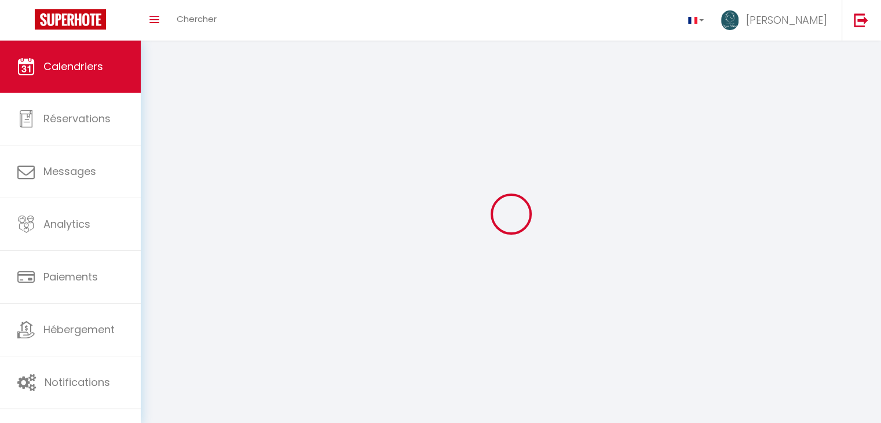
scroll to position [41, 0]
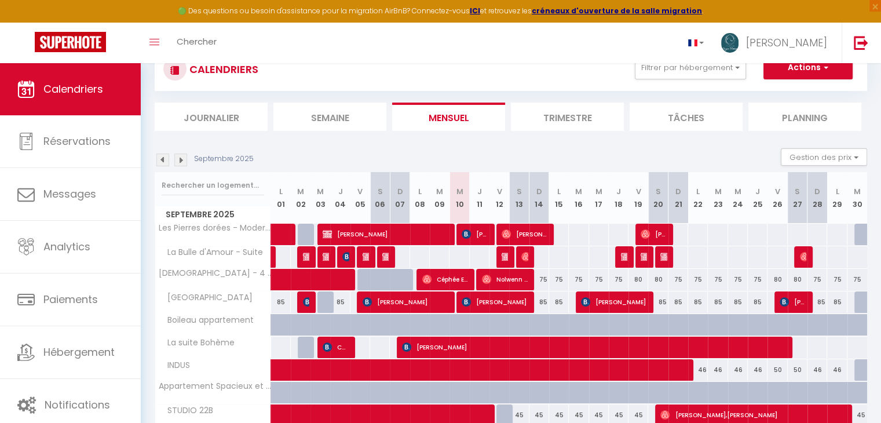
click at [163, 160] on img at bounding box center [162, 159] width 13 height 13
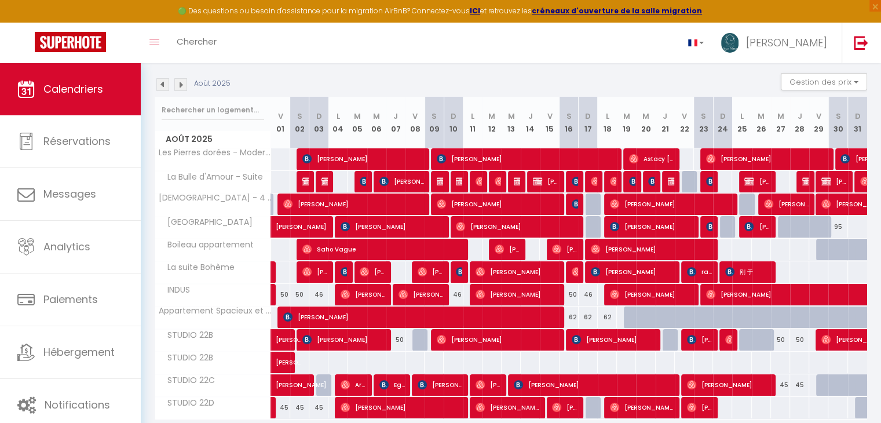
scroll to position [158, 0]
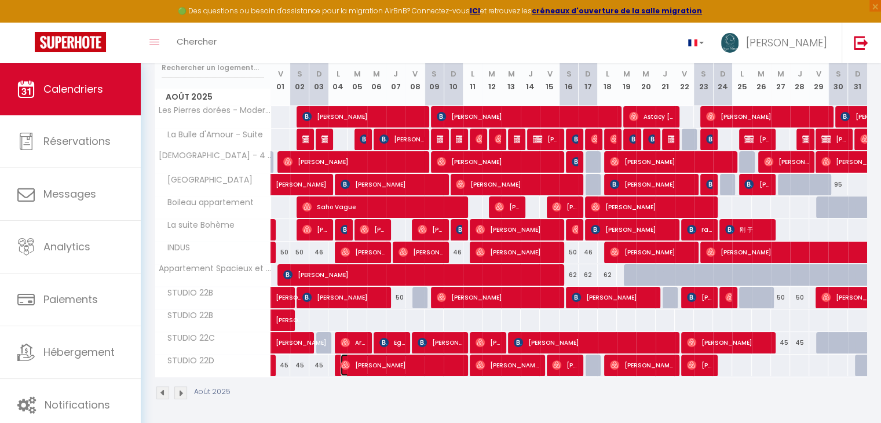
click at [362, 364] on span "[PERSON_NAME]" at bounding box center [401, 365] width 121 height 22
select select "OK"
select select "0"
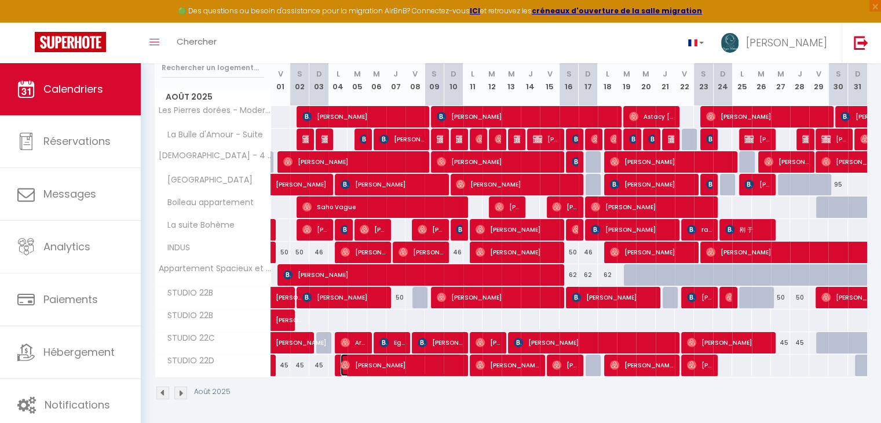
select select "1"
select select
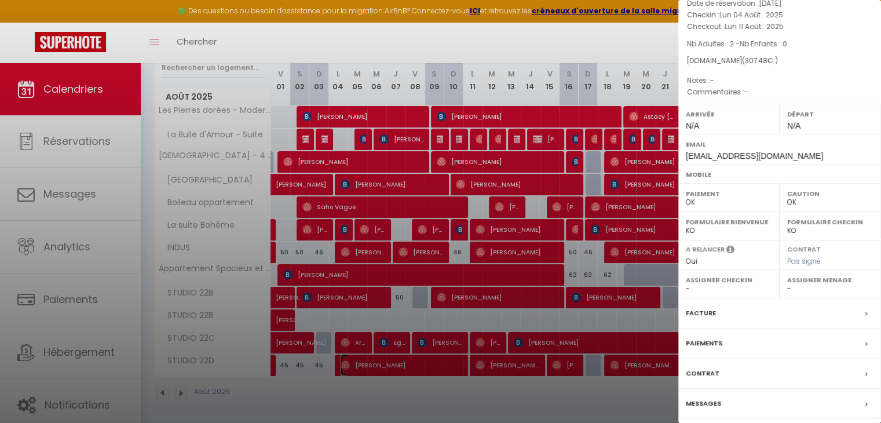
scroll to position [67, 0]
click at [703, 336] on label "Paiements" at bounding box center [704, 341] width 36 height 12
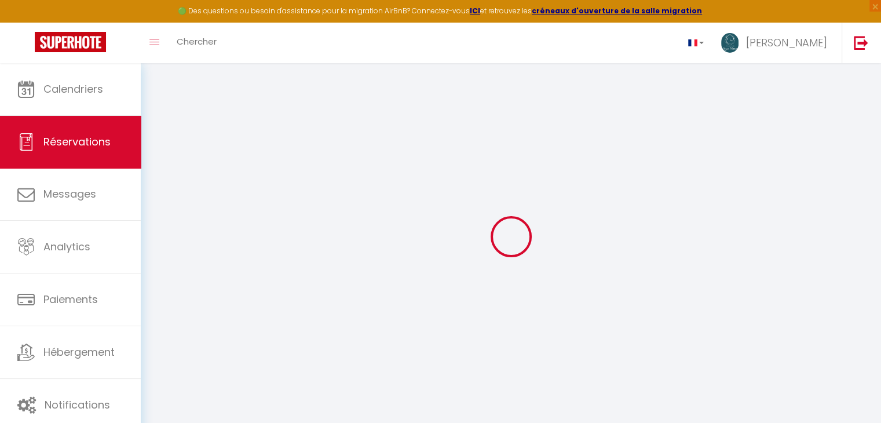
select select
checkbox input "false"
select select
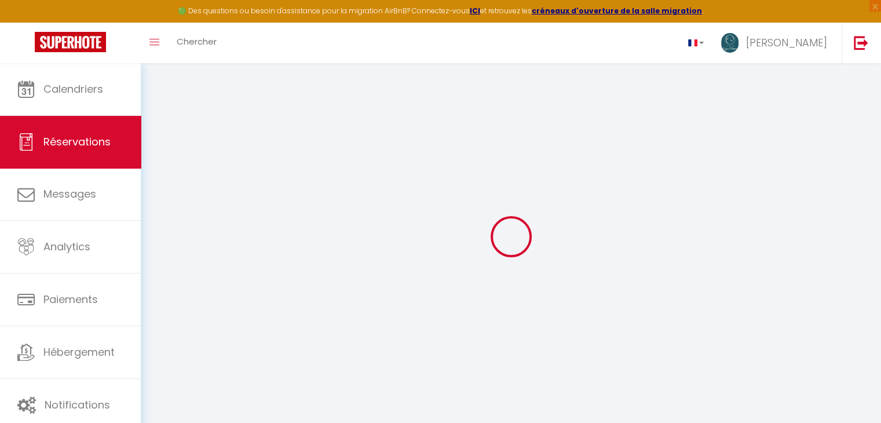
select select
checkbox input "false"
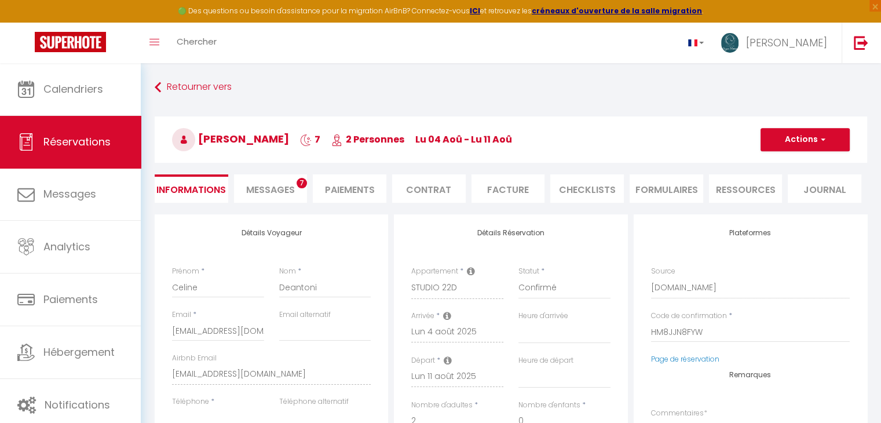
select select
checkbox input "false"
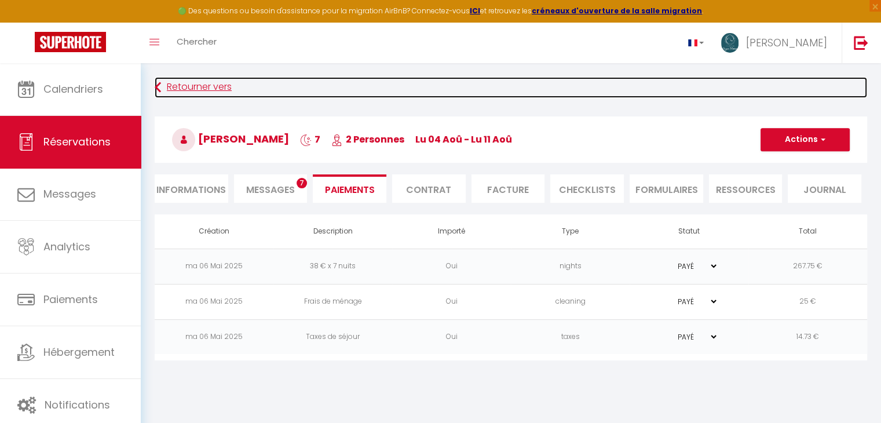
click at [185, 84] on link "Retourner vers" at bounding box center [511, 87] width 712 height 21
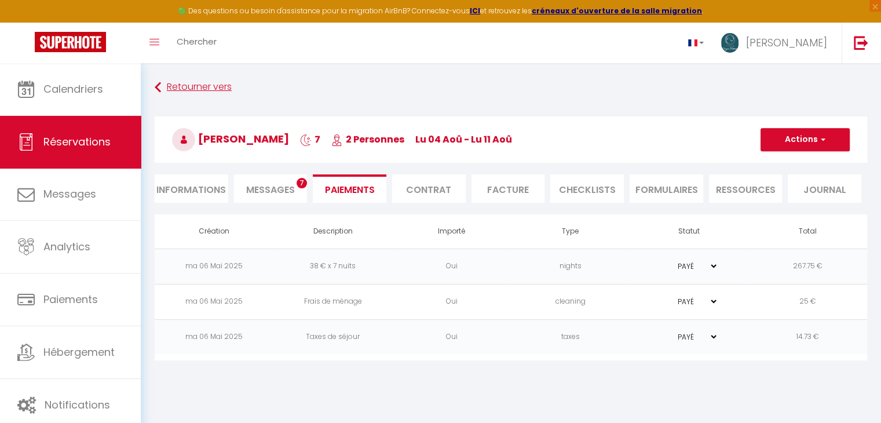
scroll to position [41, 0]
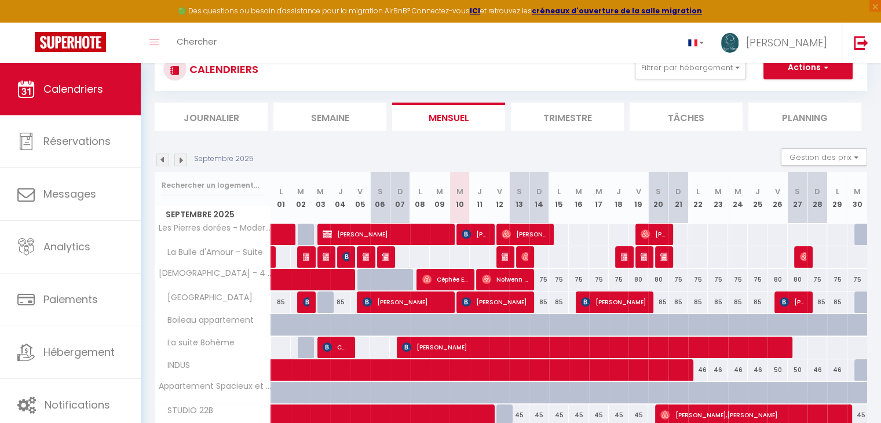
click at [165, 159] on img at bounding box center [162, 159] width 13 height 13
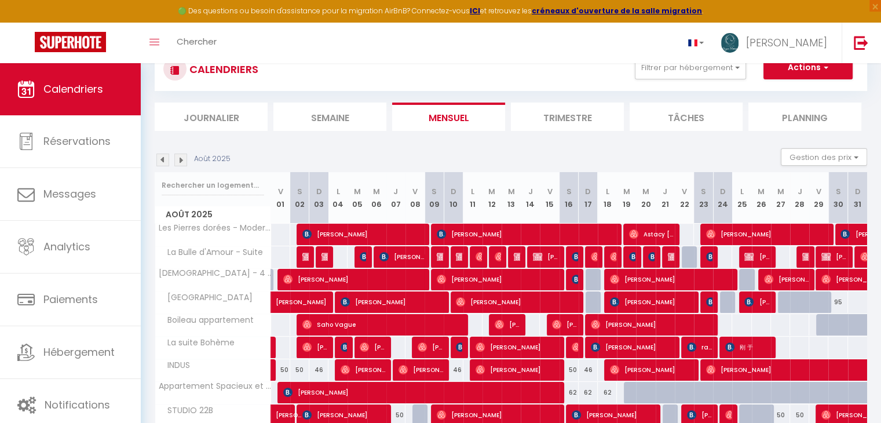
scroll to position [158, 0]
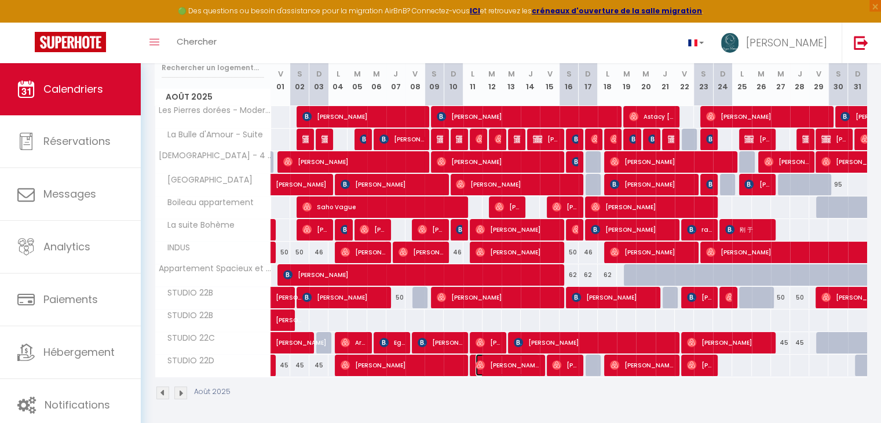
click at [496, 367] on span "[PERSON_NAME]" at bounding box center [507, 365] width 64 height 22
select select "OK"
select select "0"
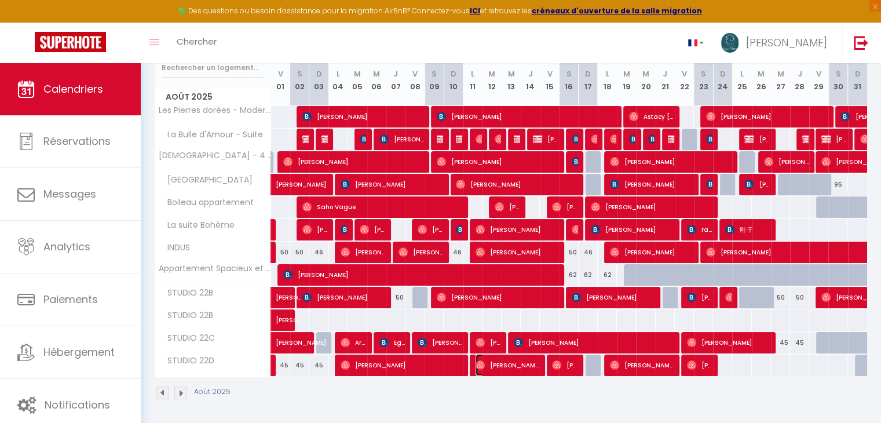
select select "1"
select select
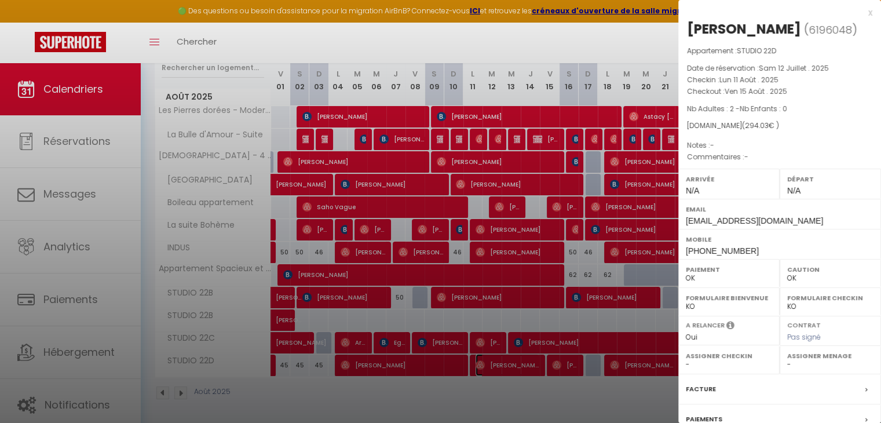
scroll to position [115, 0]
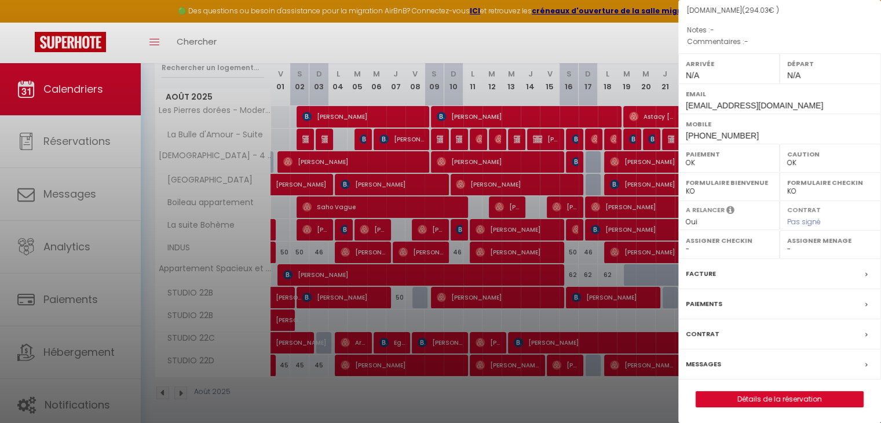
click at [700, 303] on label "Paiements" at bounding box center [704, 304] width 36 height 12
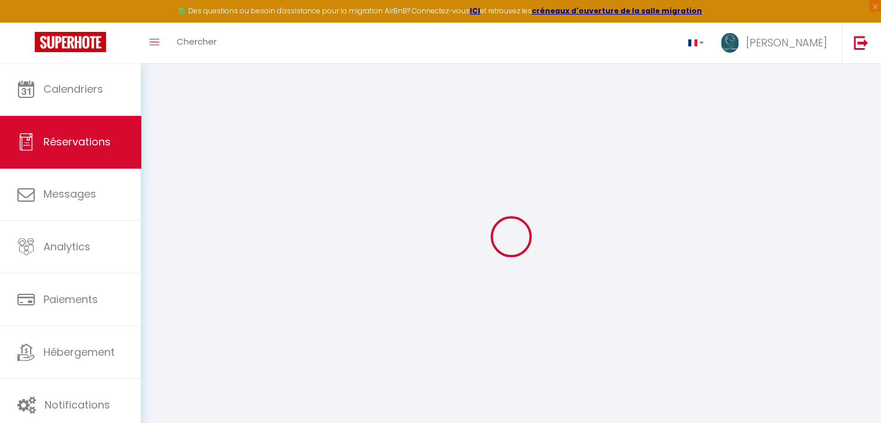
select select
checkbox input "false"
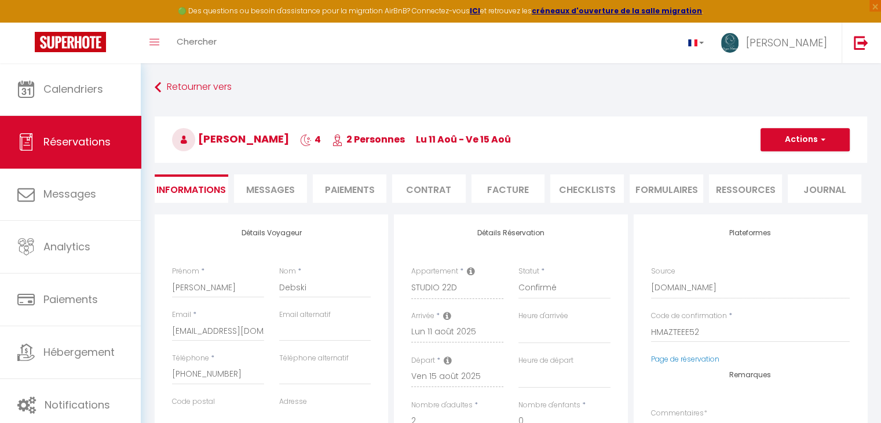
select select
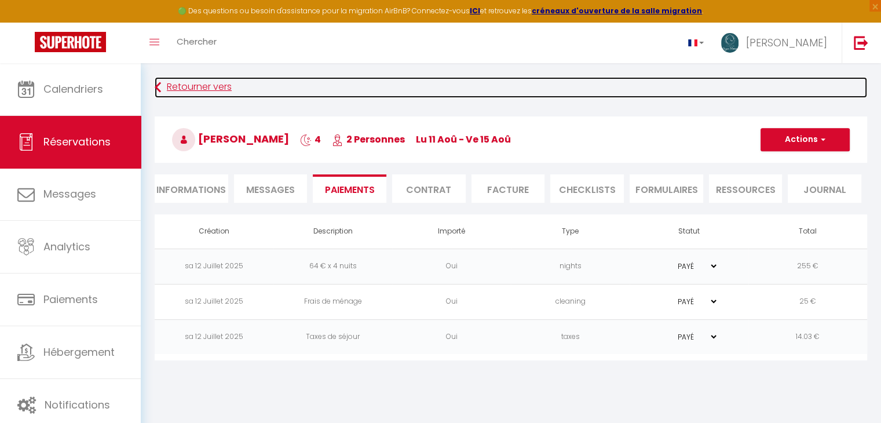
click at [192, 84] on link "Retourner vers" at bounding box center [511, 87] width 712 height 21
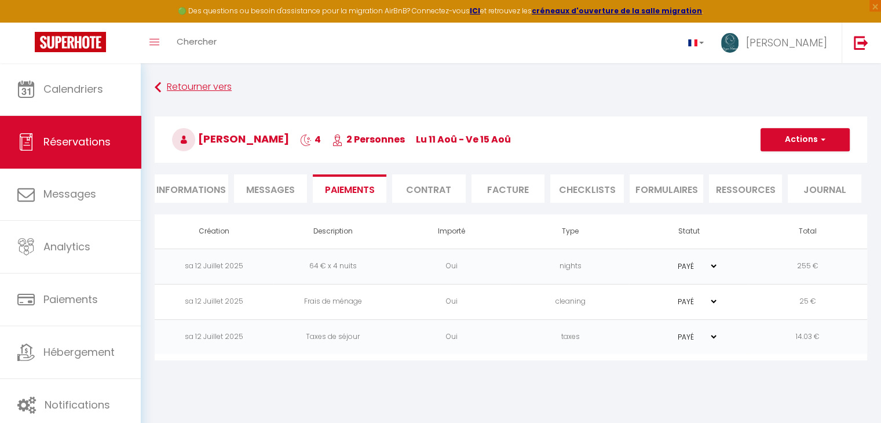
scroll to position [41, 0]
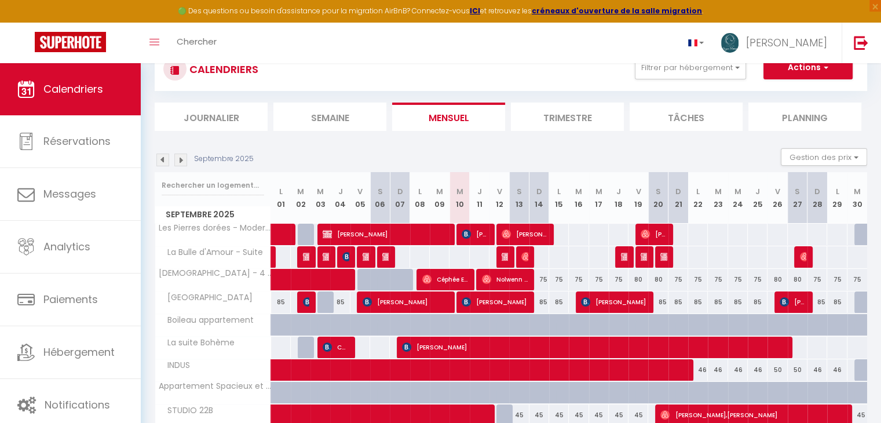
click at [158, 158] on img at bounding box center [162, 159] width 13 height 13
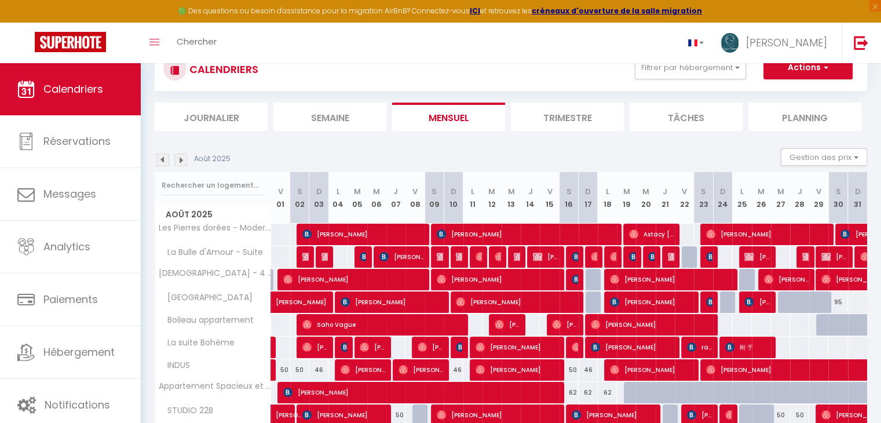
scroll to position [158, 0]
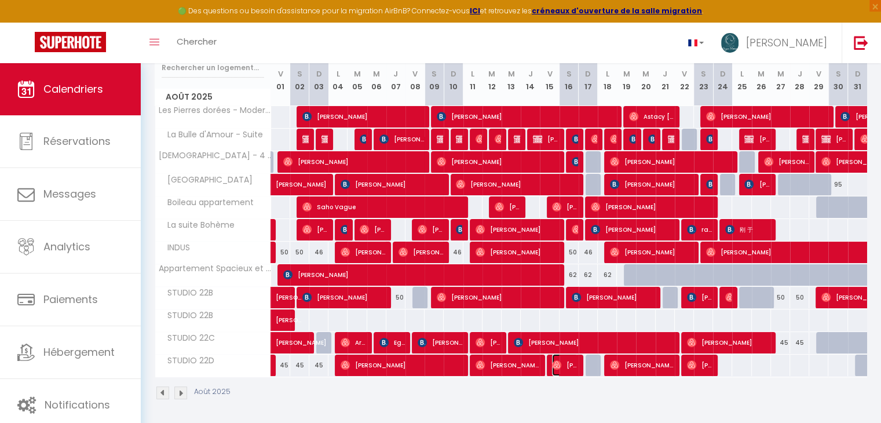
click at [565, 367] on span "[PERSON_NAME]" at bounding box center [564, 365] width 25 height 22
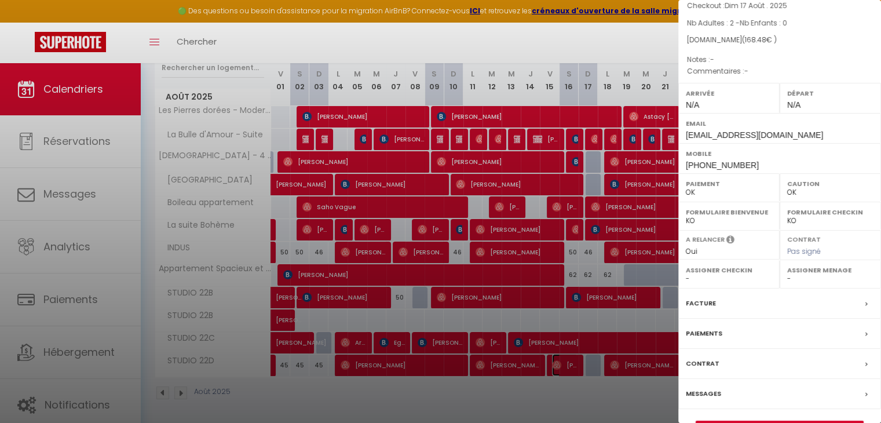
scroll to position [93, 0]
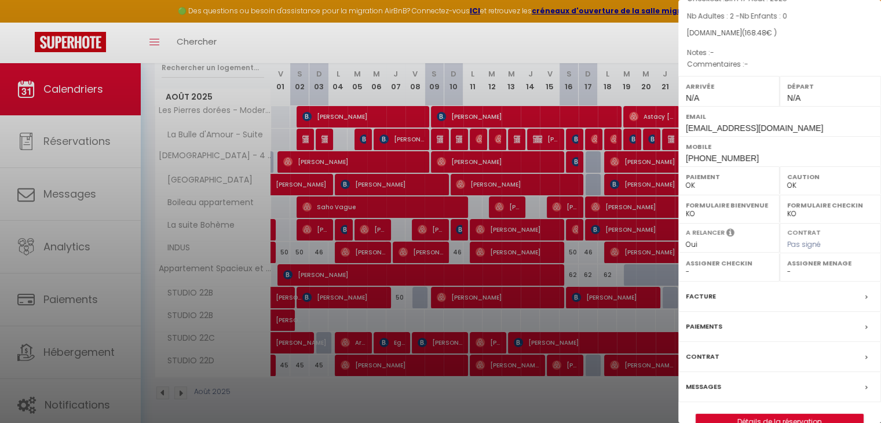
click at [708, 323] on label "Paiements" at bounding box center [704, 326] width 36 height 12
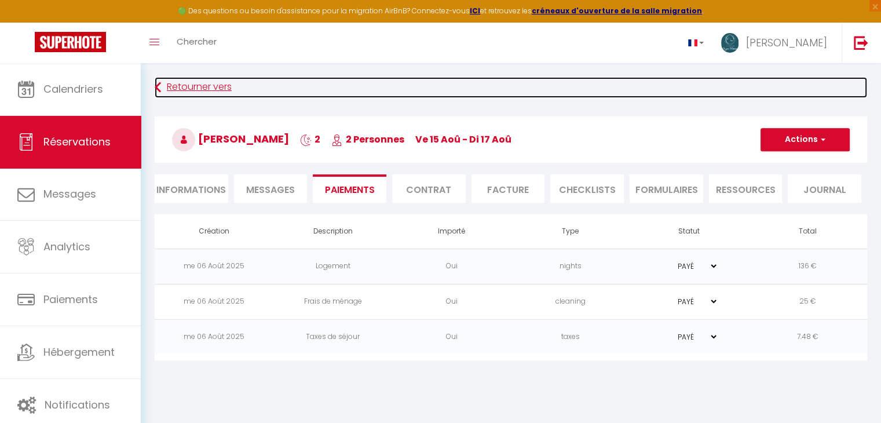
click at [231, 93] on link "Retourner vers" at bounding box center [511, 87] width 712 height 21
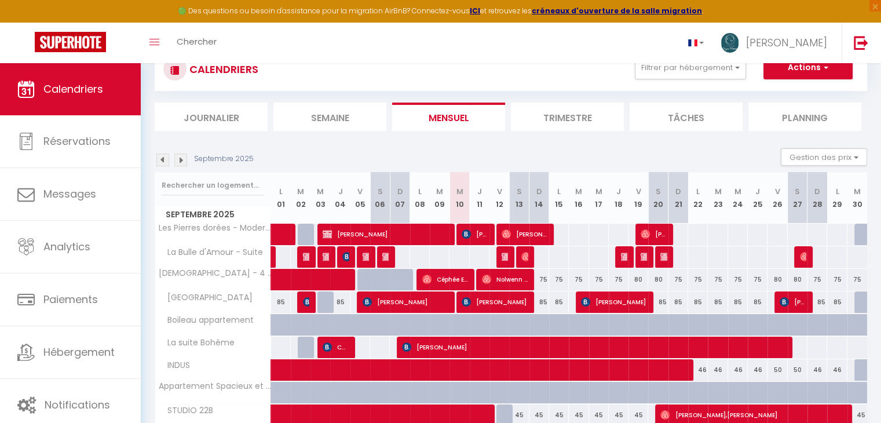
scroll to position [136, 0]
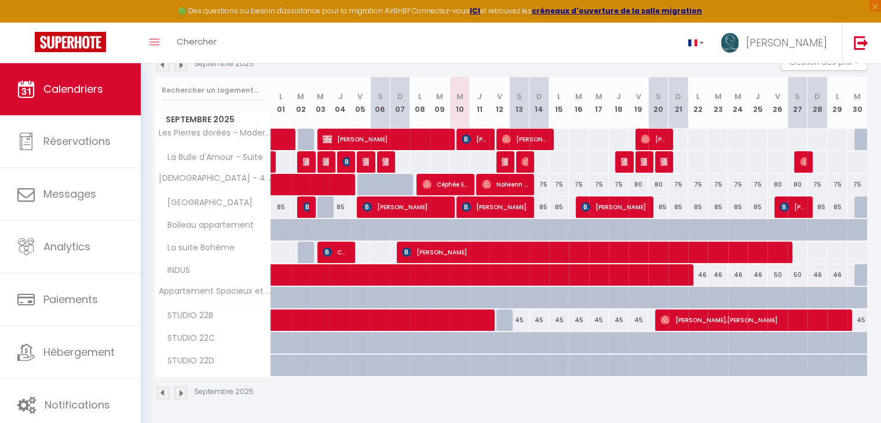
click at [163, 68] on img at bounding box center [162, 64] width 13 height 13
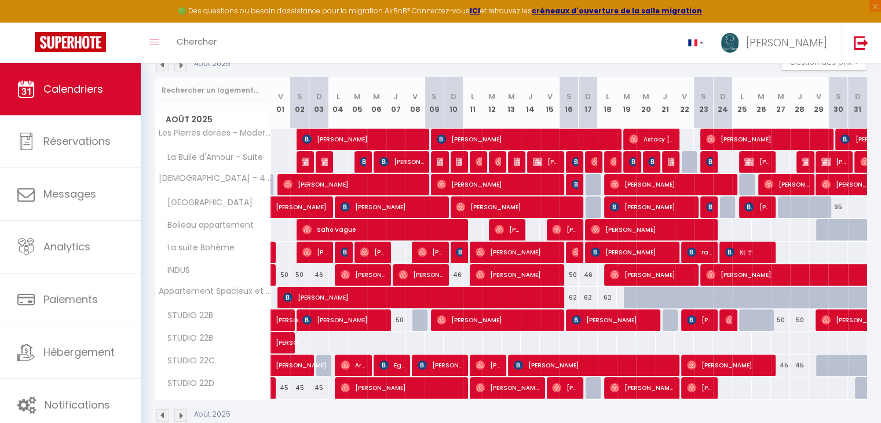
scroll to position [158, 0]
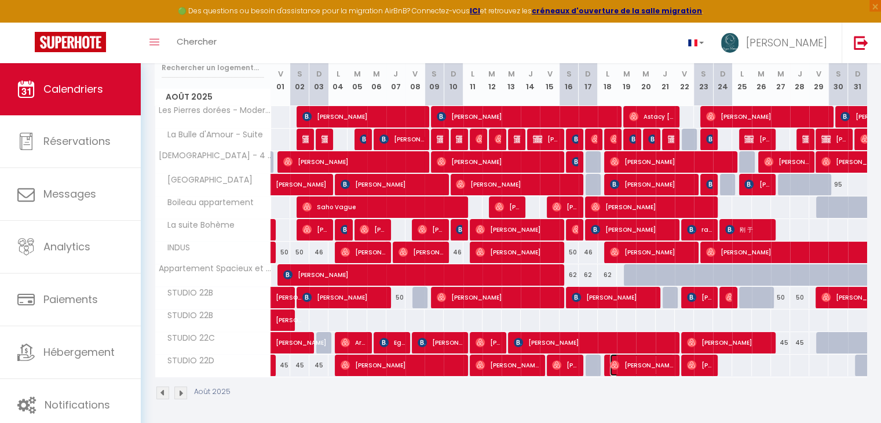
click at [651, 360] on span "[PERSON_NAME]" at bounding box center [642, 365] width 64 height 22
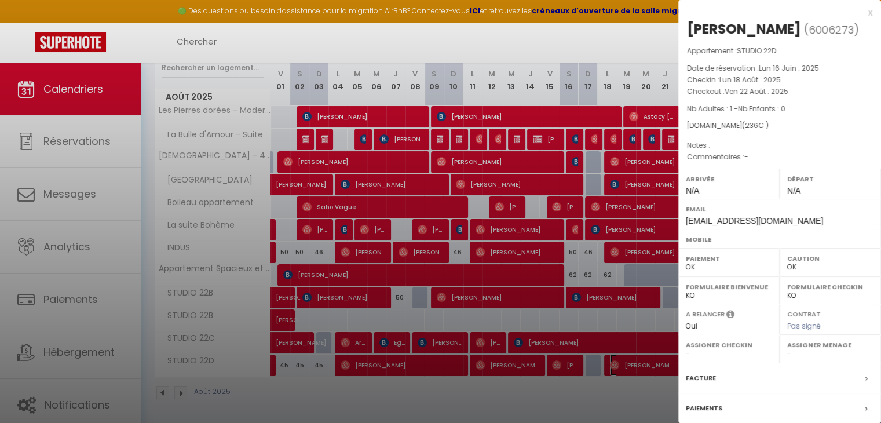
scroll to position [104, 0]
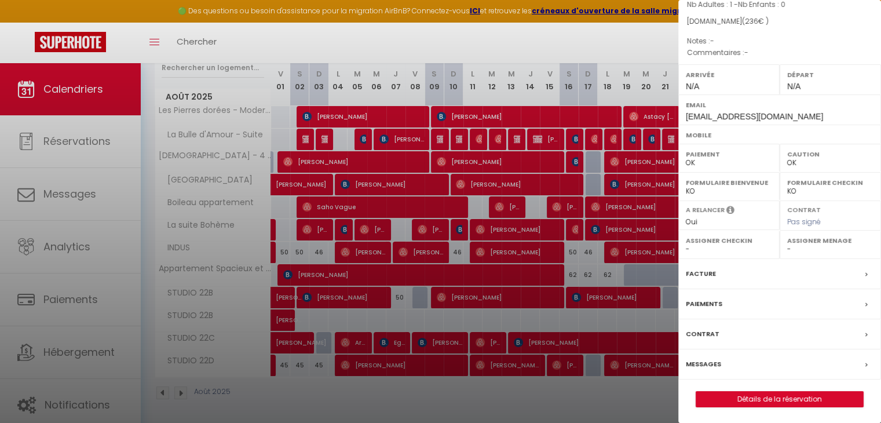
click at [700, 306] on label "Paiements" at bounding box center [704, 304] width 36 height 12
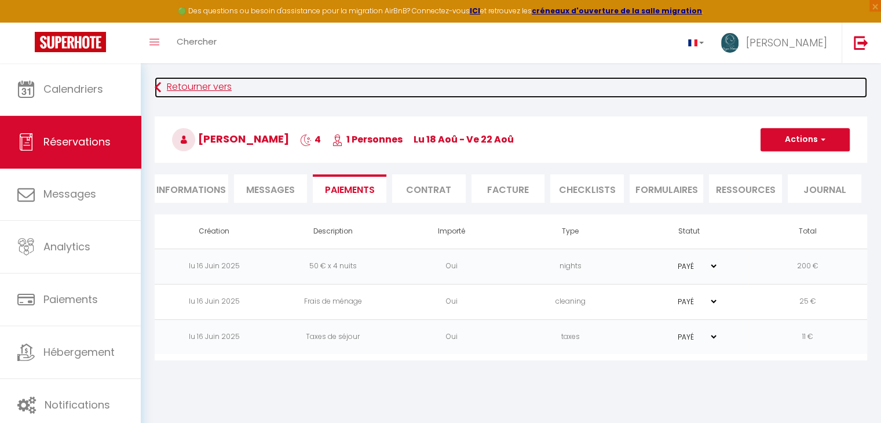
click at [162, 89] on link "Retourner vers" at bounding box center [511, 87] width 712 height 21
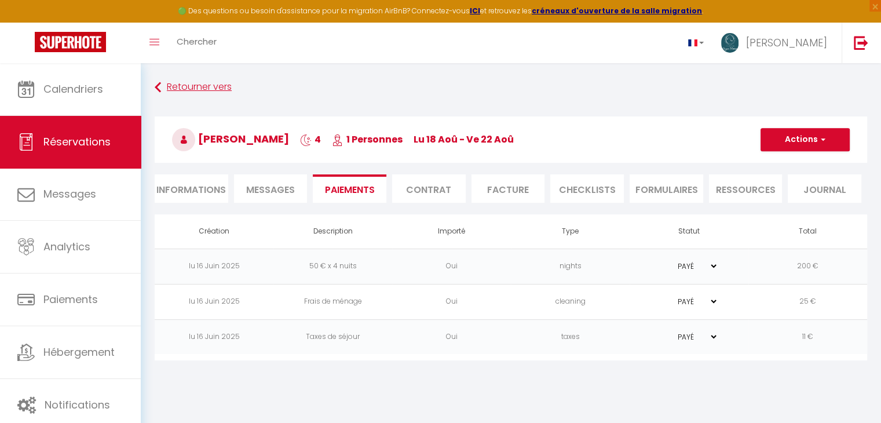
scroll to position [41, 0]
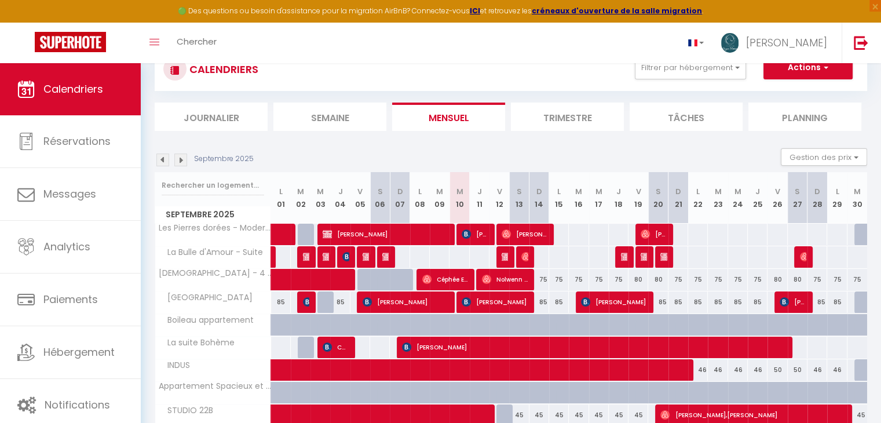
click at [162, 161] on img at bounding box center [162, 159] width 13 height 13
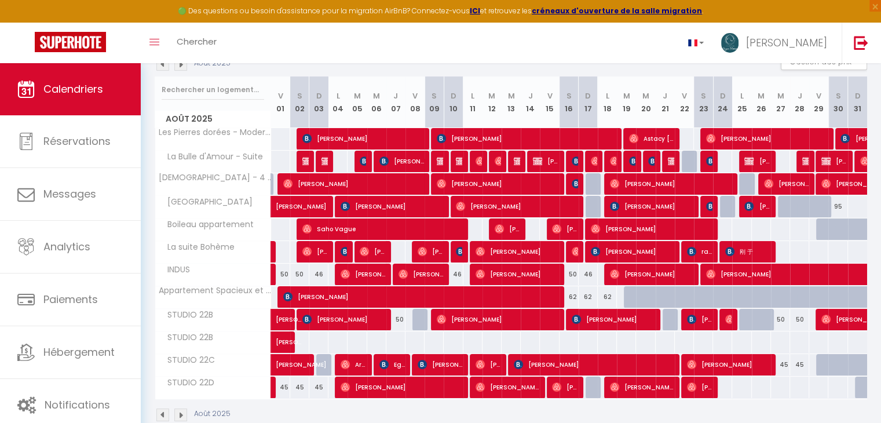
scroll to position [147, 0]
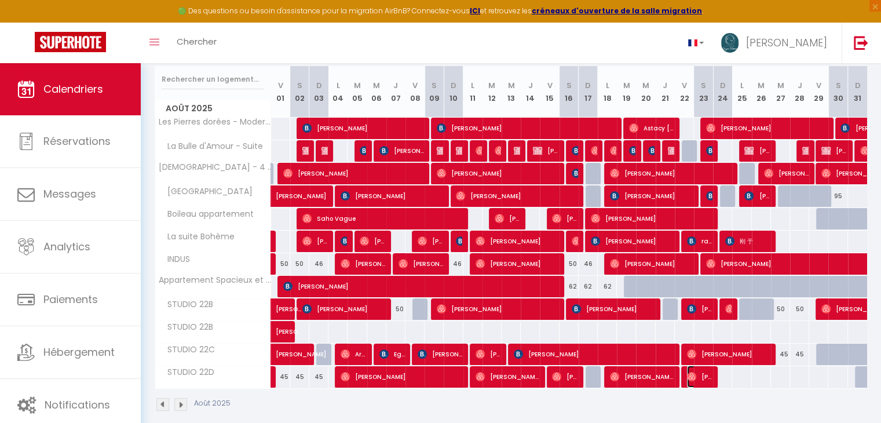
click at [698, 374] on span "[PERSON_NAME]" at bounding box center [699, 376] width 25 height 22
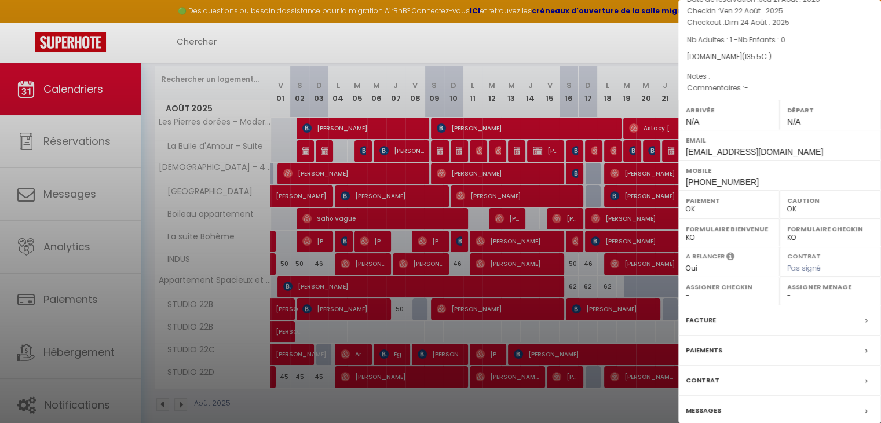
scroll to position [69, 0]
click at [711, 347] on label "Paiements" at bounding box center [704, 349] width 36 height 12
